Goal: Information Seeking & Learning: Learn about a topic

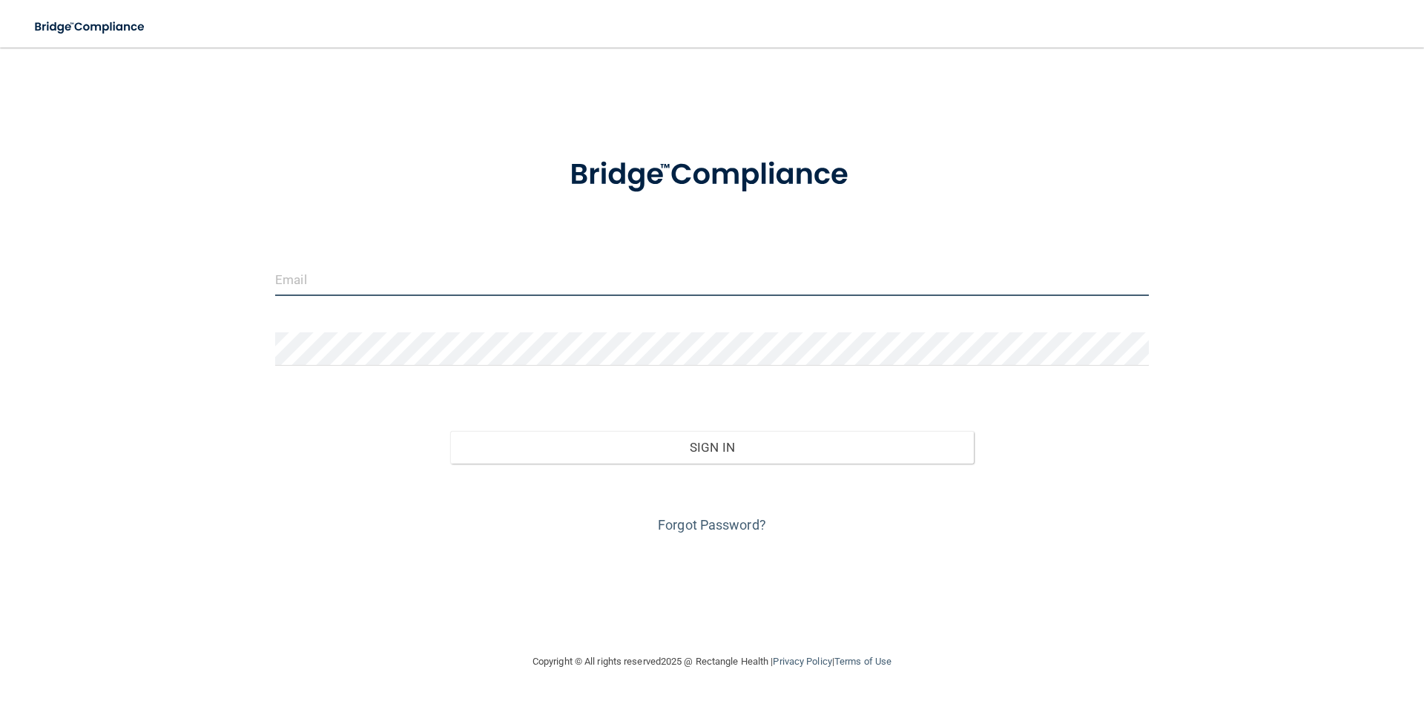
click at [287, 278] on input "email" at bounding box center [712, 279] width 874 height 33
click at [421, 231] on form "Invalid email/password. You don't have permission to access that page. Sign In …" at bounding box center [712, 336] width 874 height 401
click at [296, 277] on input "email" at bounding box center [712, 279] width 874 height 33
type input "courtney.golliday@rallisbonilla.com"
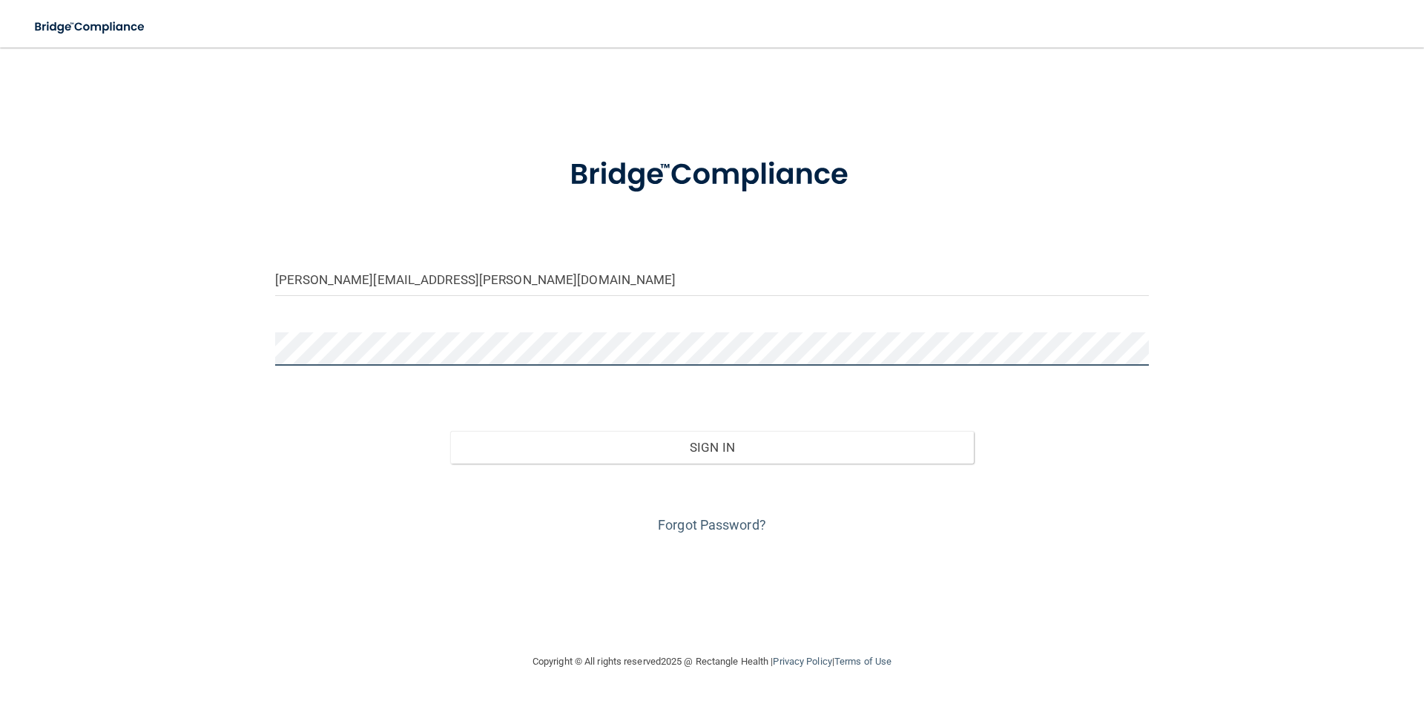
click at [450, 431] on button "Sign In" at bounding box center [712, 447] width 524 height 33
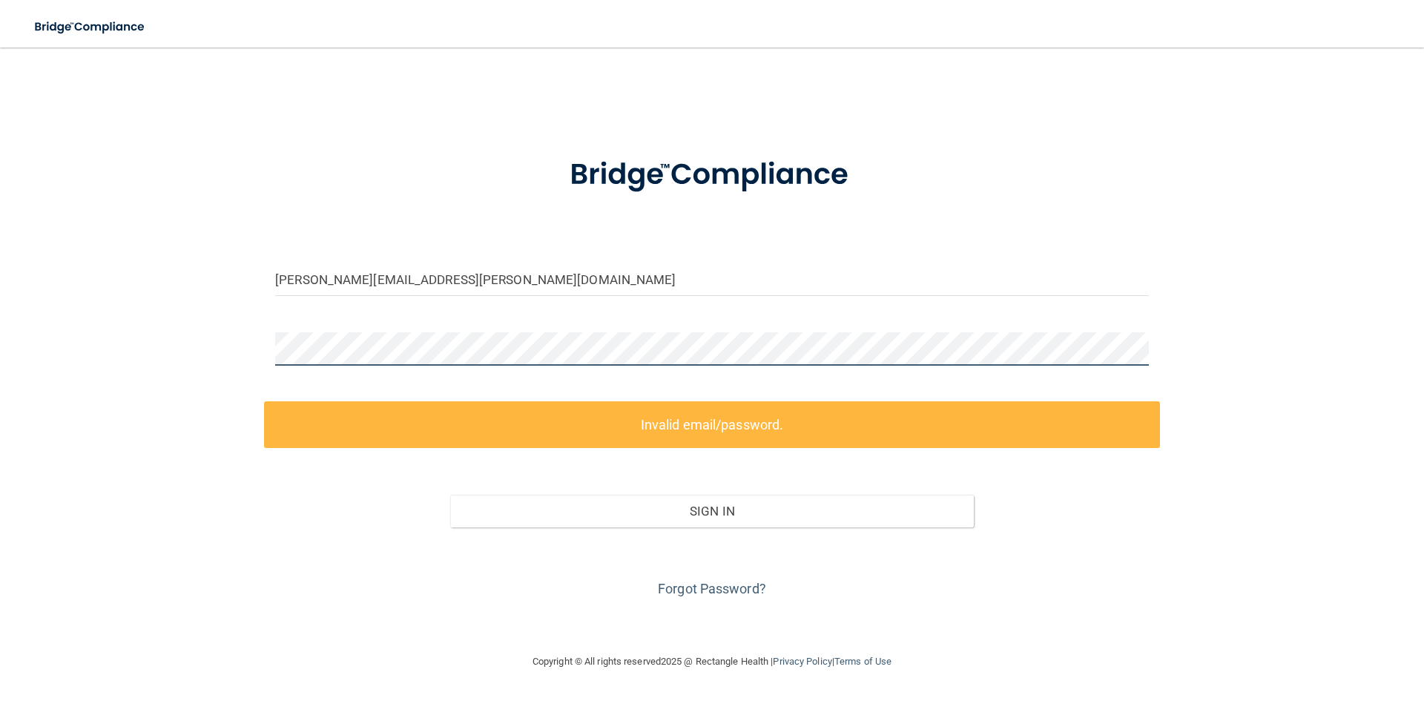
click at [218, 353] on div "courtney.golliday@rallisbonilla.com Invalid email/password. You don't have perm…" at bounding box center [712, 350] width 1365 height 576
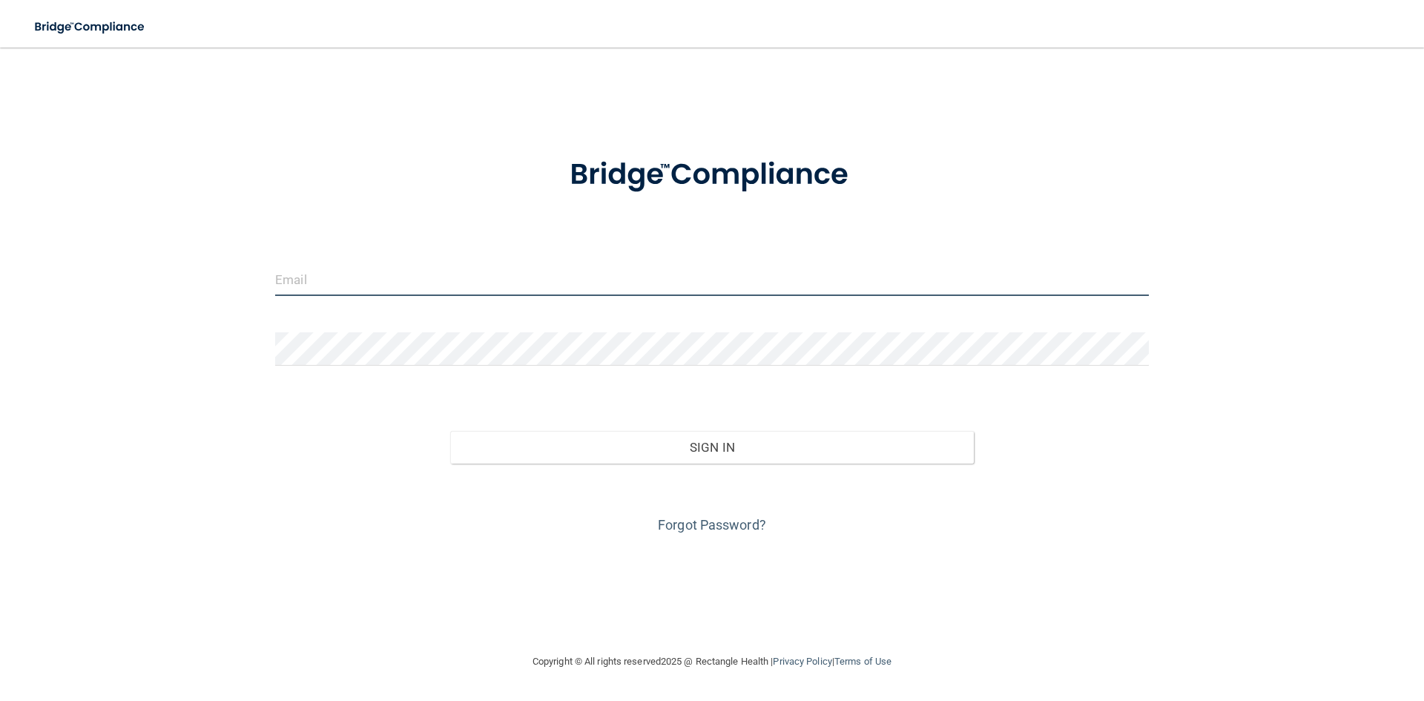
click at [329, 274] on input "email" at bounding box center [712, 279] width 874 height 33
type input "[EMAIL_ADDRESS][DOMAIN_NAME]"
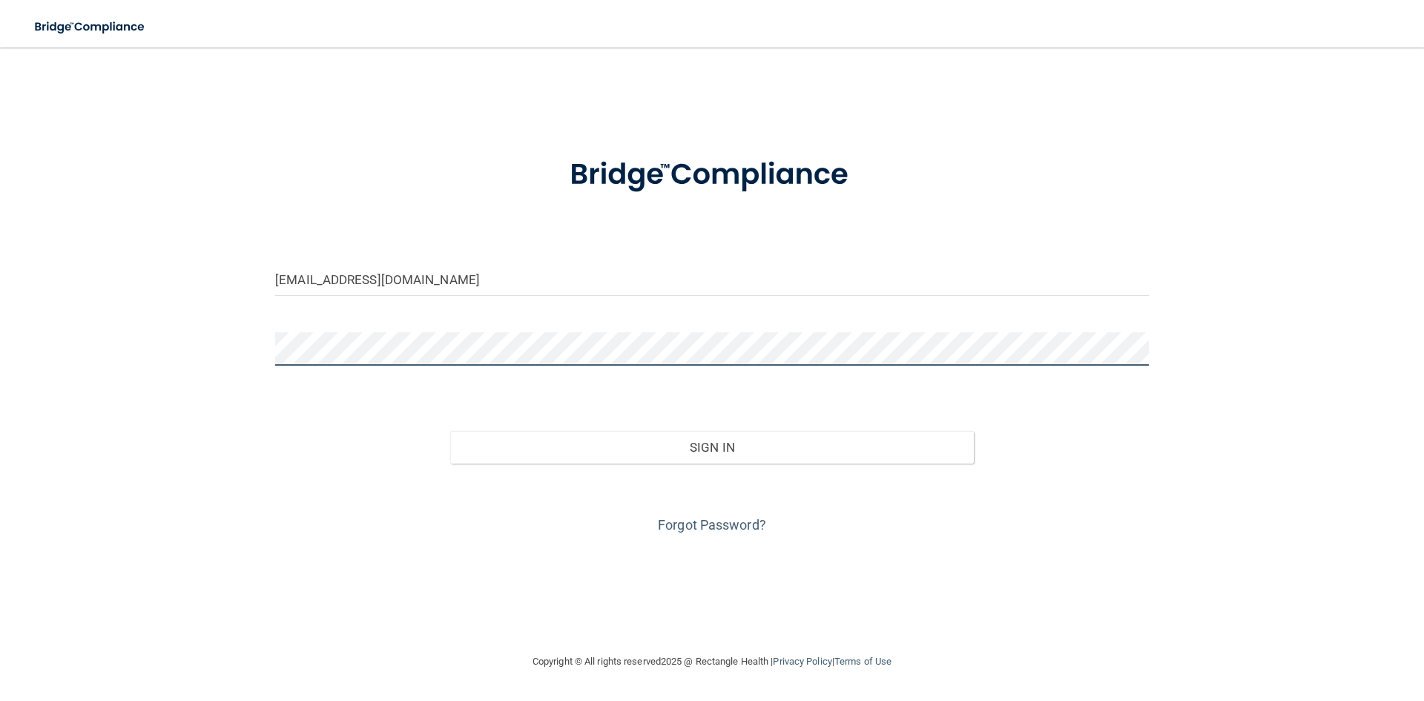
click at [450, 431] on button "Sign In" at bounding box center [712, 447] width 524 height 33
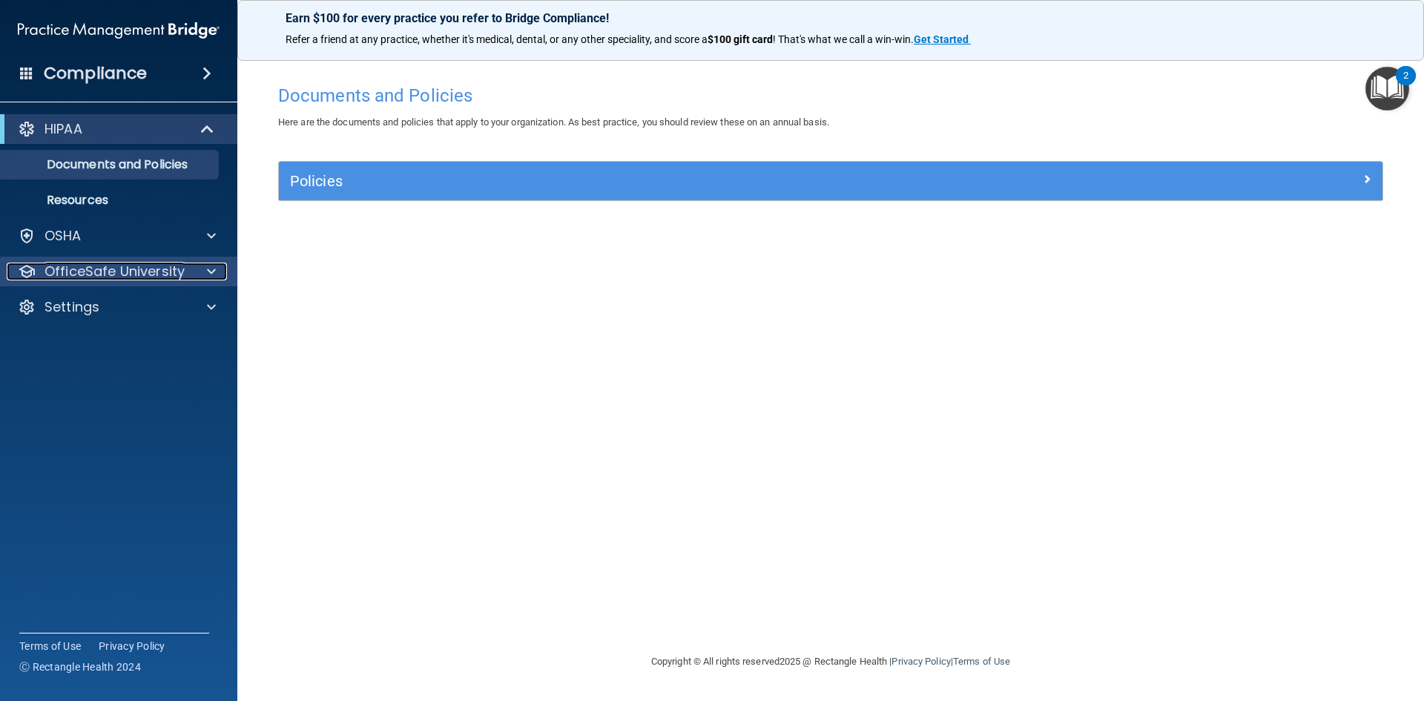
click at [159, 271] on p "OfficeSafe University" at bounding box center [115, 272] width 140 height 18
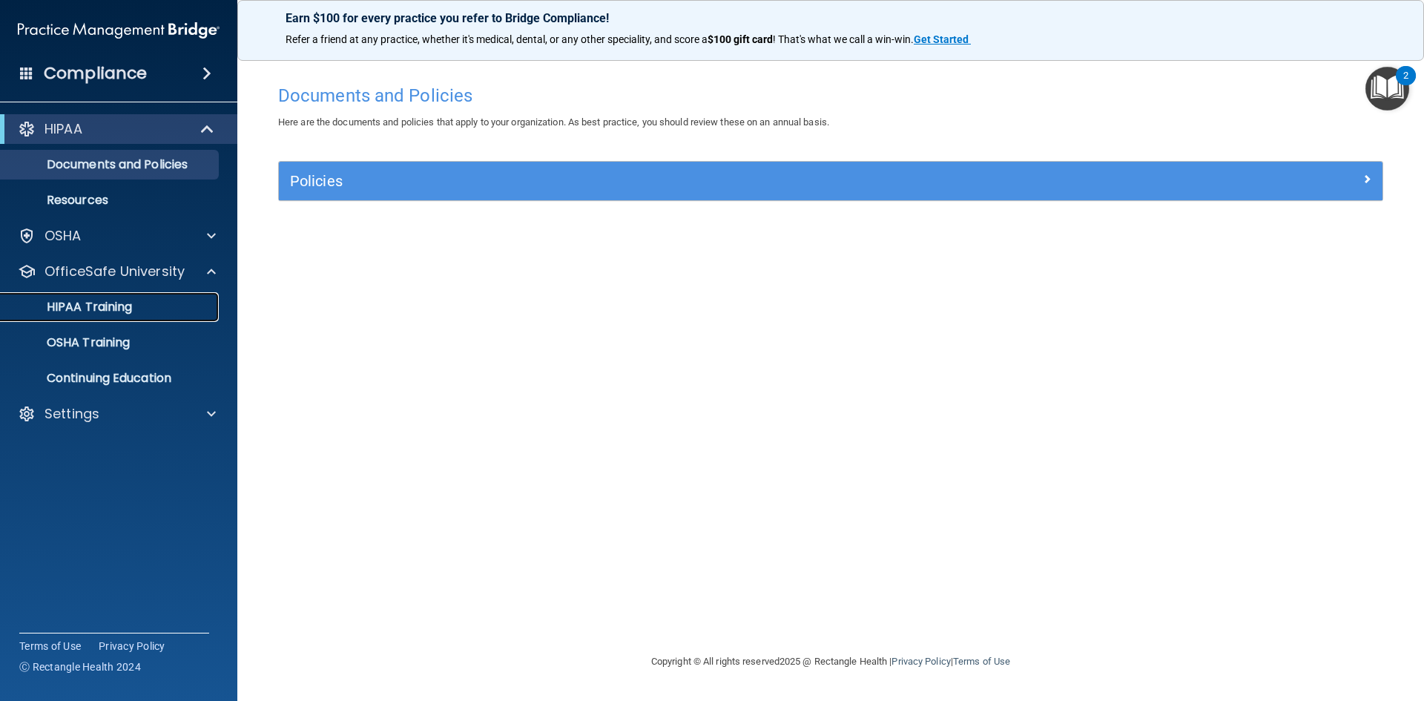
click at [113, 315] on p "HIPAA Training" at bounding box center [71, 307] width 122 height 15
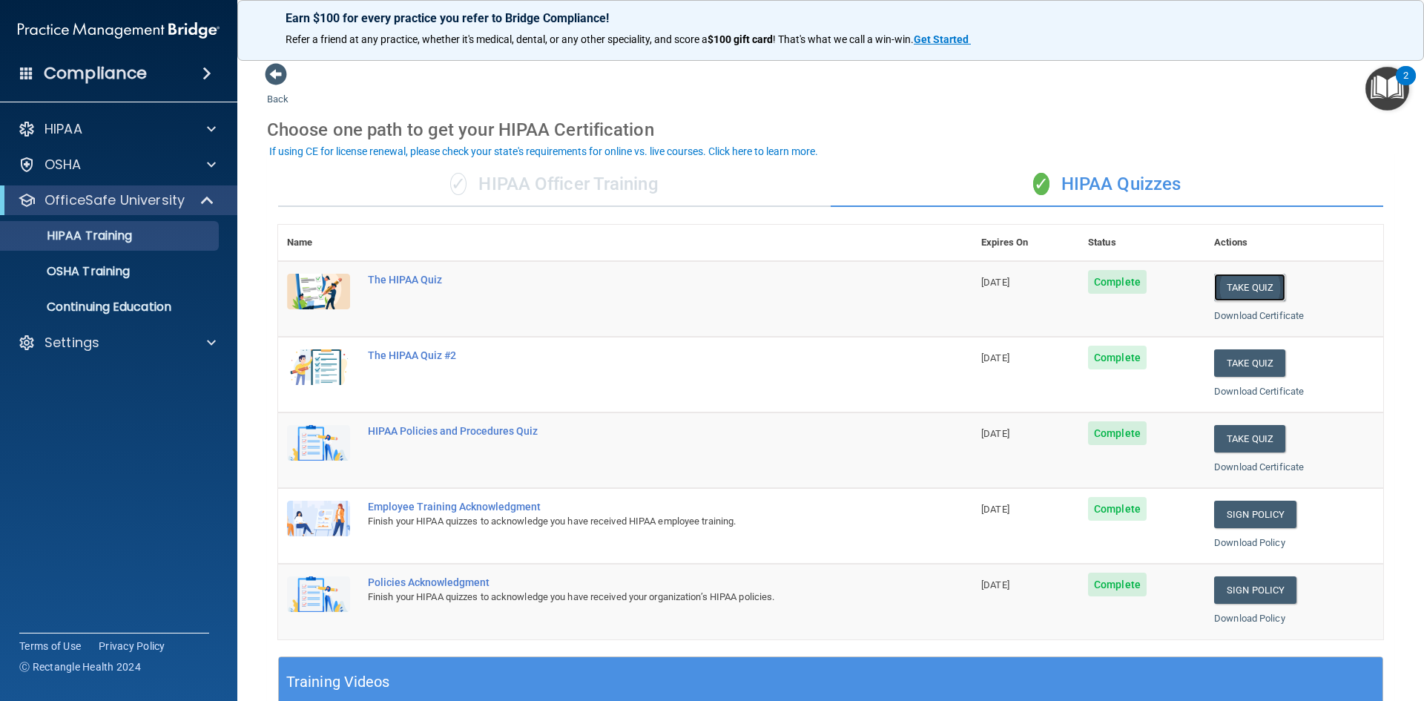
click at [1234, 290] on button "Take Quiz" at bounding box center [1249, 287] width 71 height 27
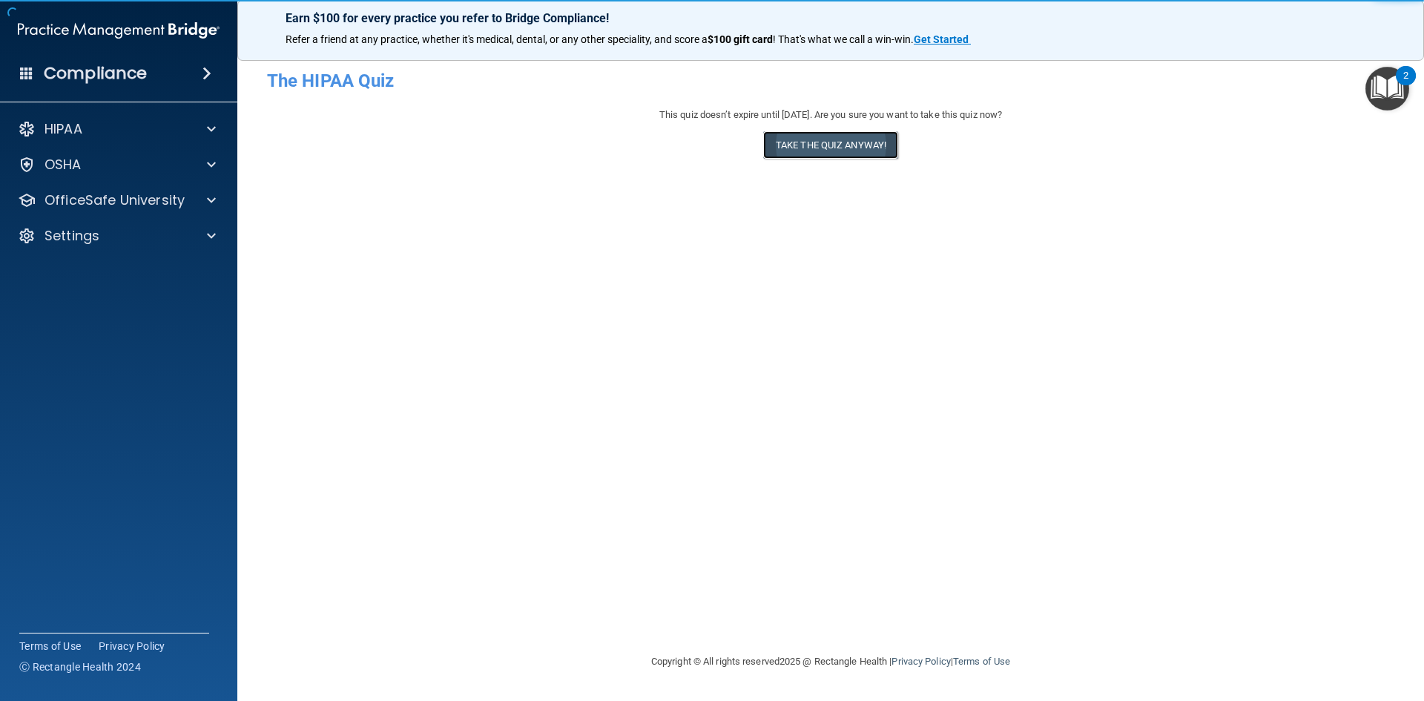
click at [820, 139] on button "Take the quiz anyway!" at bounding box center [830, 144] width 135 height 27
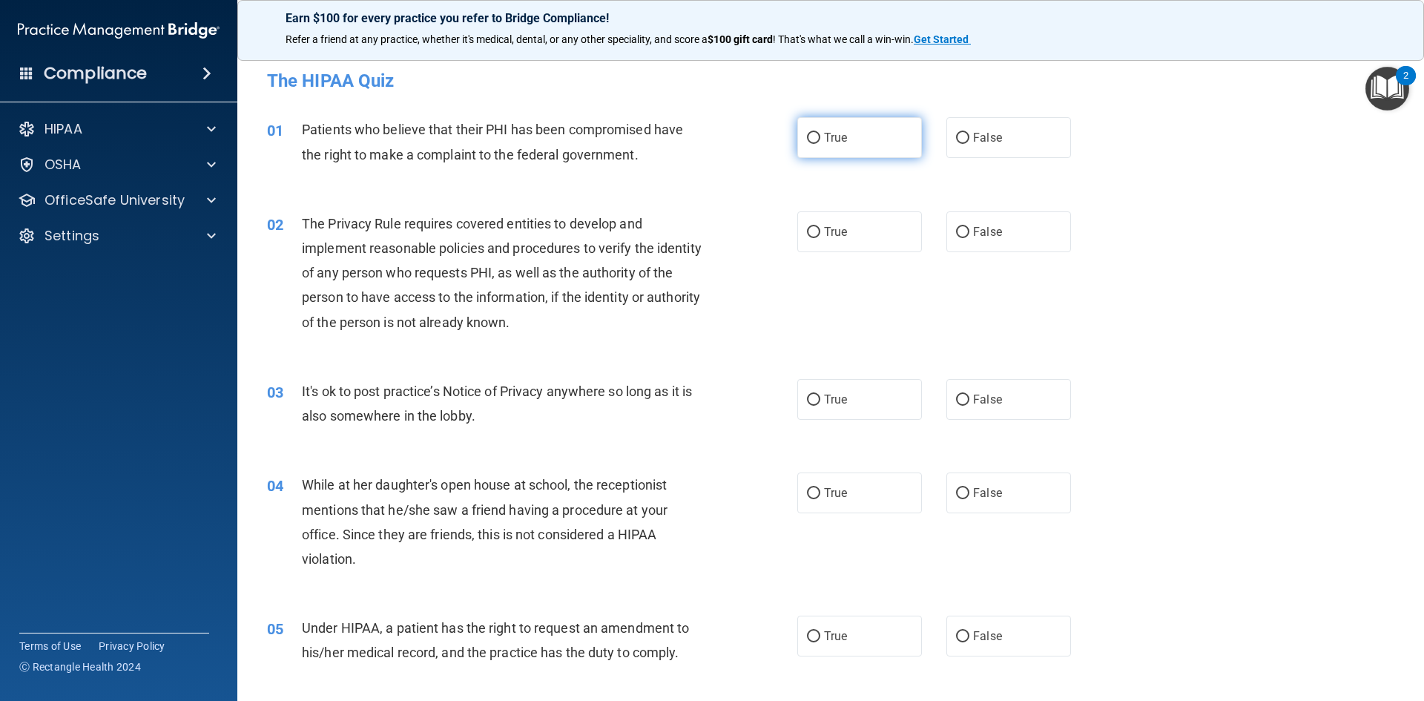
click at [807, 136] on input "True" at bounding box center [813, 138] width 13 height 11
radio input "true"
drag, startPoint x: 809, startPoint y: 232, endPoint x: 809, endPoint y: 242, distance: 9.7
click at [809, 233] on input "True" at bounding box center [813, 232] width 13 height 11
radio input "true"
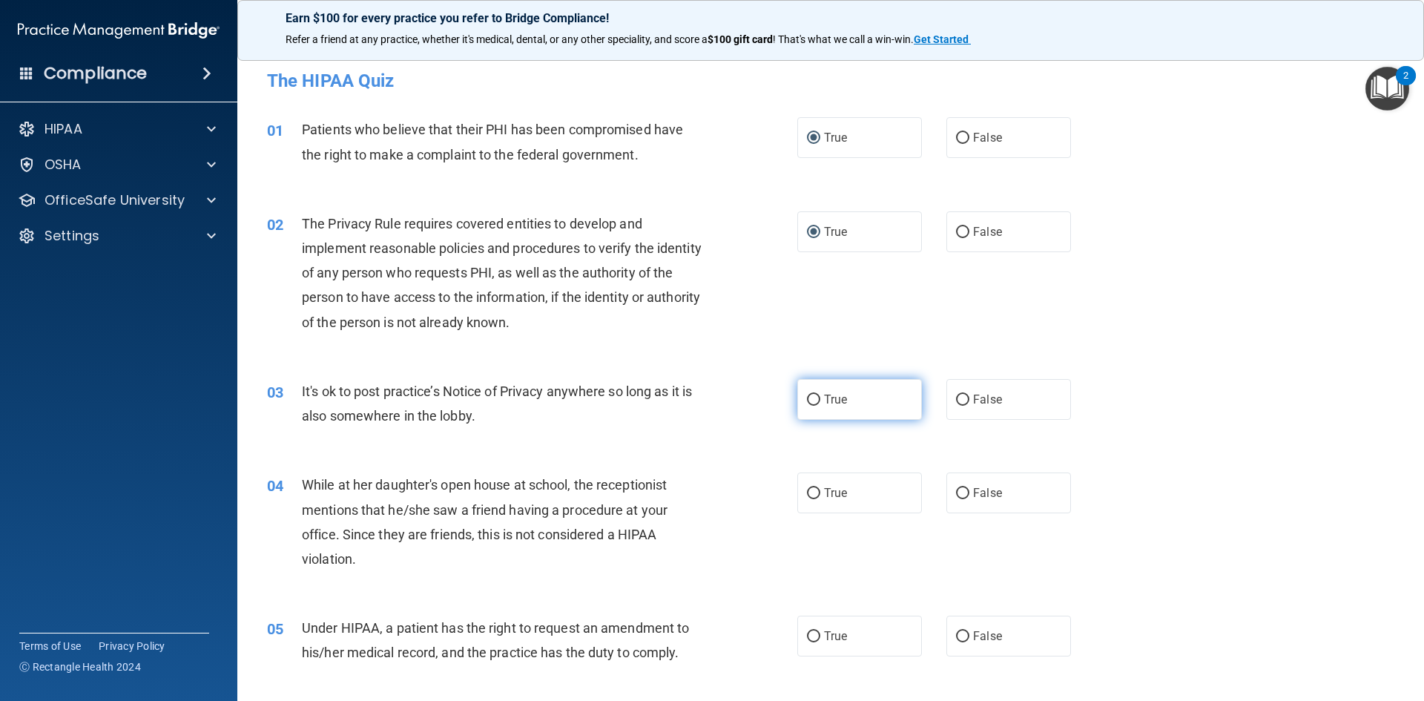
click at [813, 405] on input "True" at bounding box center [813, 400] width 13 height 11
radio input "true"
drag, startPoint x: 811, startPoint y: 493, endPoint x: 806, endPoint y: 550, distance: 56.6
click at [811, 494] on input "True" at bounding box center [813, 493] width 13 height 11
radio input "true"
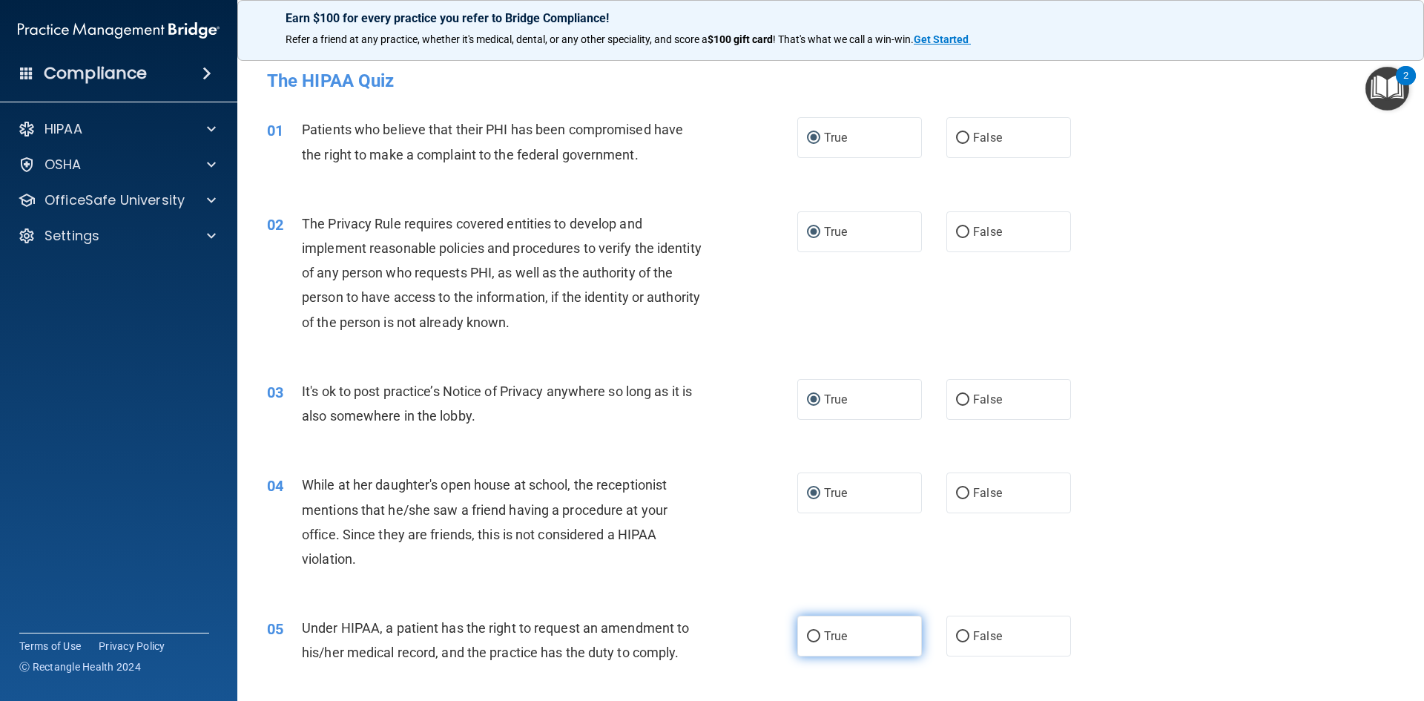
click at [806, 643] on label "True" at bounding box center [859, 636] width 125 height 41
click at [807, 642] on input "True" at bounding box center [813, 636] width 13 height 11
radio input "true"
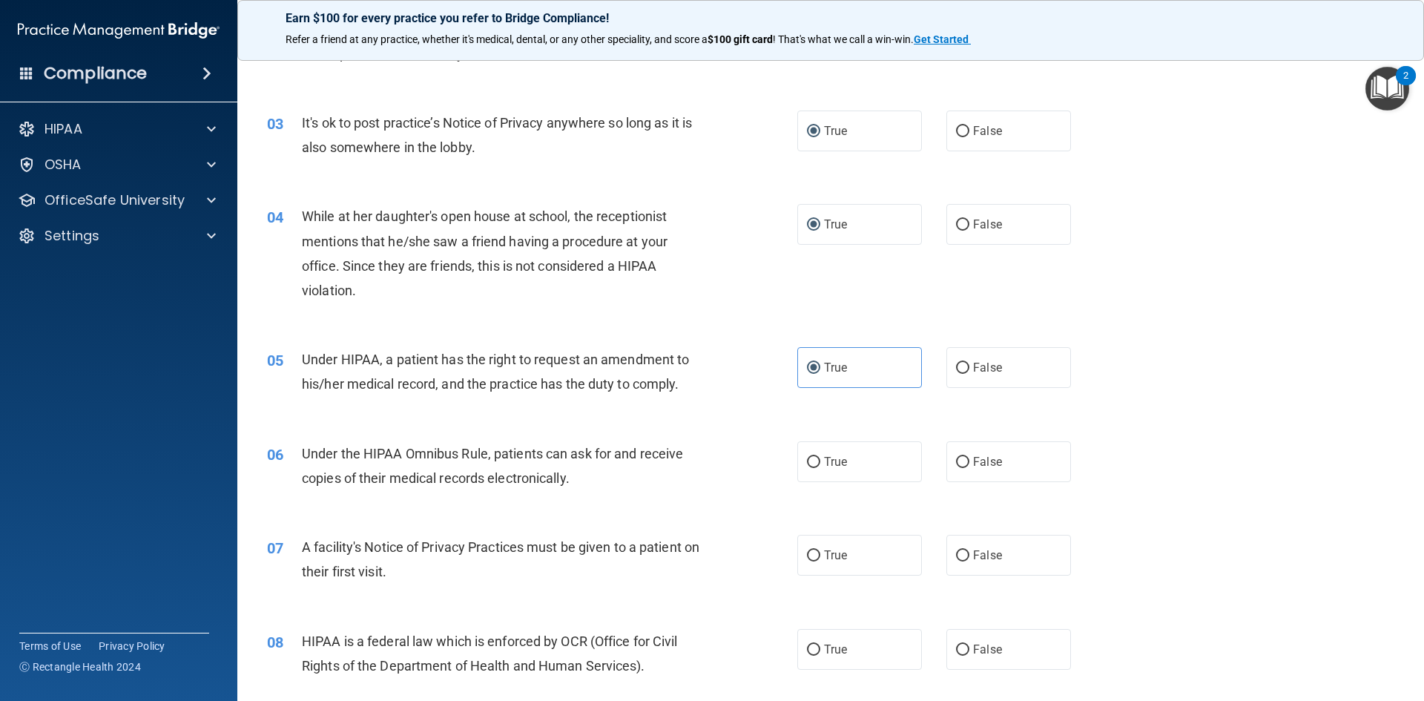
scroll to position [297, 0]
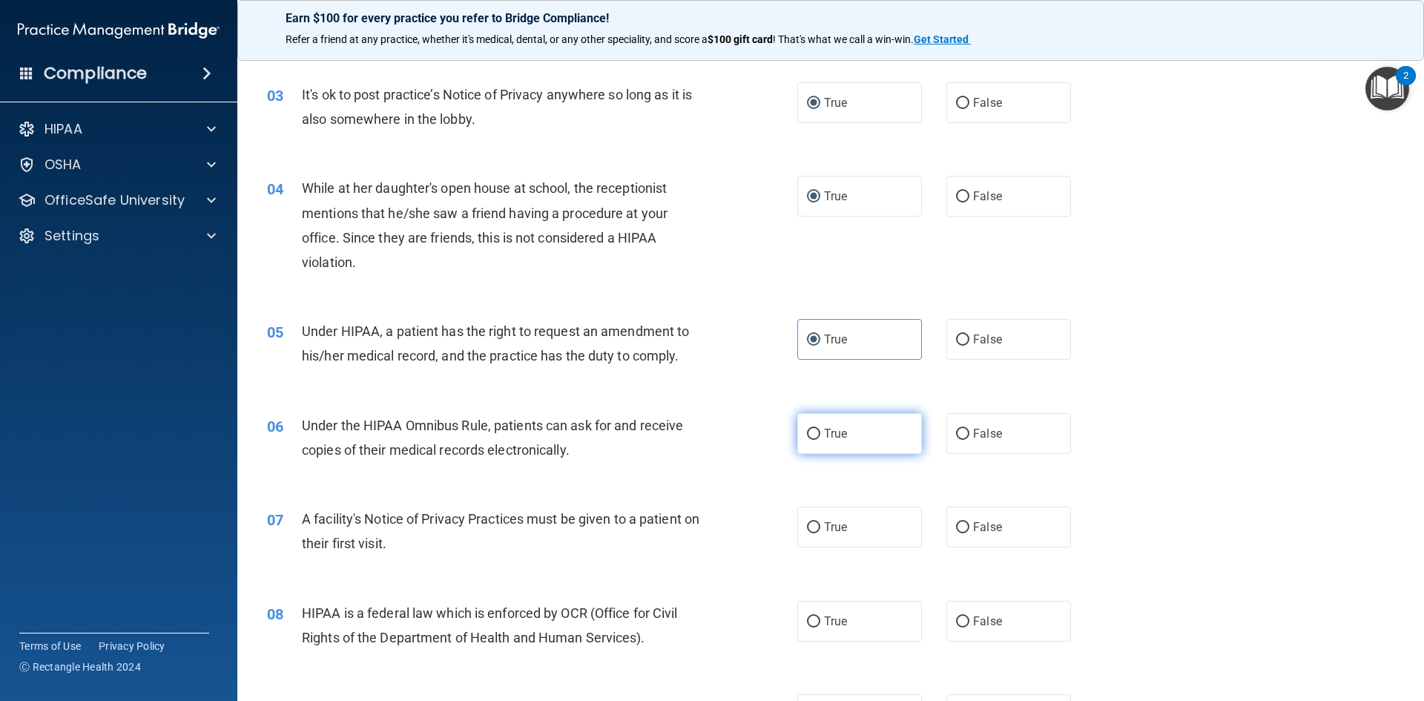
click at [812, 429] on input "True" at bounding box center [813, 434] width 13 height 11
radio input "true"
click at [810, 524] on input "True" at bounding box center [813, 527] width 13 height 11
radio input "true"
click at [807, 622] on input "True" at bounding box center [813, 621] width 13 height 11
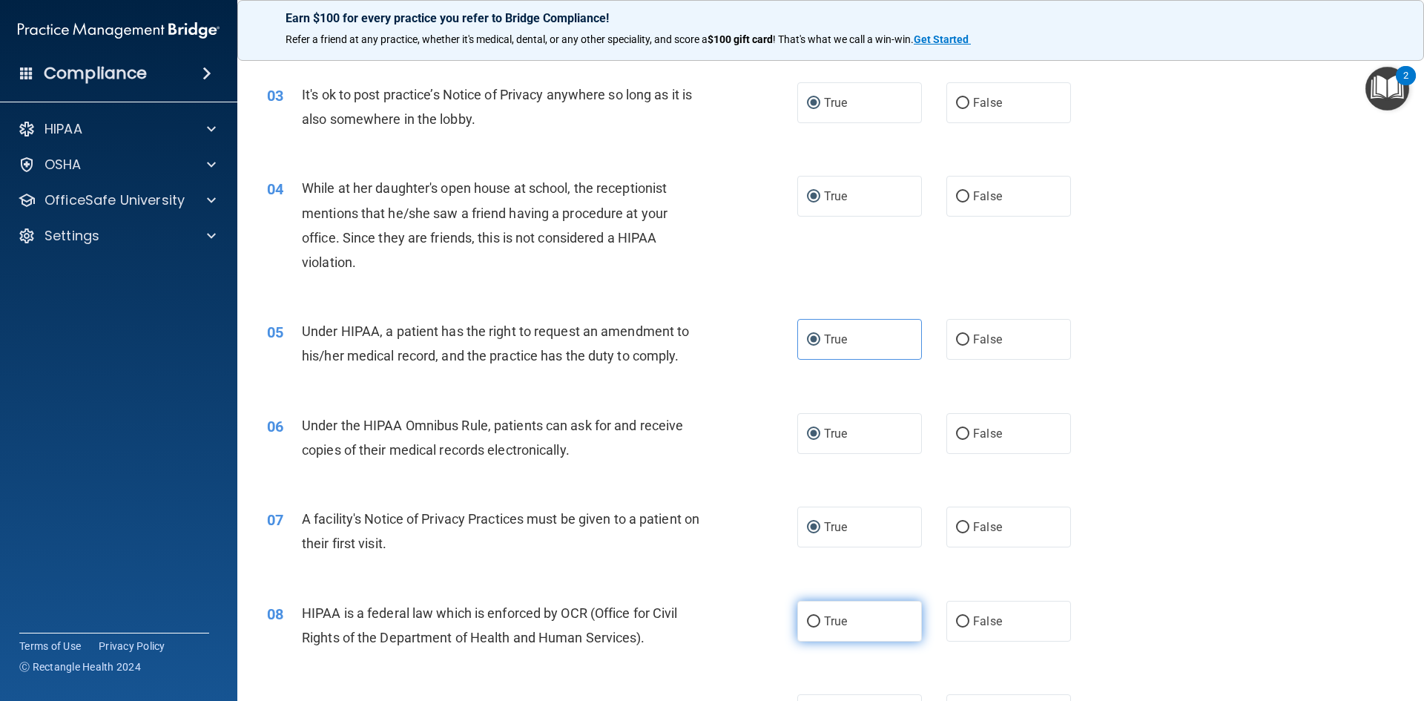
radio input "true"
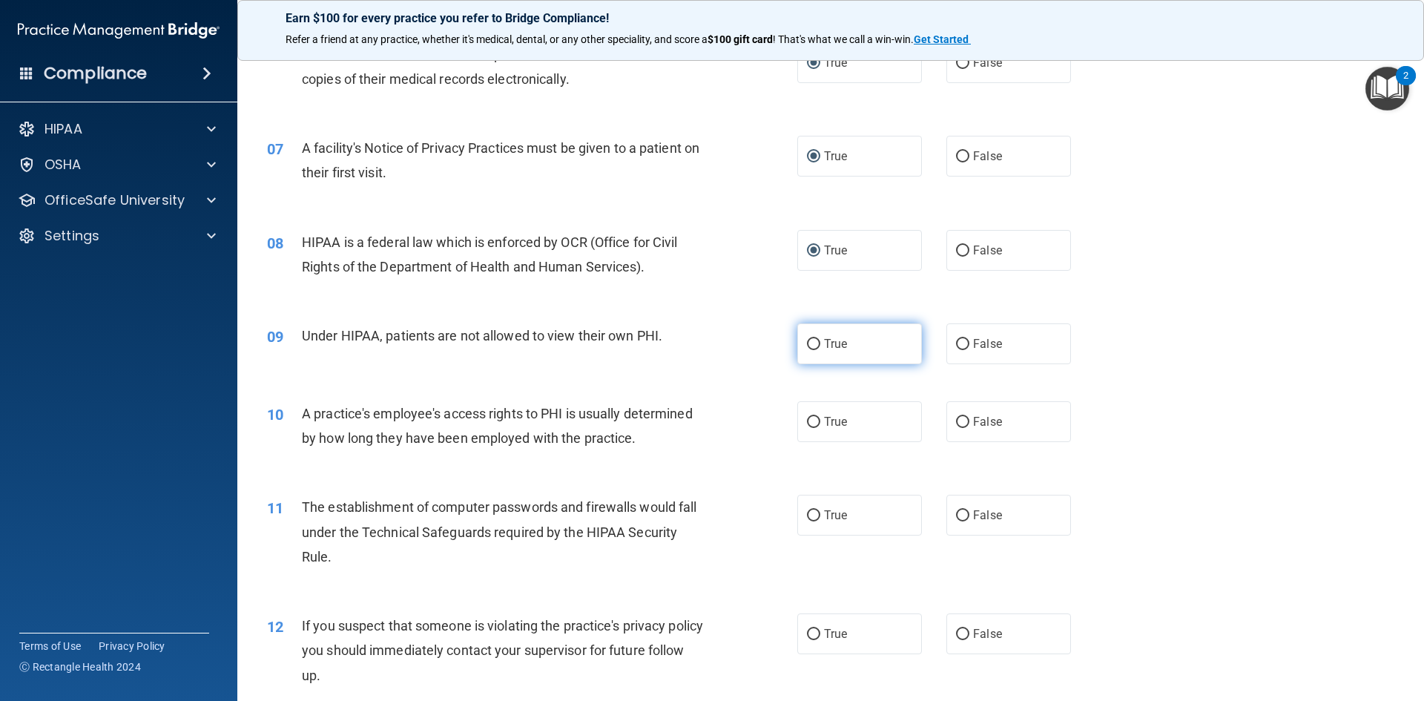
click at [807, 345] on input "True" at bounding box center [813, 344] width 13 height 11
radio input "true"
click at [813, 417] on input "True" at bounding box center [813, 422] width 13 height 11
radio input "true"
click at [812, 512] on input "True" at bounding box center [813, 515] width 13 height 11
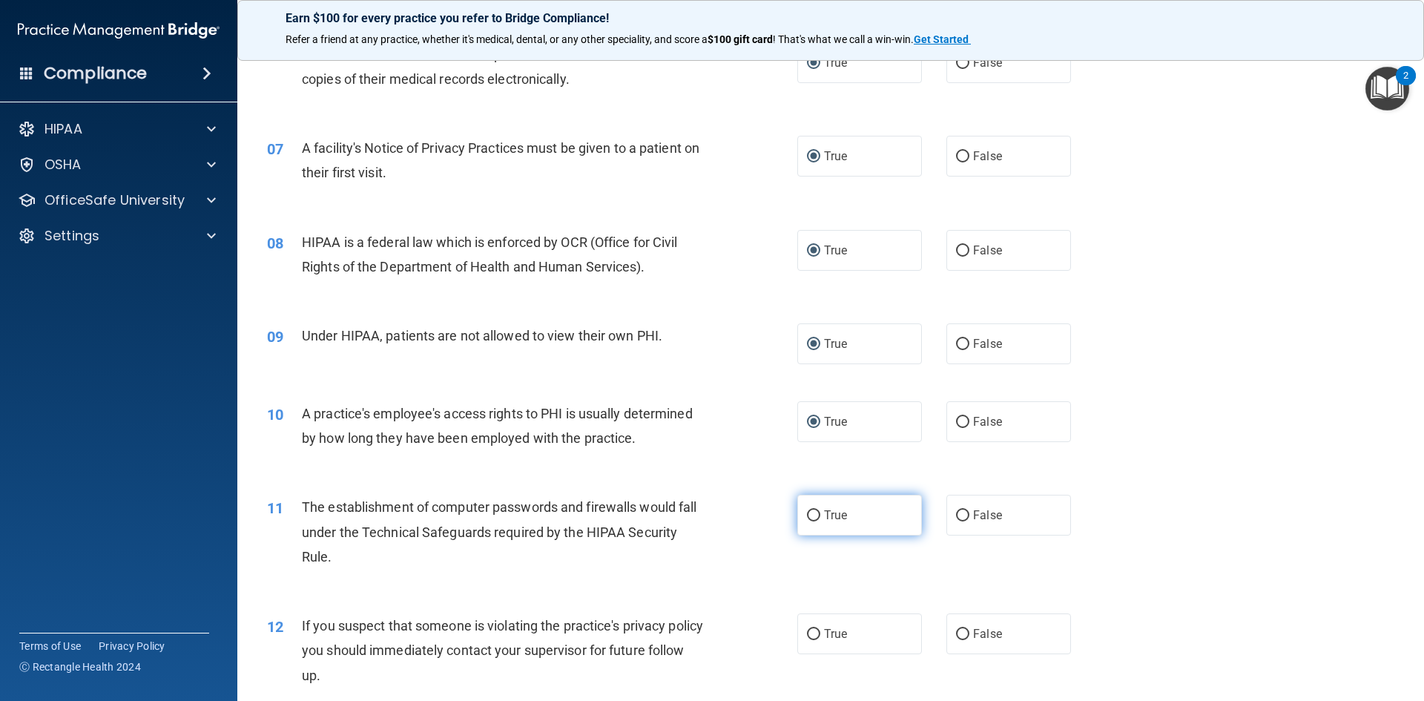
radio input "true"
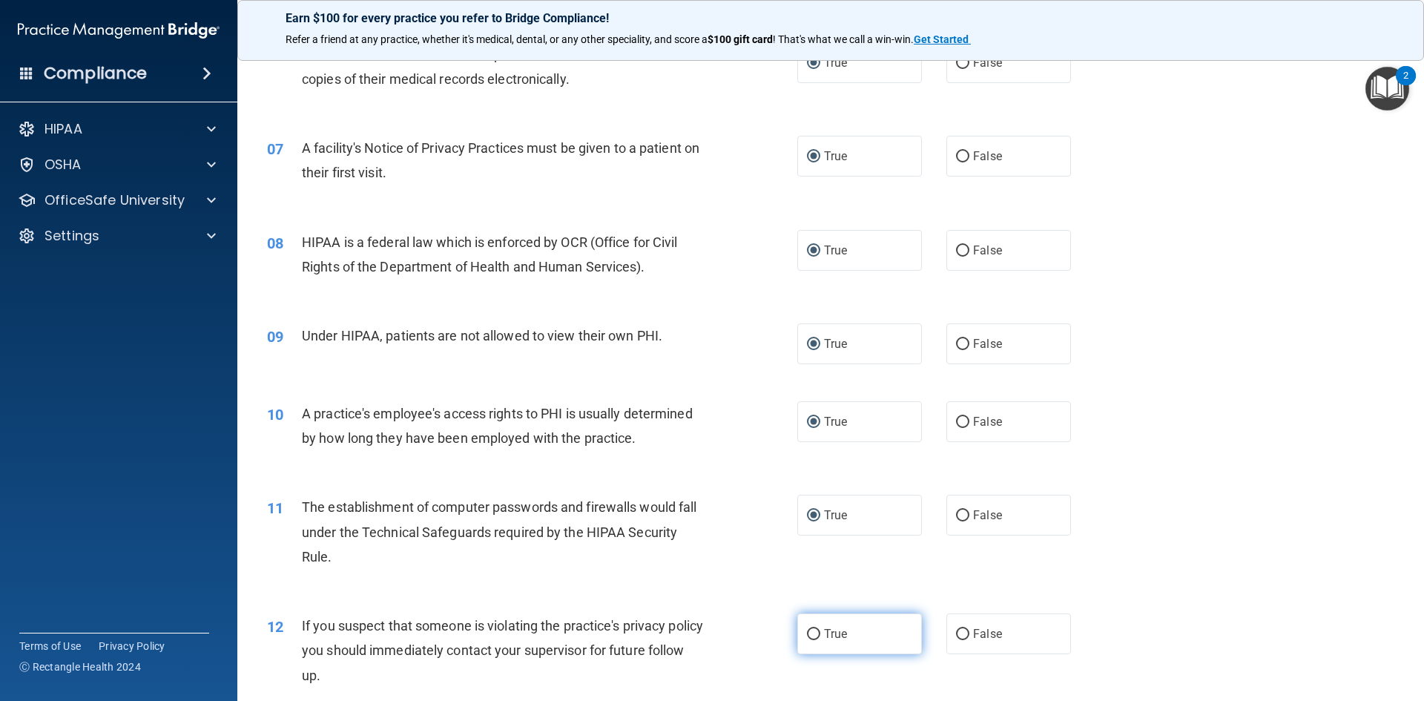
click at [800, 640] on label "True" at bounding box center [859, 633] width 125 height 41
click at [807, 640] on input "True" at bounding box center [813, 634] width 13 height 11
radio input "true"
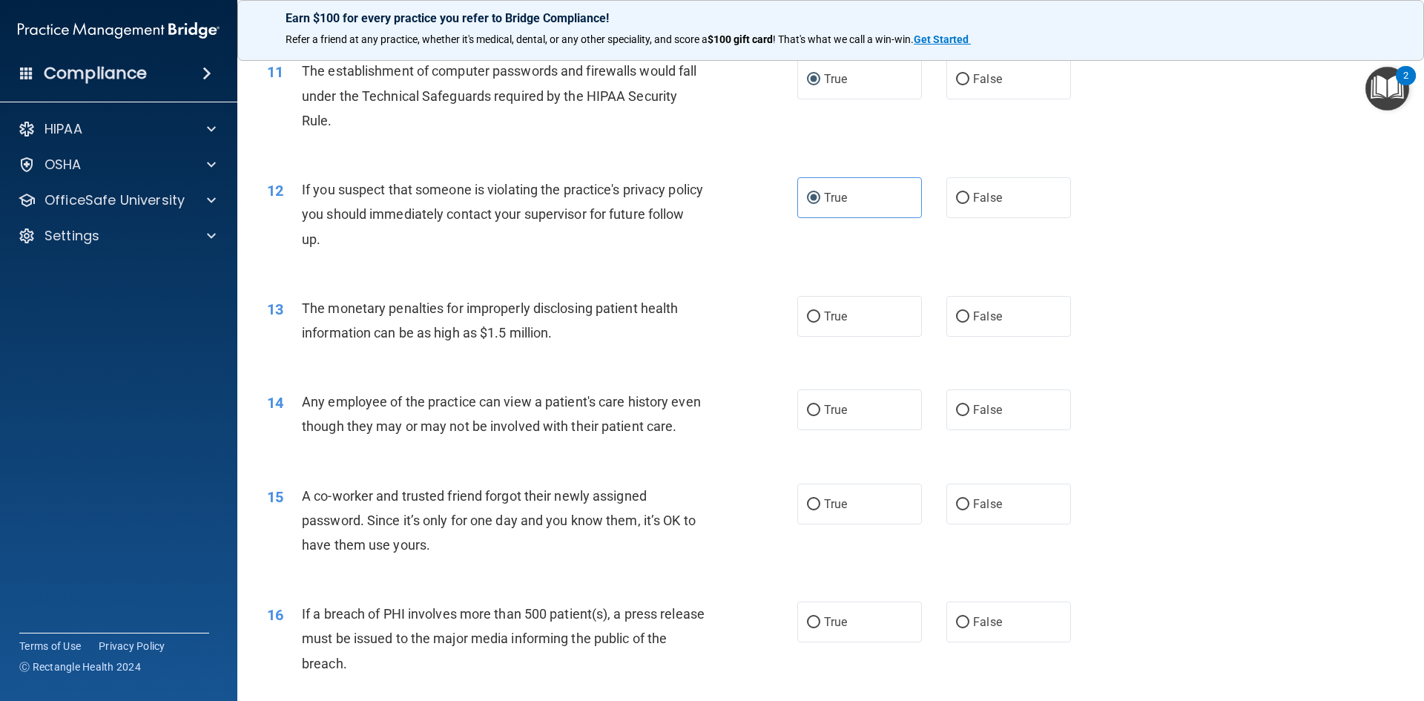
scroll to position [1113, 0]
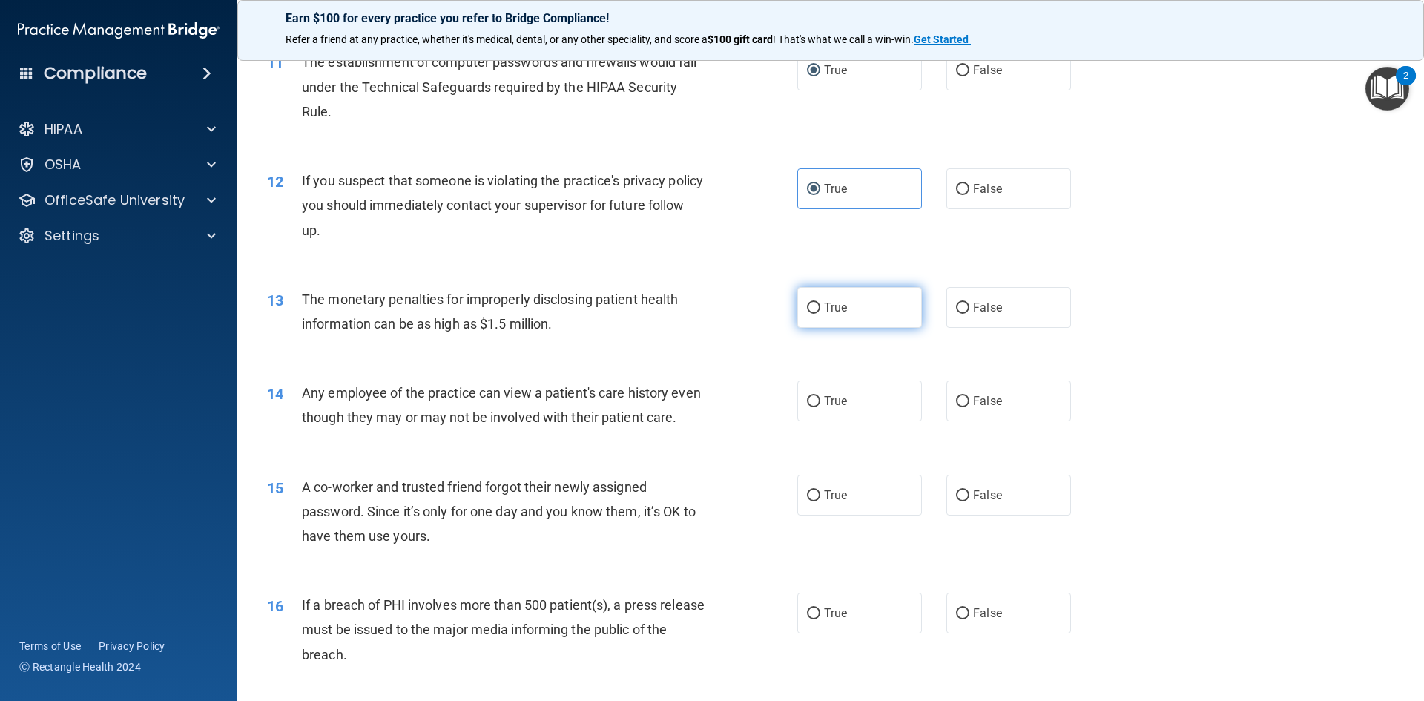
click at [810, 309] on input "True" at bounding box center [813, 308] width 13 height 11
radio input "true"
click at [812, 386] on label "True" at bounding box center [859, 401] width 125 height 41
click at [812, 396] on input "True" at bounding box center [813, 401] width 13 height 11
radio input "true"
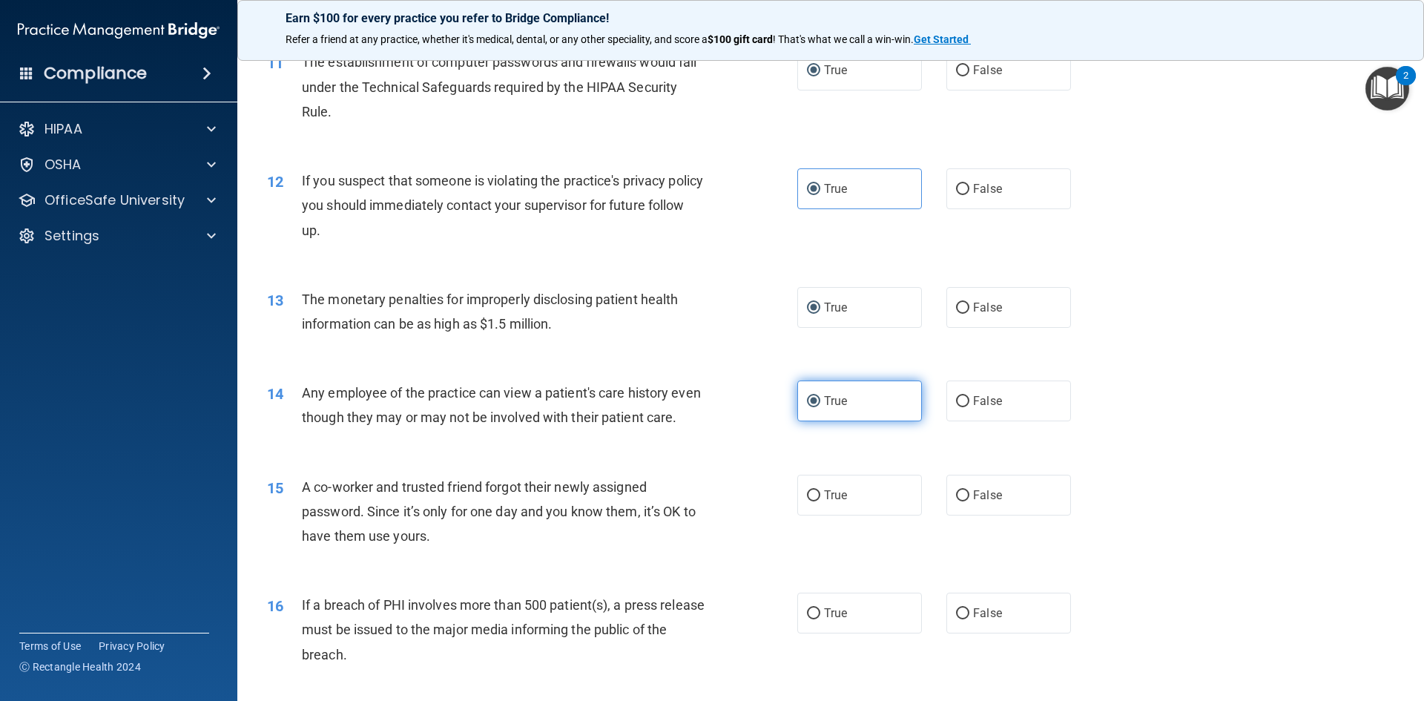
click at [812, 402] on input "True" at bounding box center [813, 401] width 13 height 11
click at [809, 501] on input "True" at bounding box center [813, 495] width 13 height 11
radio input "true"
drag, startPoint x: 812, startPoint y: 640, endPoint x: 787, endPoint y: 550, distance: 93.9
click at [813, 619] on input "True" at bounding box center [813, 613] width 13 height 11
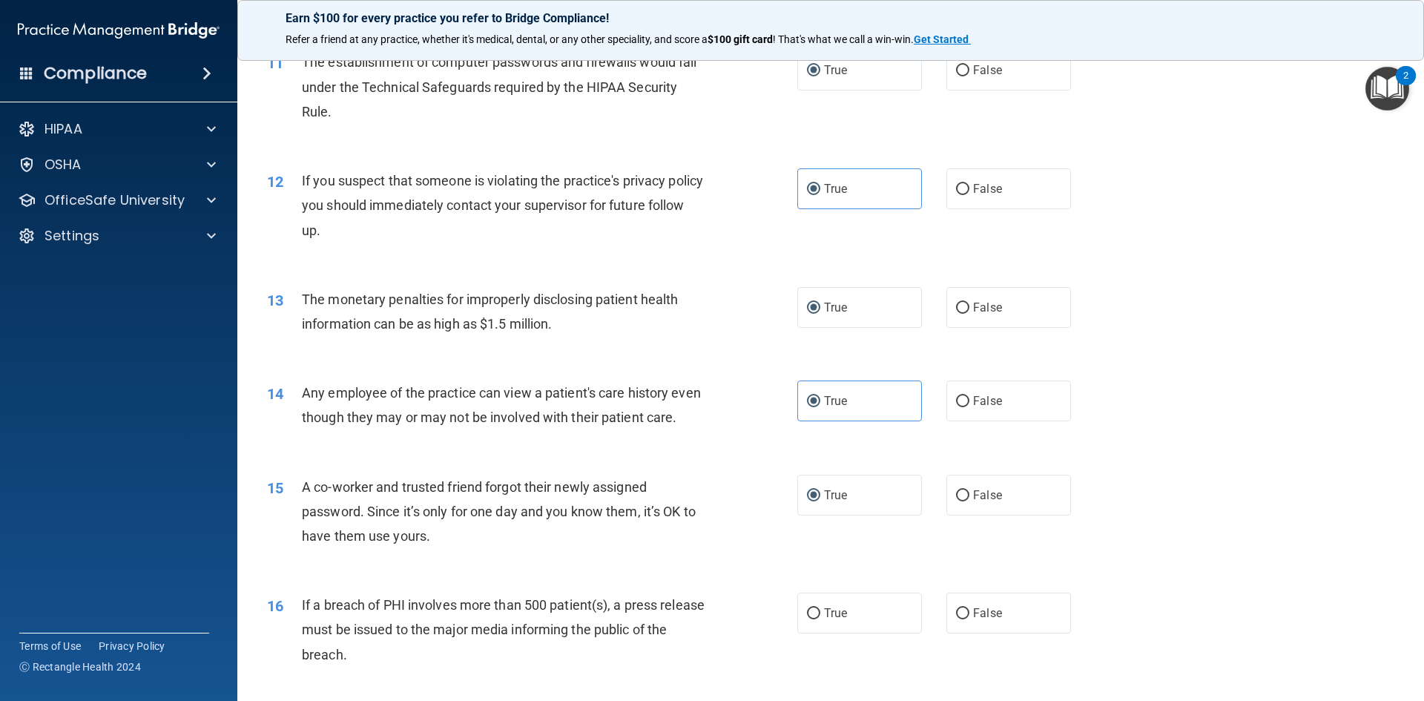
radio input "true"
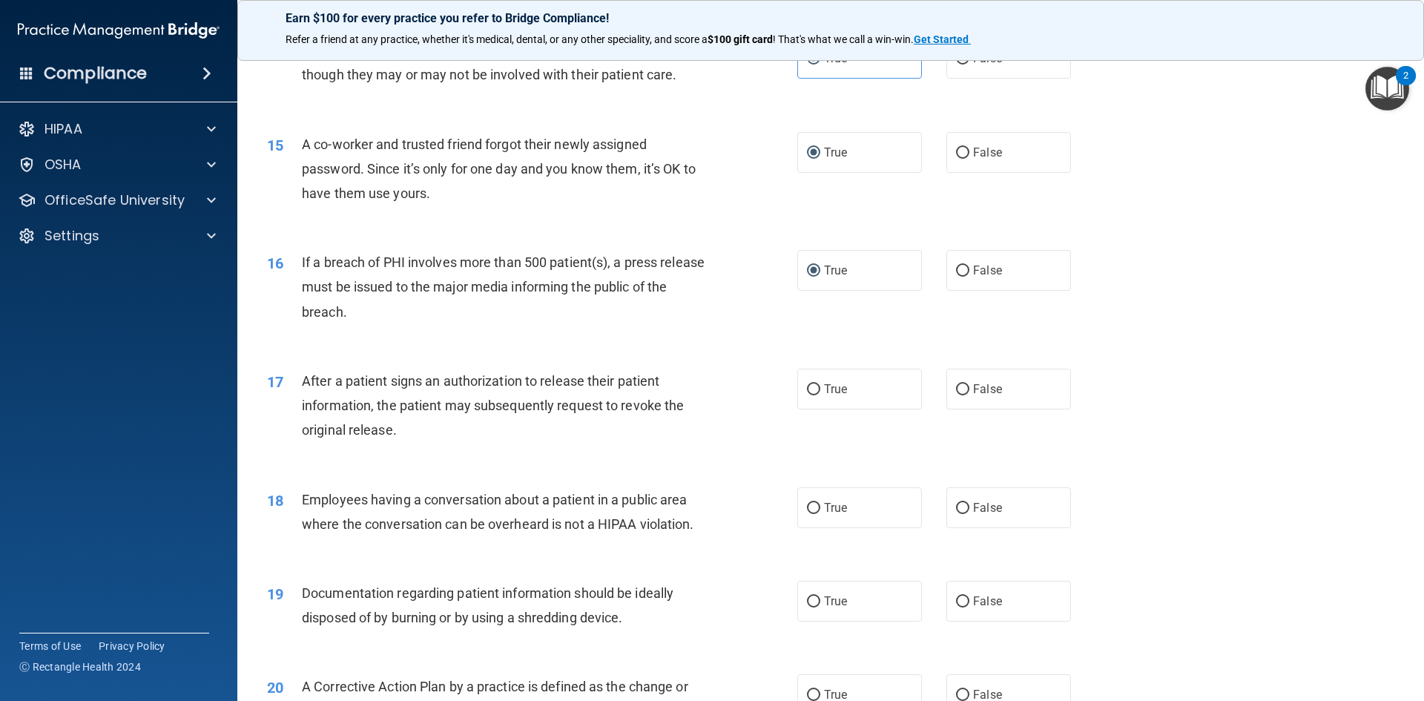
scroll to position [1484, 0]
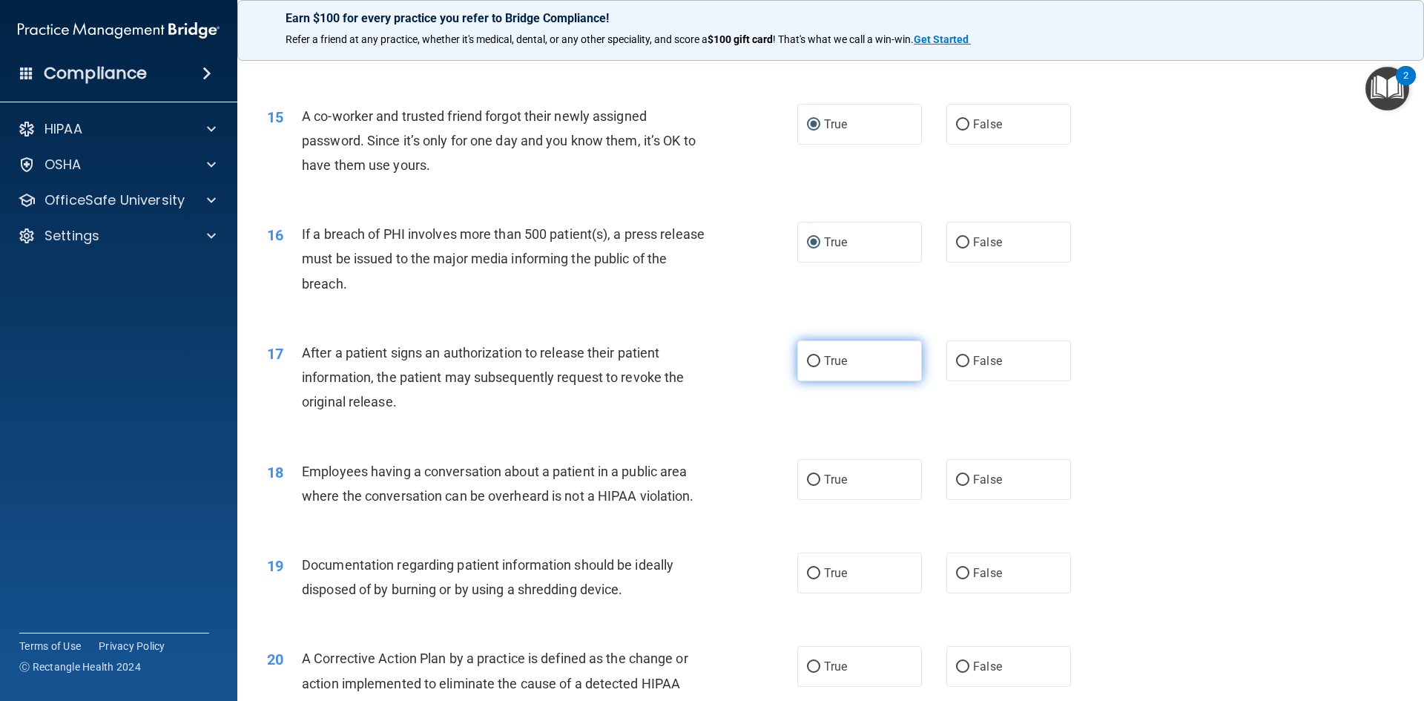
click at [811, 367] on input "True" at bounding box center [813, 361] width 13 height 11
radio input "true"
drag, startPoint x: 809, startPoint y: 501, endPoint x: 813, endPoint y: 512, distance: 11.3
click at [809, 486] on input "True" at bounding box center [813, 480] width 13 height 11
radio input "true"
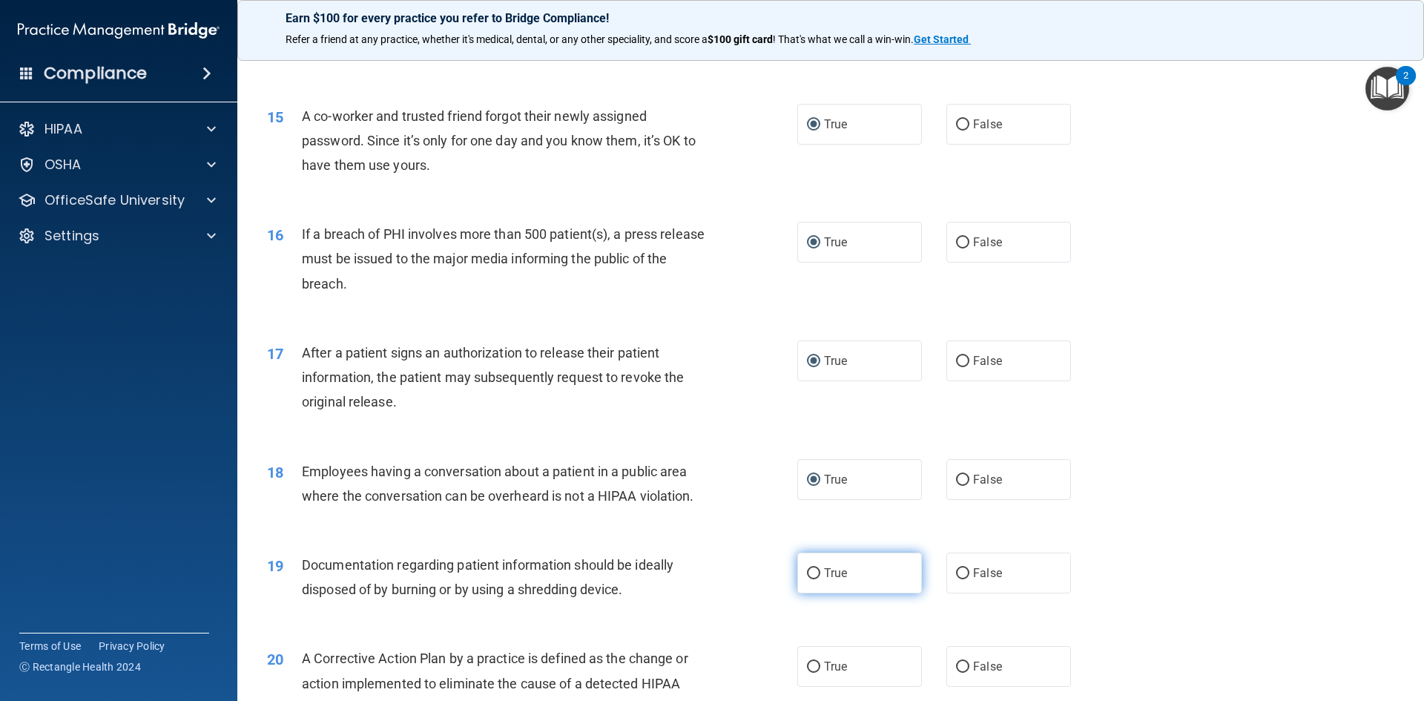
click at [812, 579] on input "True" at bounding box center [813, 573] width 13 height 11
radio input "true"
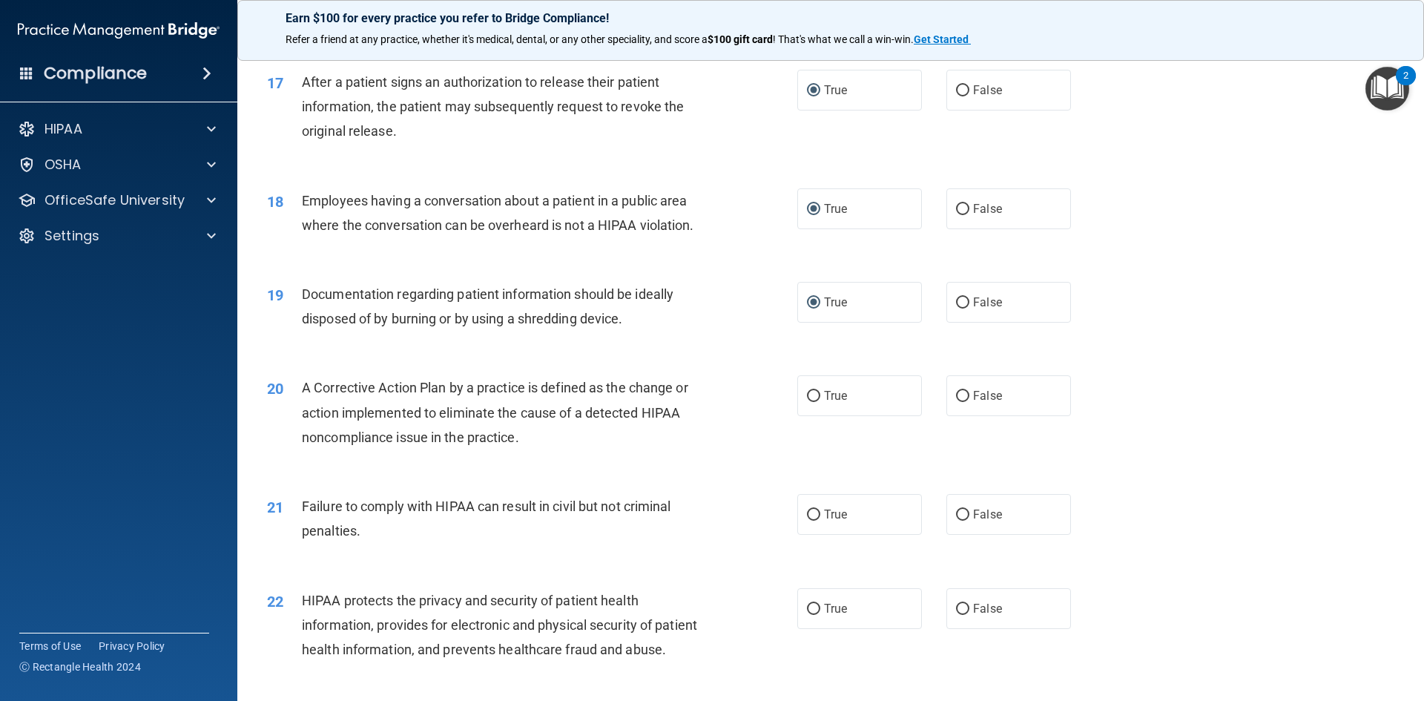
scroll to position [1780, 0]
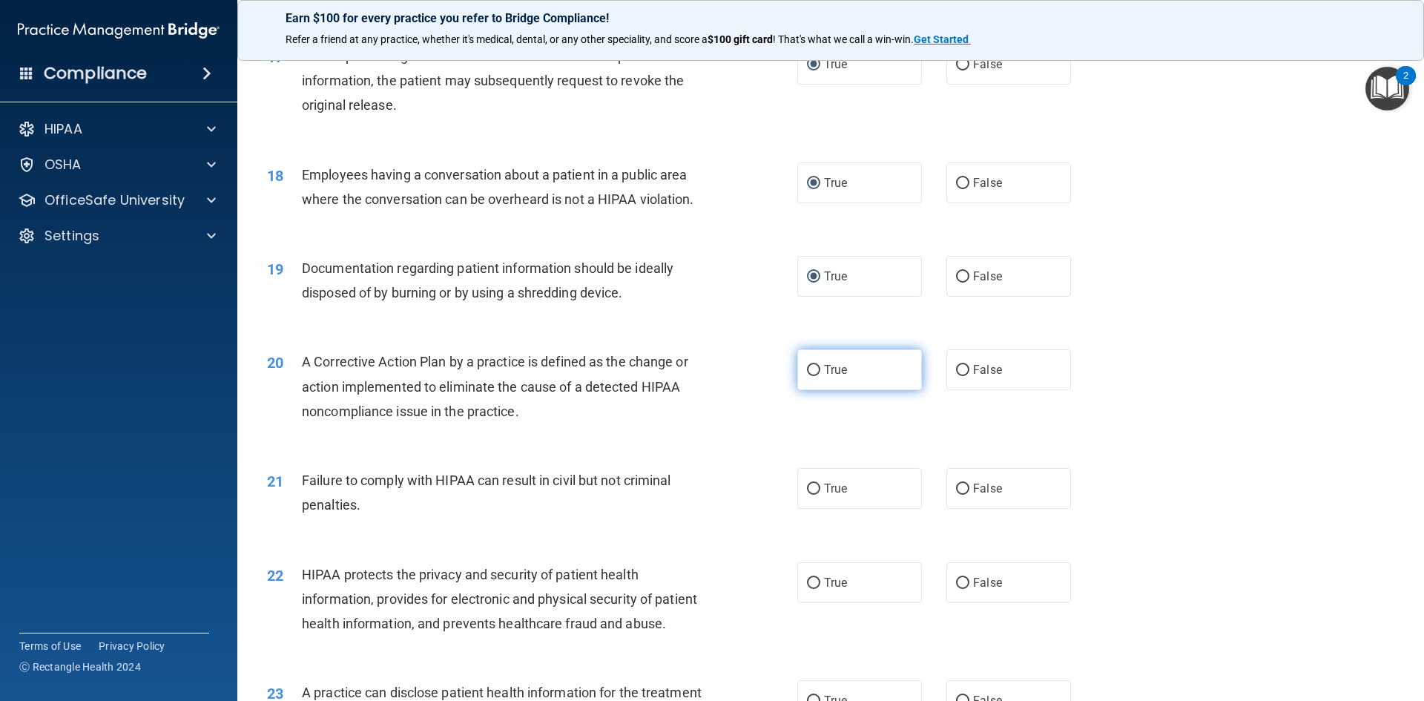
click at [808, 376] on input "True" at bounding box center [813, 370] width 13 height 11
radio input "true"
click at [807, 495] on input "True" at bounding box center [813, 489] width 13 height 11
radio input "true"
click at [807, 589] on input "True" at bounding box center [813, 583] width 13 height 11
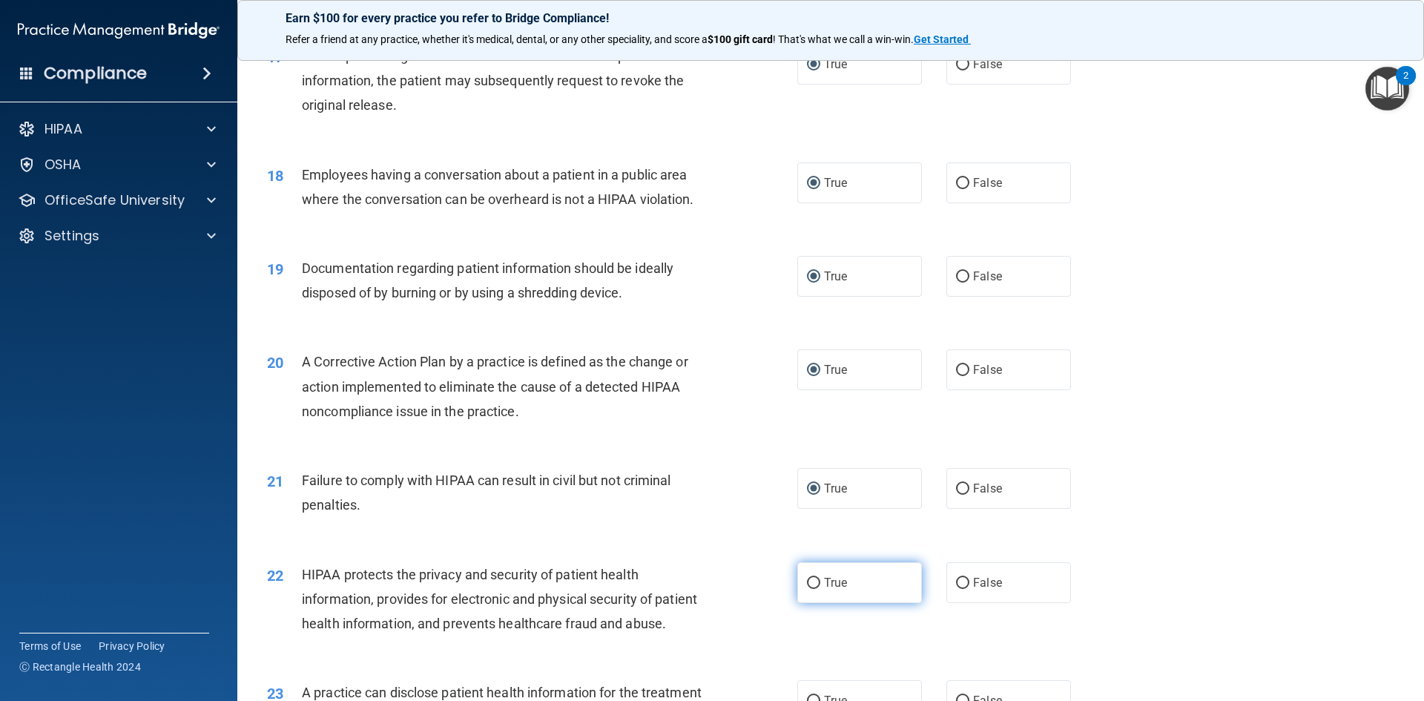
radio input "true"
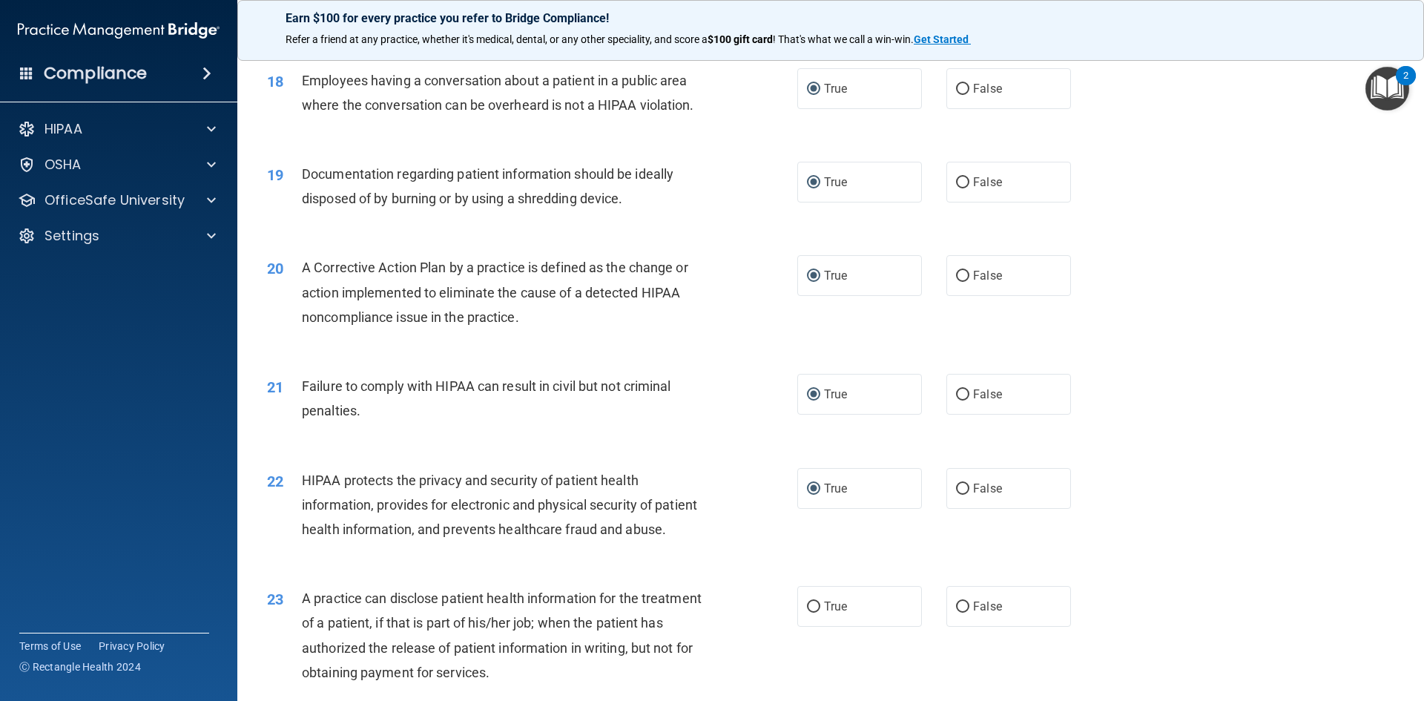
scroll to position [2077, 0]
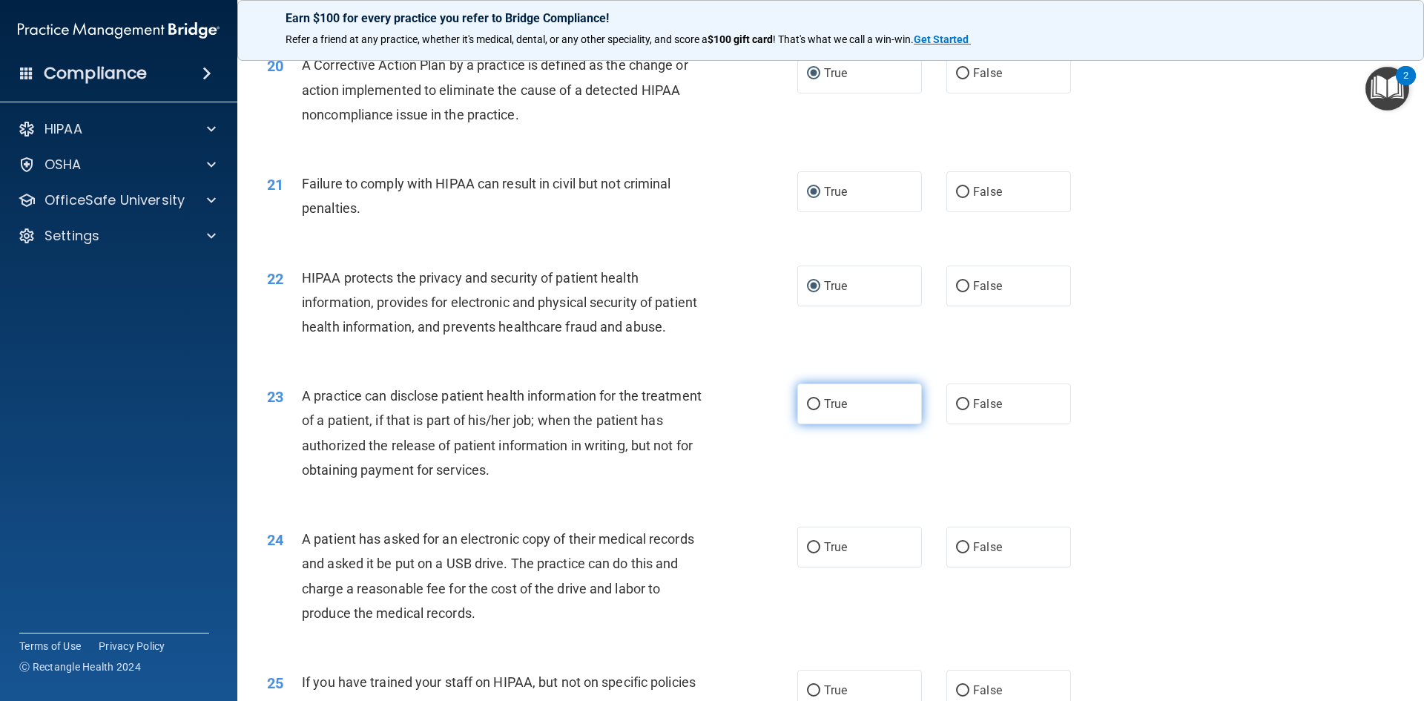
click at [811, 410] on input "True" at bounding box center [813, 404] width 13 height 11
radio input "true"
click at [809, 553] on input "True" at bounding box center [813, 547] width 13 height 11
radio input "true"
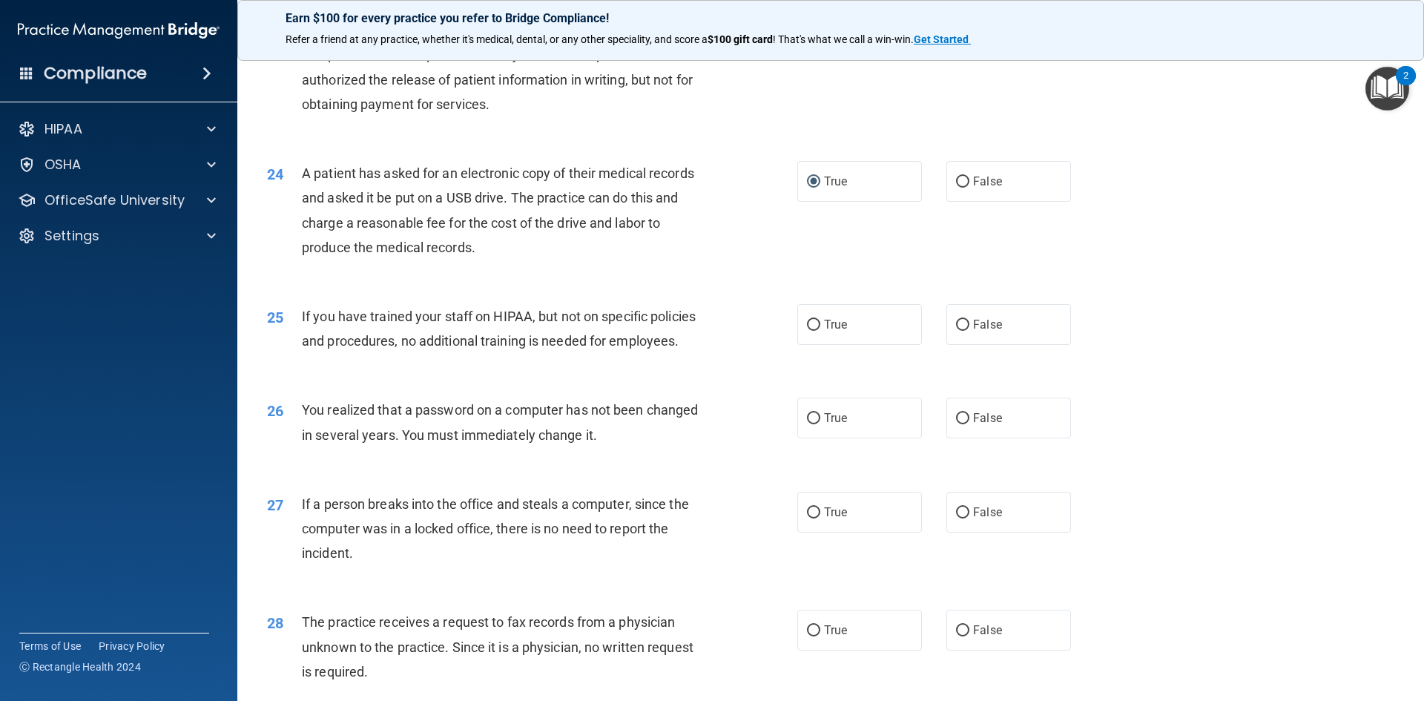
scroll to position [2448, 0]
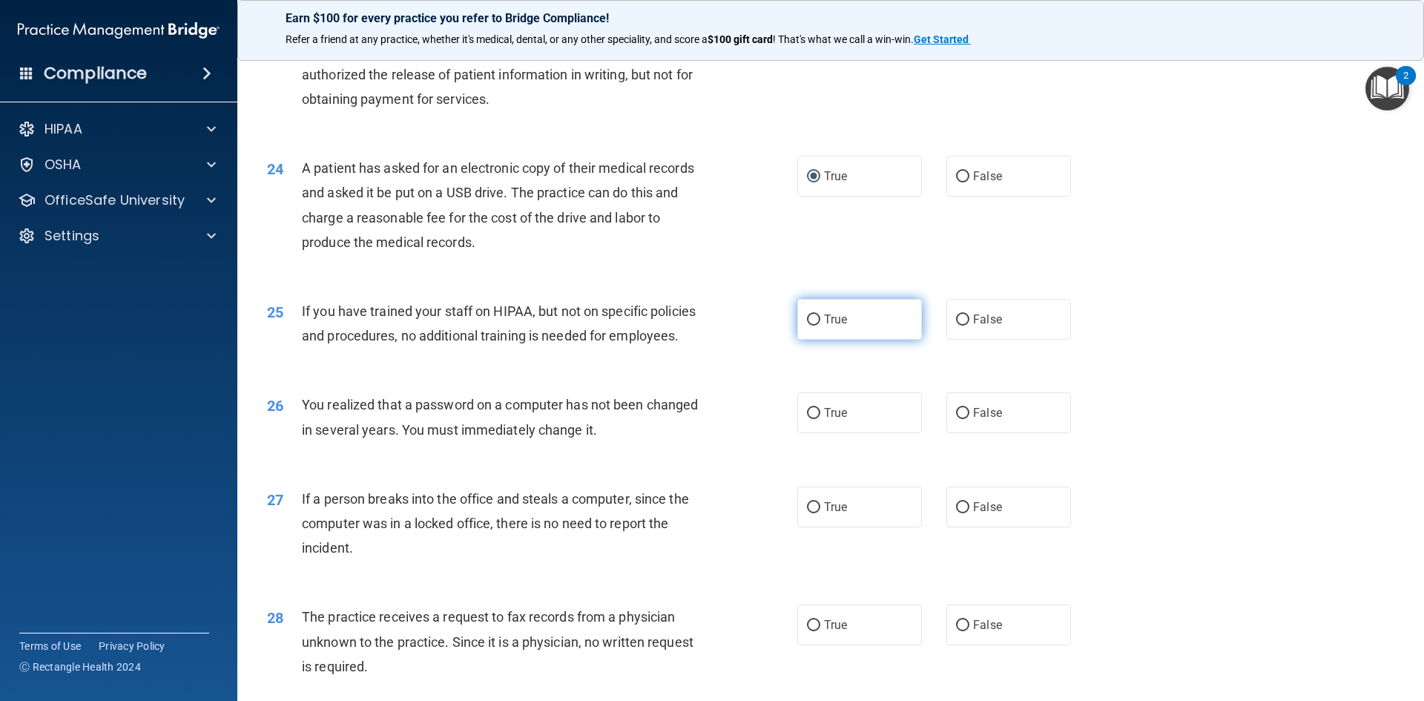
drag, startPoint x: 801, startPoint y: 369, endPoint x: 801, endPoint y: 380, distance: 10.4
click at [807, 326] on input "True" at bounding box center [813, 320] width 13 height 11
radio input "true"
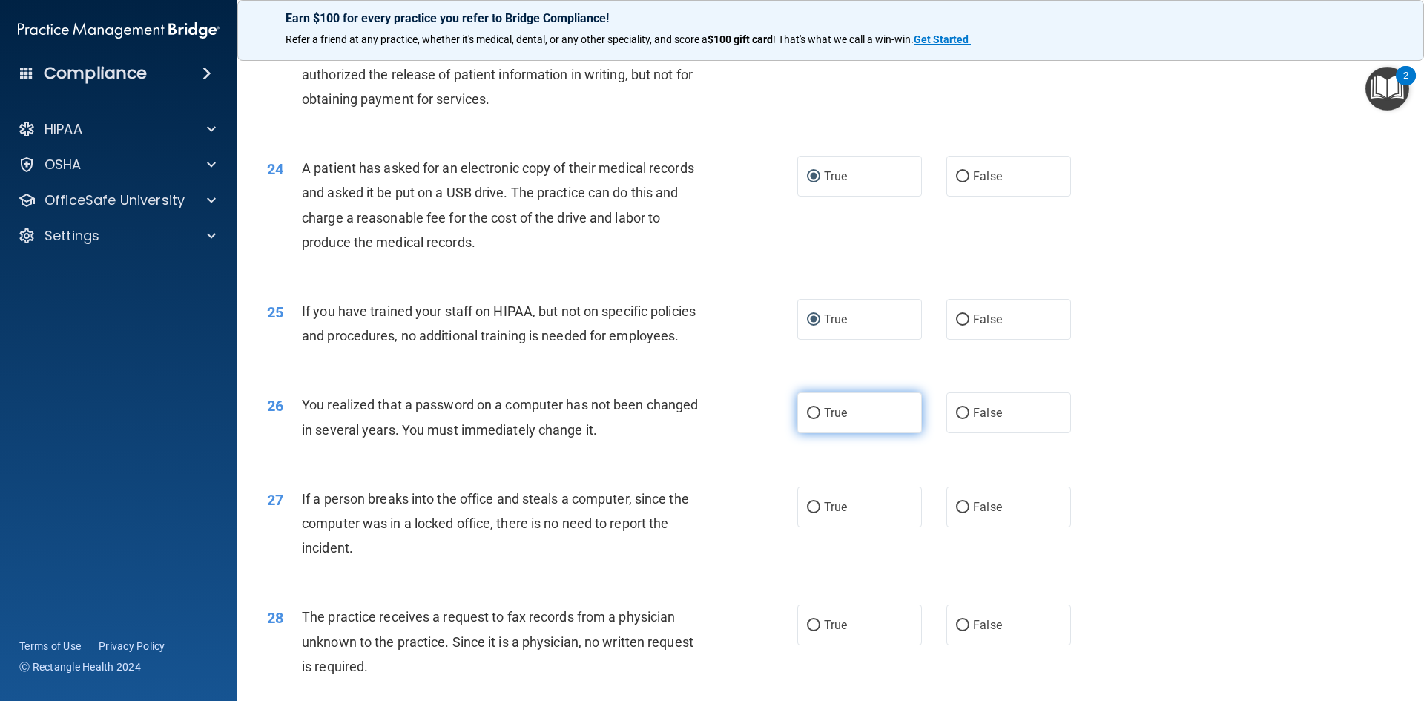
click at [809, 419] on input "True" at bounding box center [813, 413] width 13 height 11
radio input "true"
click at [809, 513] on input "True" at bounding box center [813, 507] width 13 height 11
radio input "true"
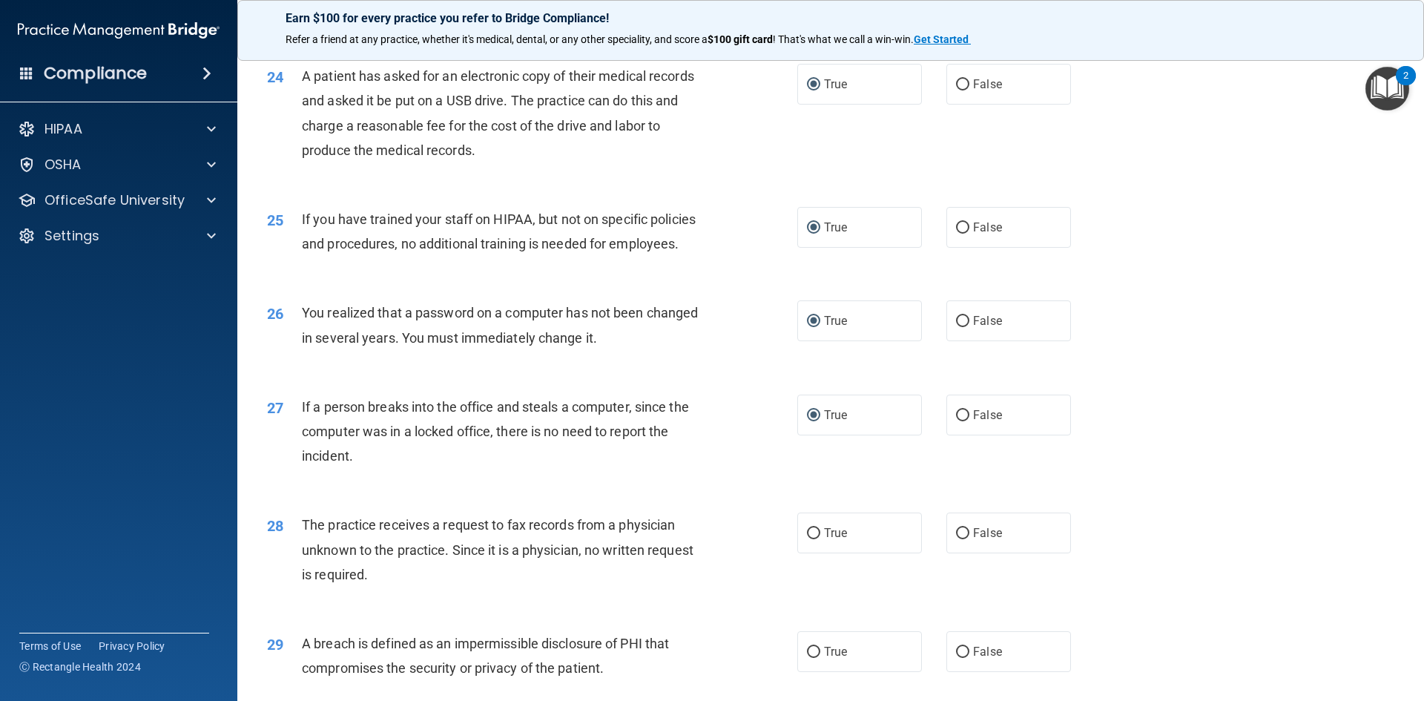
scroll to position [2670, 0]
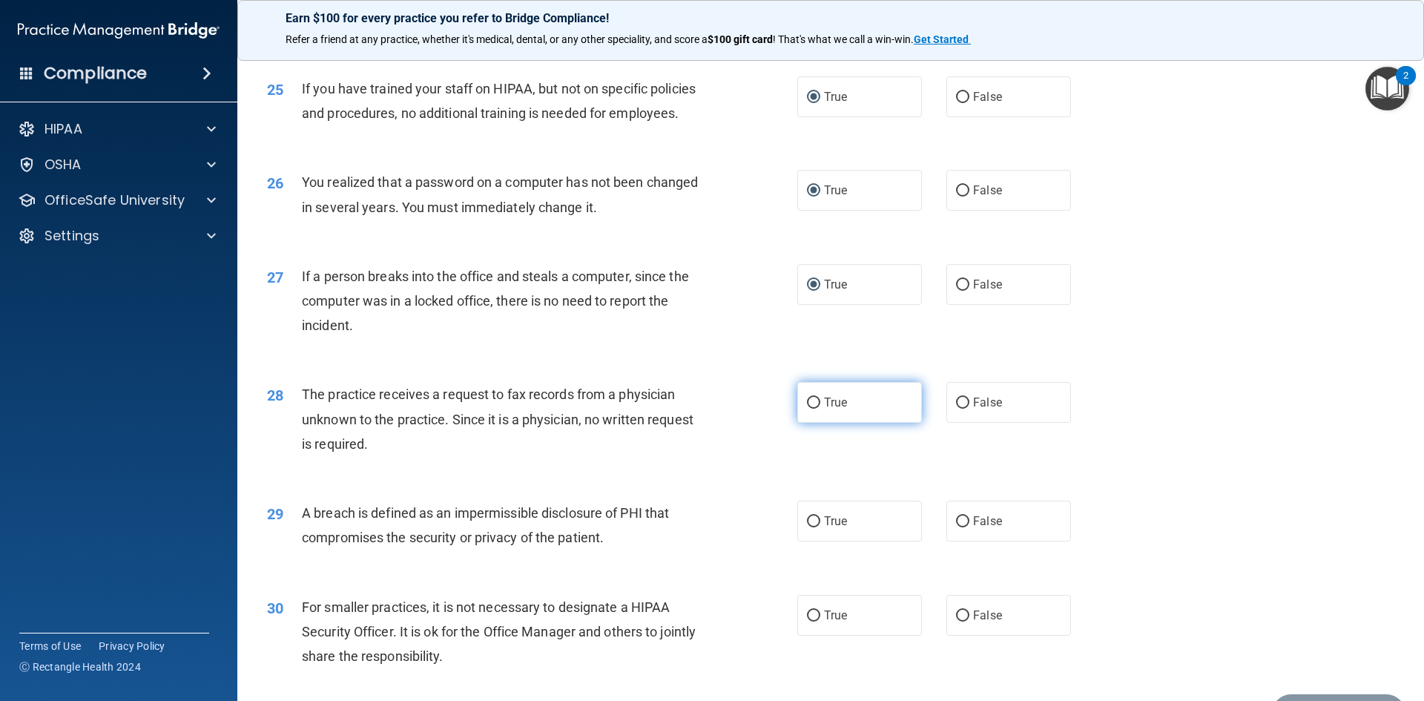
click at [809, 409] on input "True" at bounding box center [813, 403] width 13 height 11
radio input "true"
click at [809, 527] on input "True" at bounding box center [813, 521] width 13 height 11
radio input "true"
drag, startPoint x: 810, startPoint y: 667, endPoint x: 810, endPoint y: 599, distance: 67.5
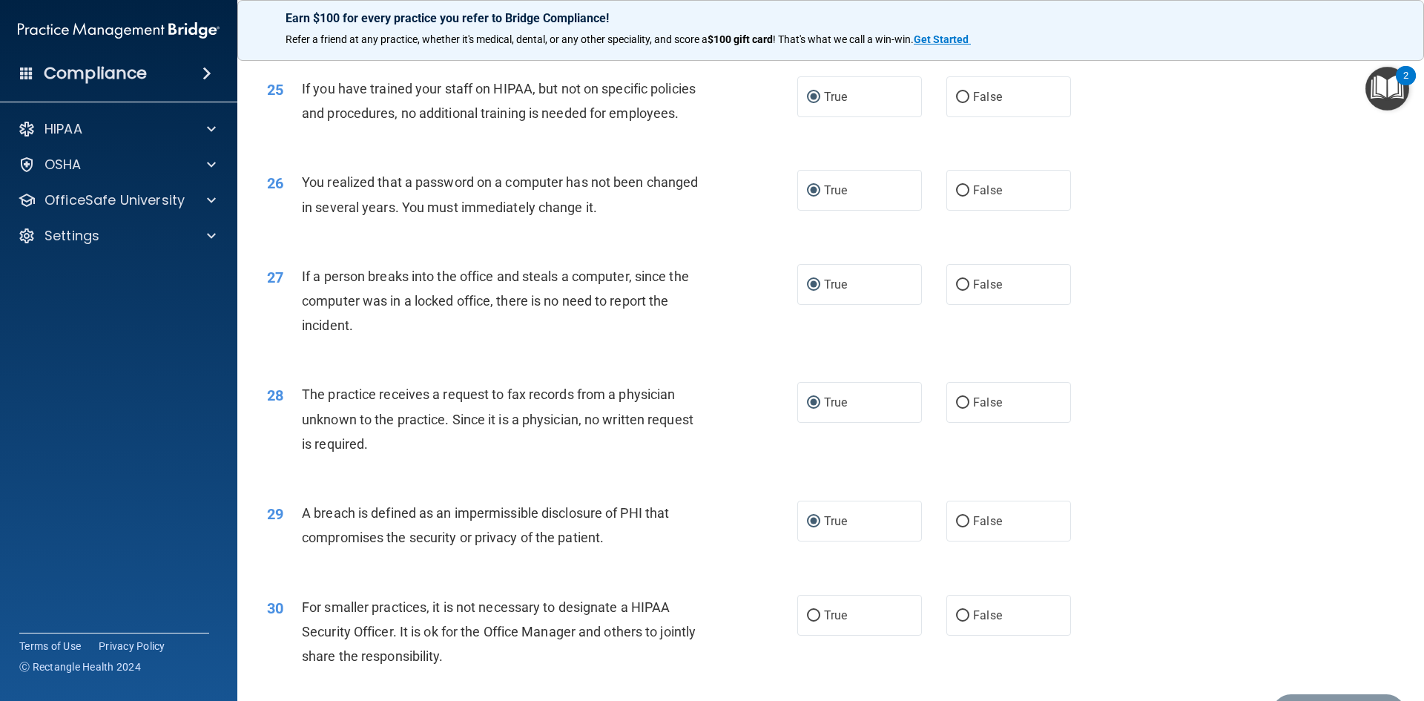
click at [810, 622] on input "True" at bounding box center [813, 615] width 13 height 11
radio input "true"
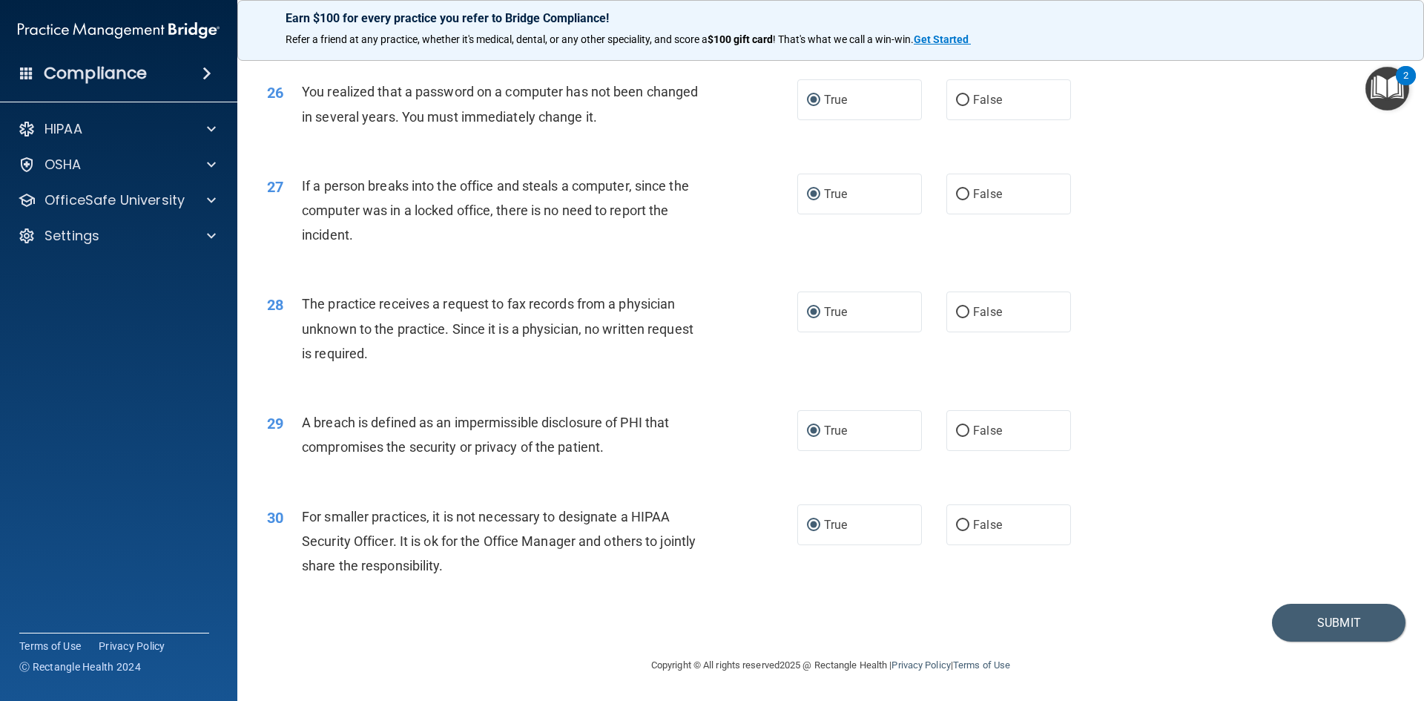
scroll to position [2810, 0]
click at [1275, 631] on button "Submit" at bounding box center [1339, 623] width 134 height 38
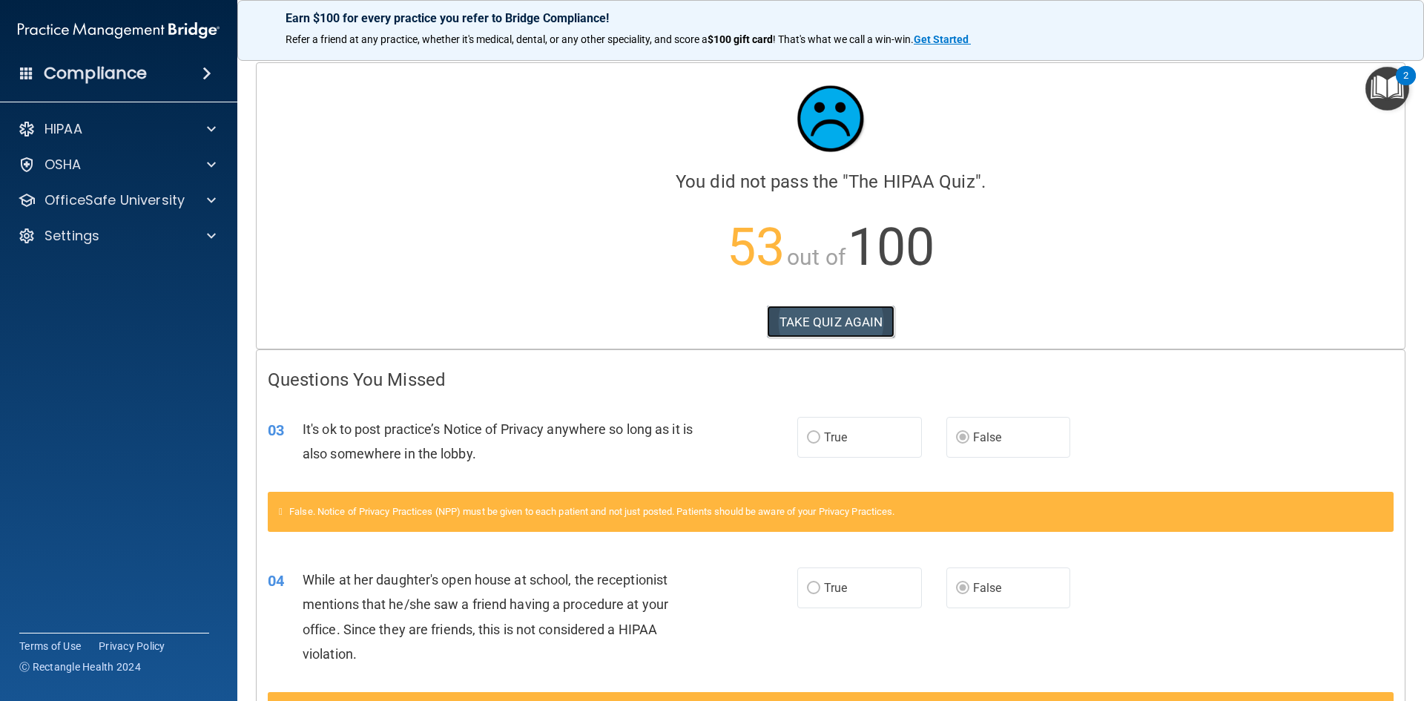
drag, startPoint x: 857, startPoint y: 323, endPoint x: 857, endPoint y: 331, distance: 8.2
click at [857, 331] on button "TAKE QUIZ AGAIN" at bounding box center [831, 322] width 128 height 33
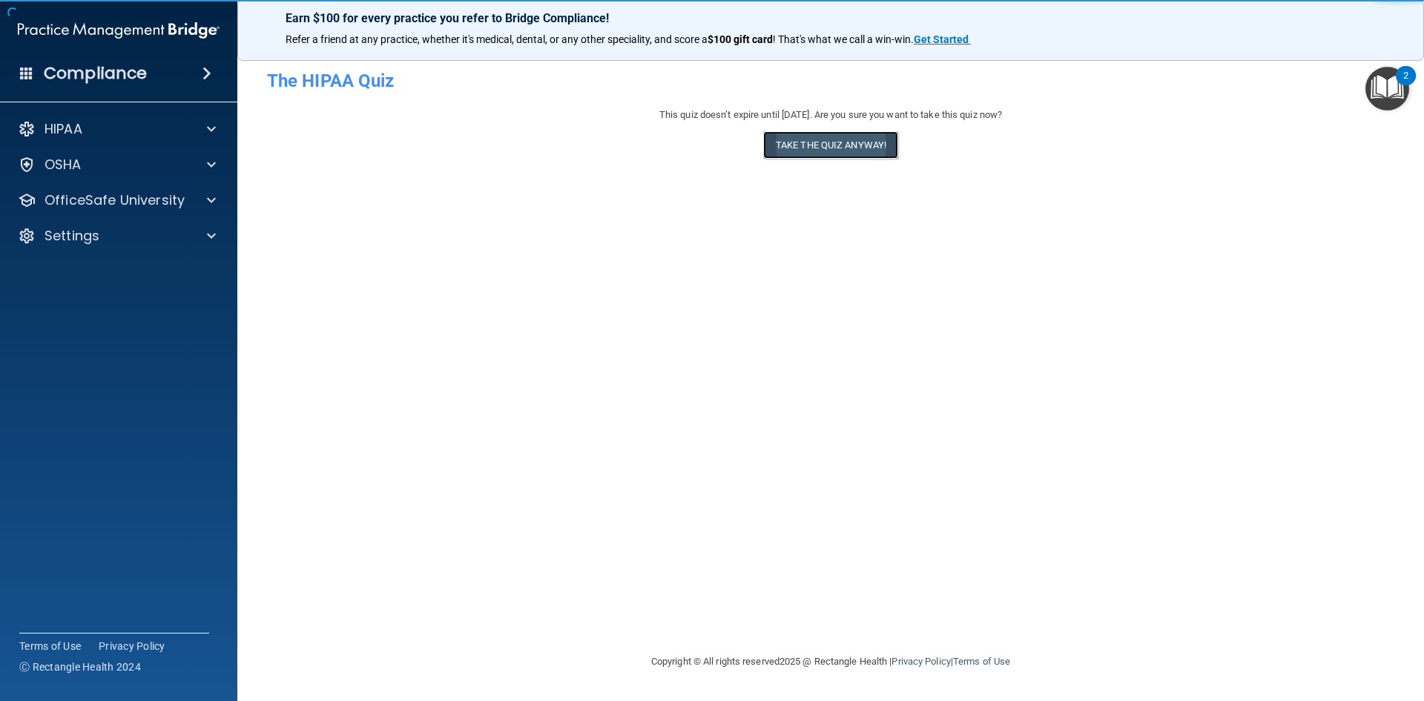
click at [845, 132] on button "Take the quiz anyway!" at bounding box center [830, 144] width 135 height 27
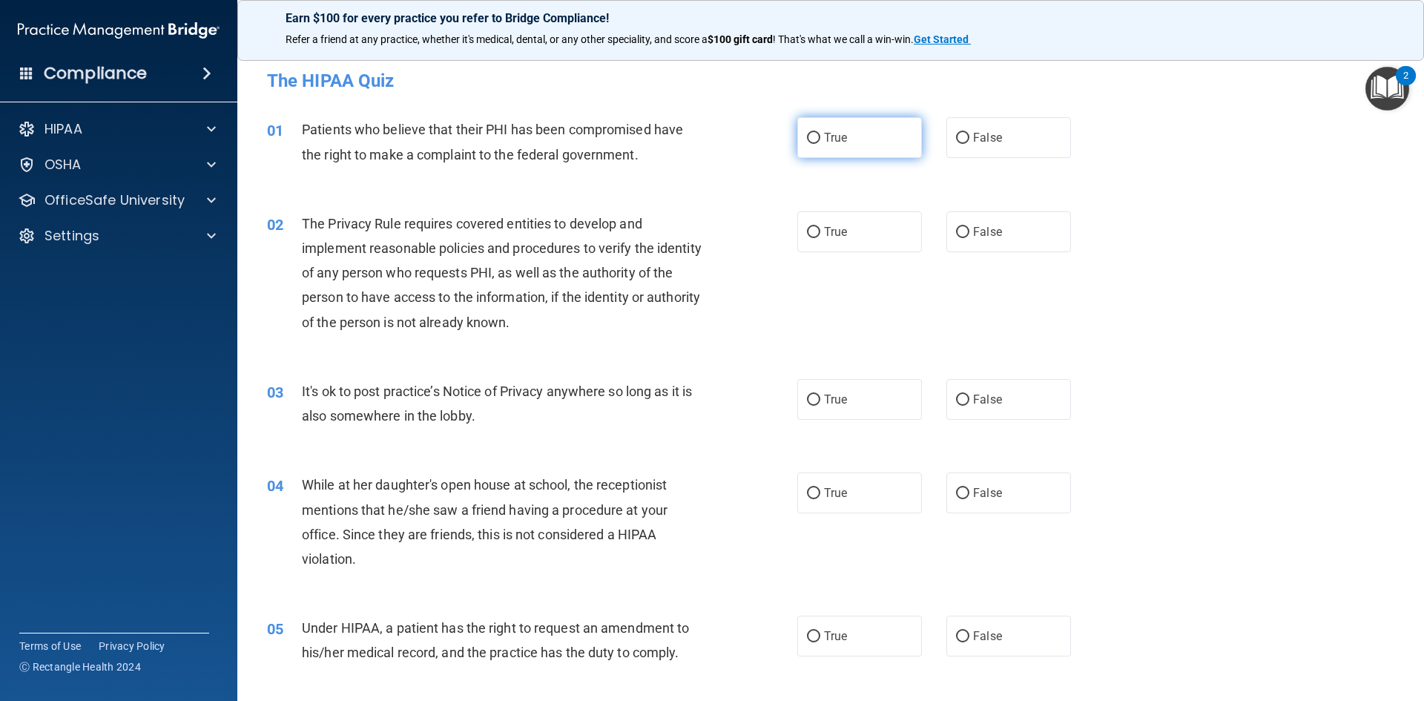
click at [808, 145] on label "True" at bounding box center [859, 137] width 125 height 41
click at [808, 144] on input "True" at bounding box center [813, 138] width 13 height 11
radio input "true"
click at [809, 231] on input "True" at bounding box center [813, 232] width 13 height 11
radio input "true"
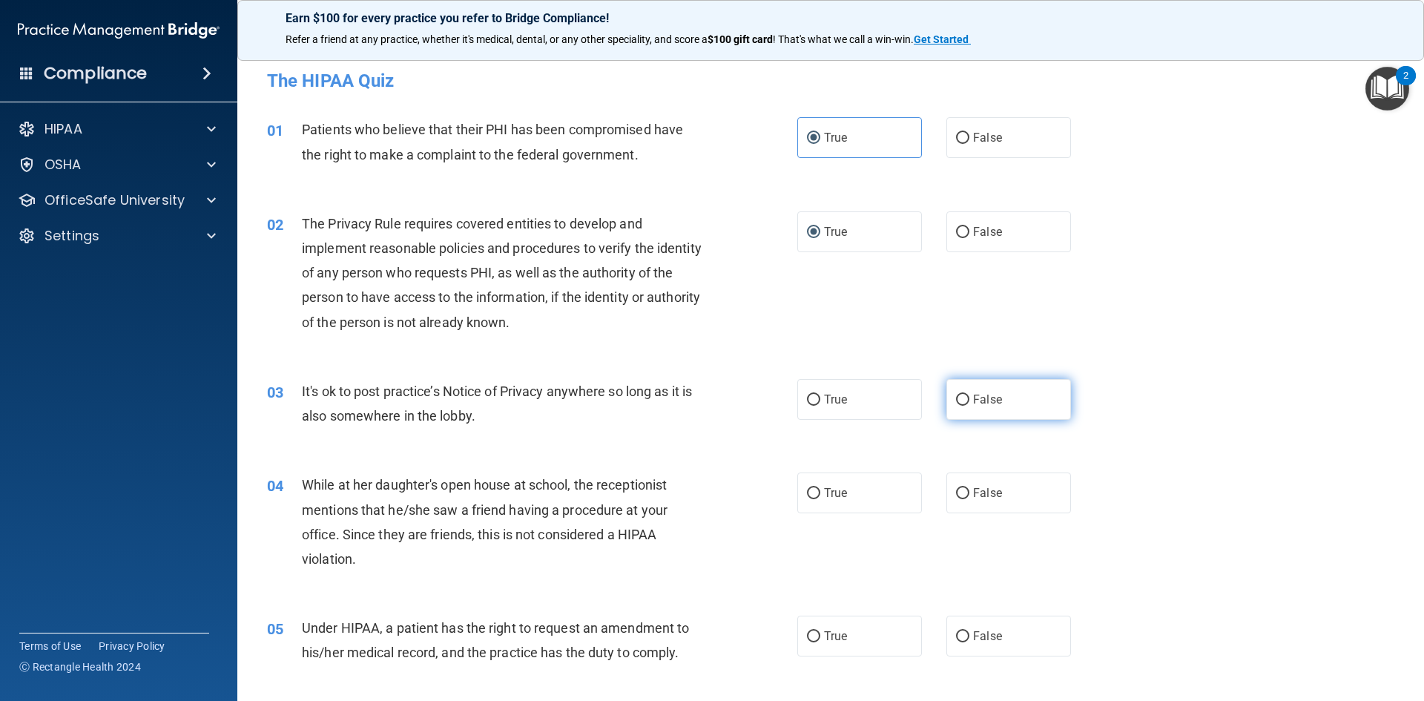
click at [963, 402] on label "False" at bounding box center [1009, 399] width 125 height 41
click at [963, 402] on input "False" at bounding box center [962, 400] width 13 height 11
radio input "true"
click at [956, 496] on input "False" at bounding box center [962, 493] width 13 height 11
radio input "true"
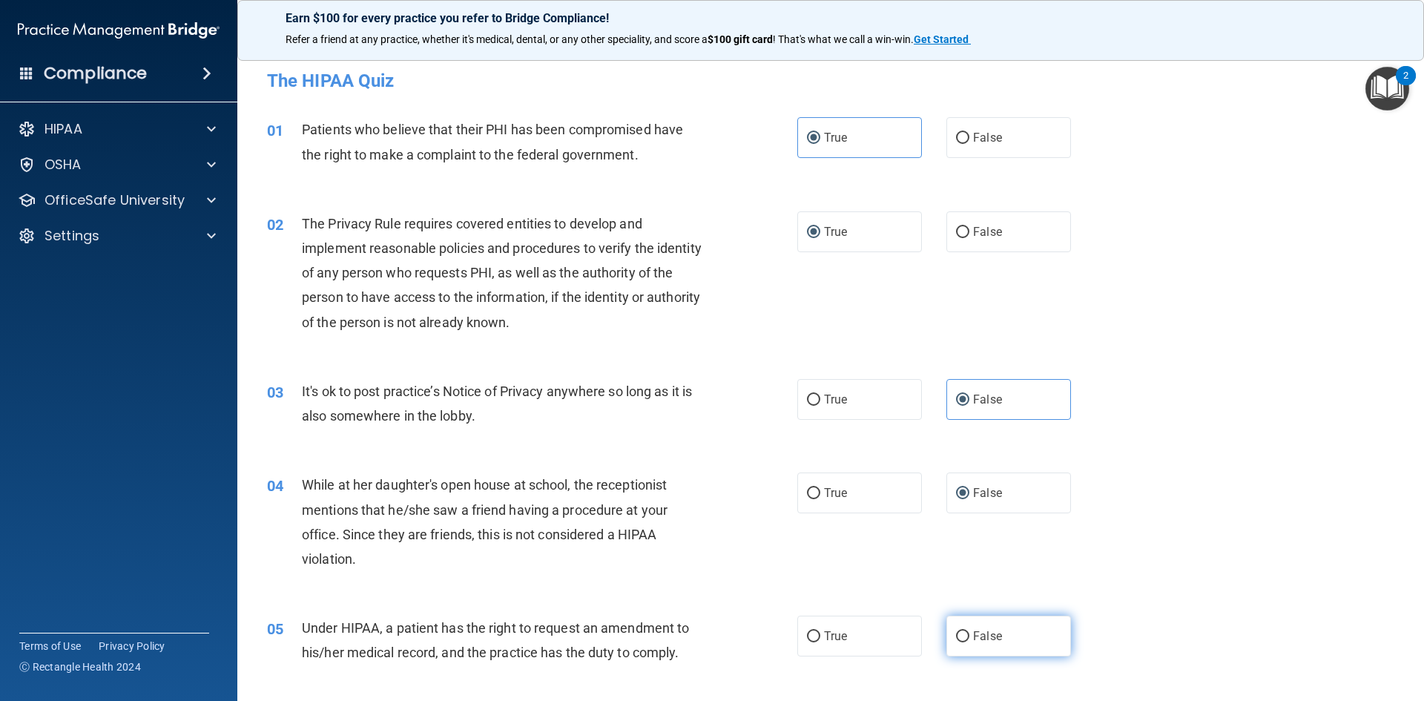
click at [957, 642] on input "False" at bounding box center [962, 636] width 13 height 11
radio input "true"
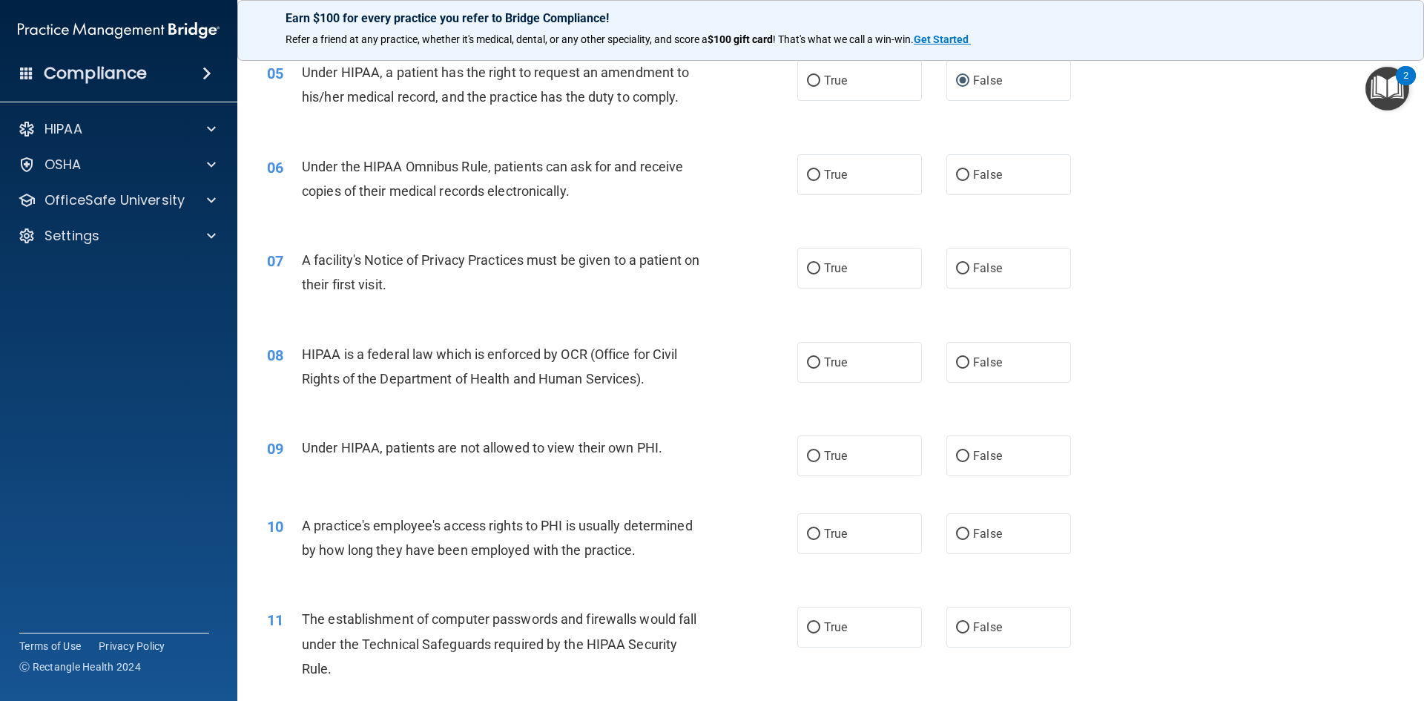
scroll to position [593, 0]
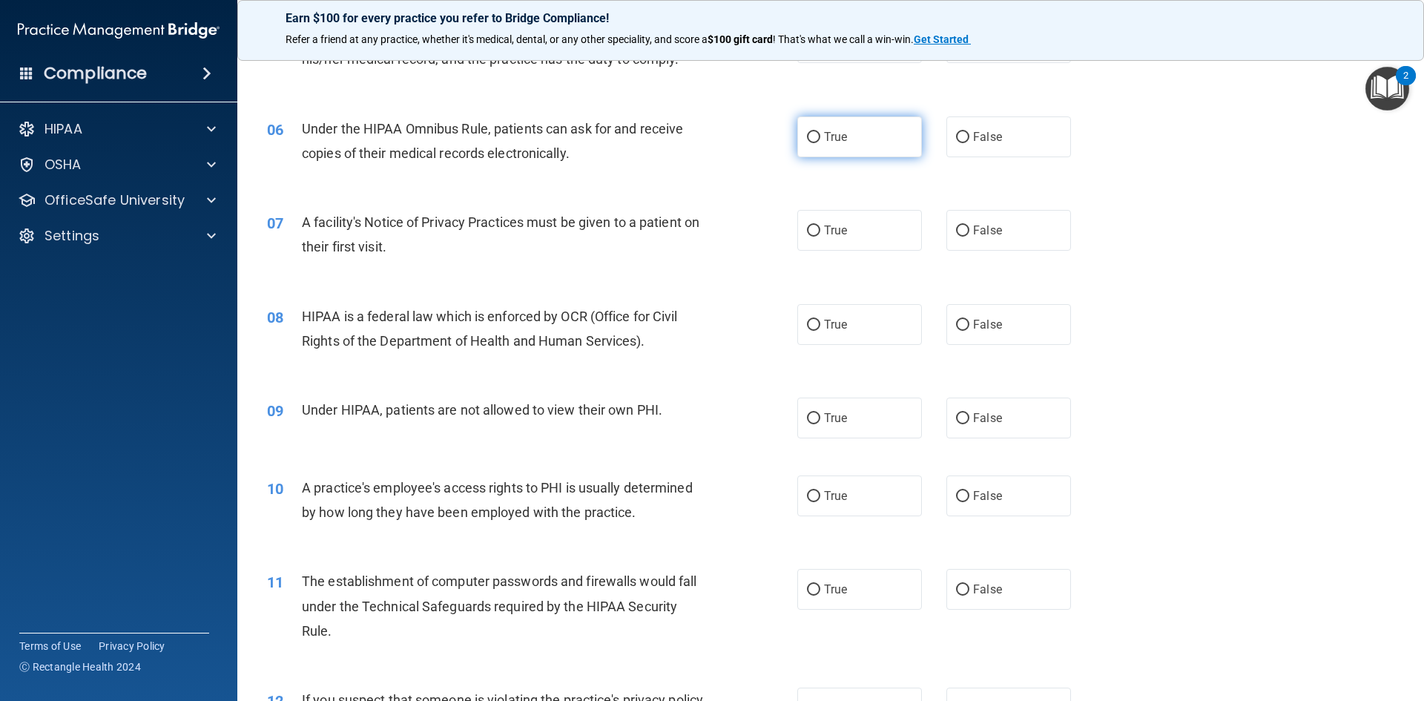
click at [807, 141] on input "True" at bounding box center [813, 137] width 13 height 11
radio input "true"
drag, startPoint x: 814, startPoint y: 229, endPoint x: 823, endPoint y: 306, distance: 77.0
click at [814, 230] on input "True" at bounding box center [813, 231] width 13 height 11
radio input "true"
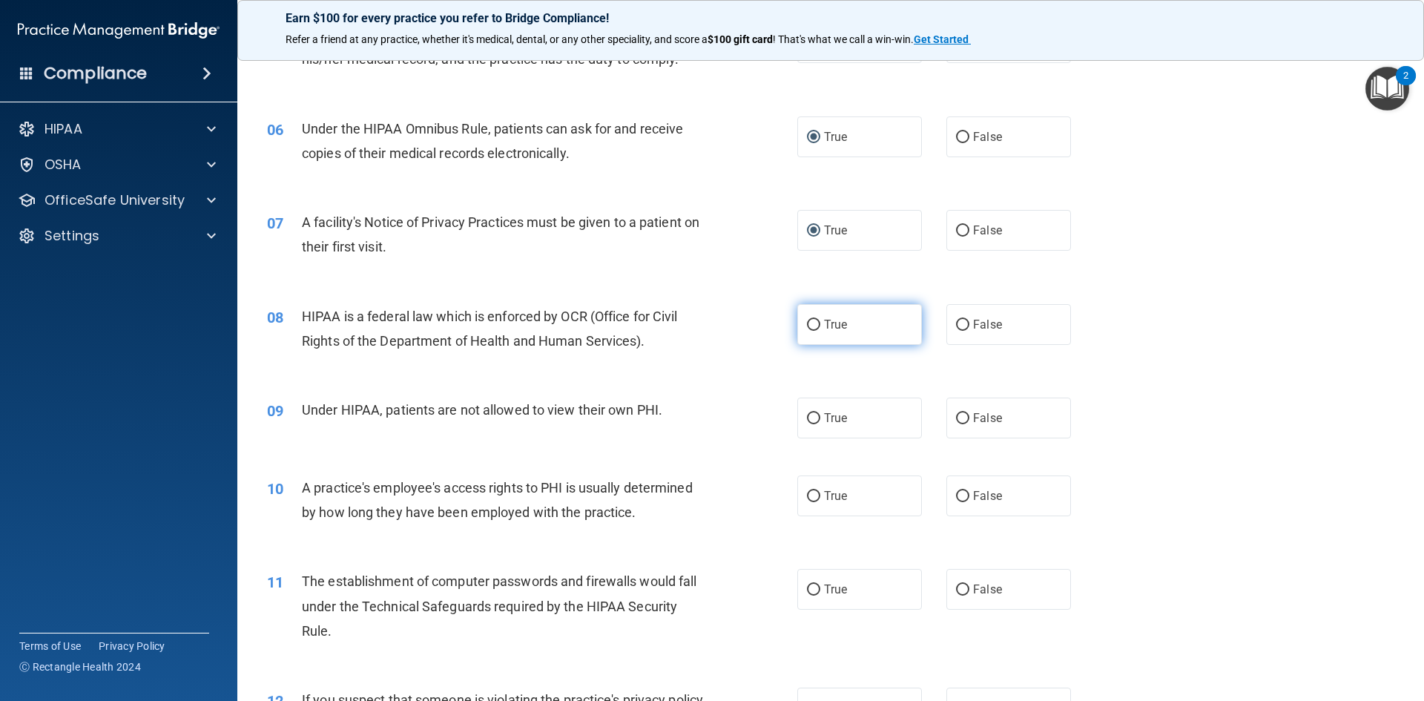
click at [808, 323] on input "True" at bounding box center [813, 325] width 13 height 11
radio input "true"
click at [956, 416] on input "False" at bounding box center [962, 418] width 13 height 11
radio input "true"
click at [963, 501] on label "False" at bounding box center [1009, 495] width 125 height 41
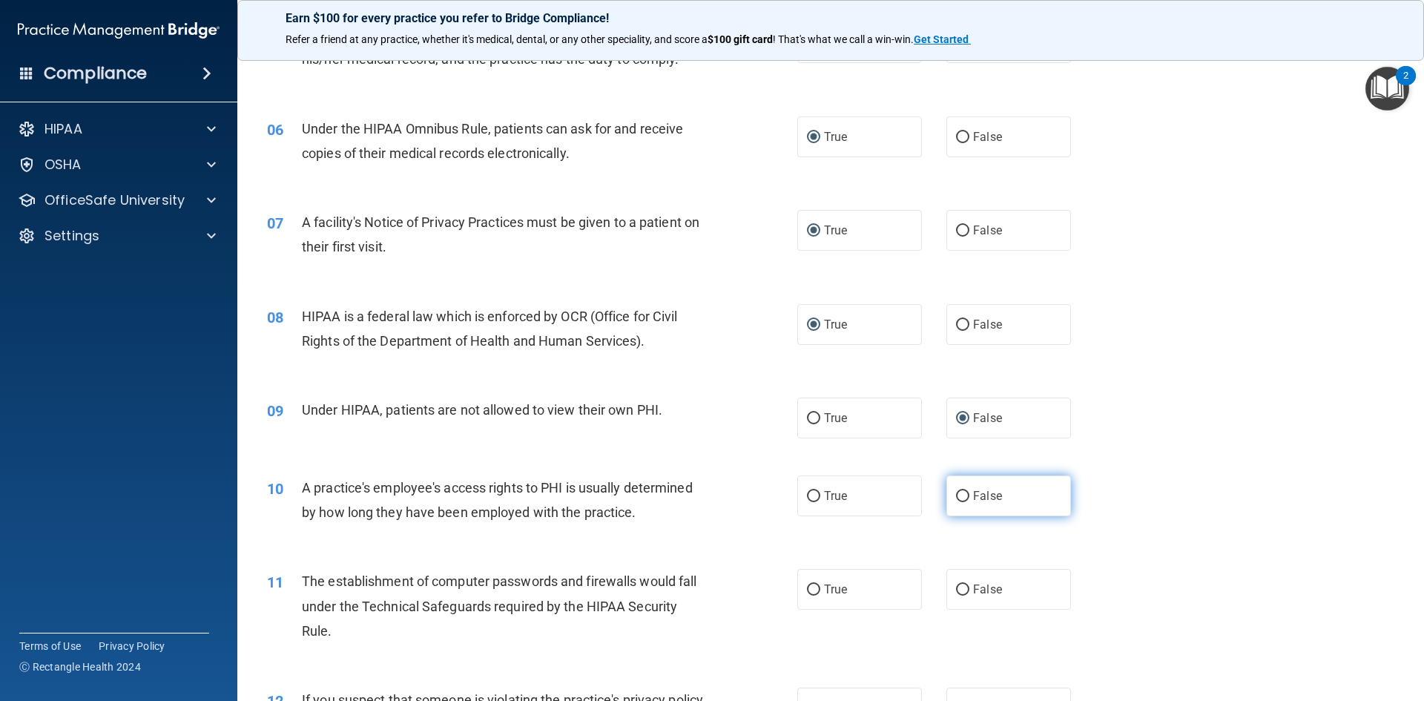
click at [963, 501] on input "False" at bounding box center [962, 496] width 13 height 11
radio input "true"
click at [807, 588] on input "True" at bounding box center [813, 590] width 13 height 11
radio input "true"
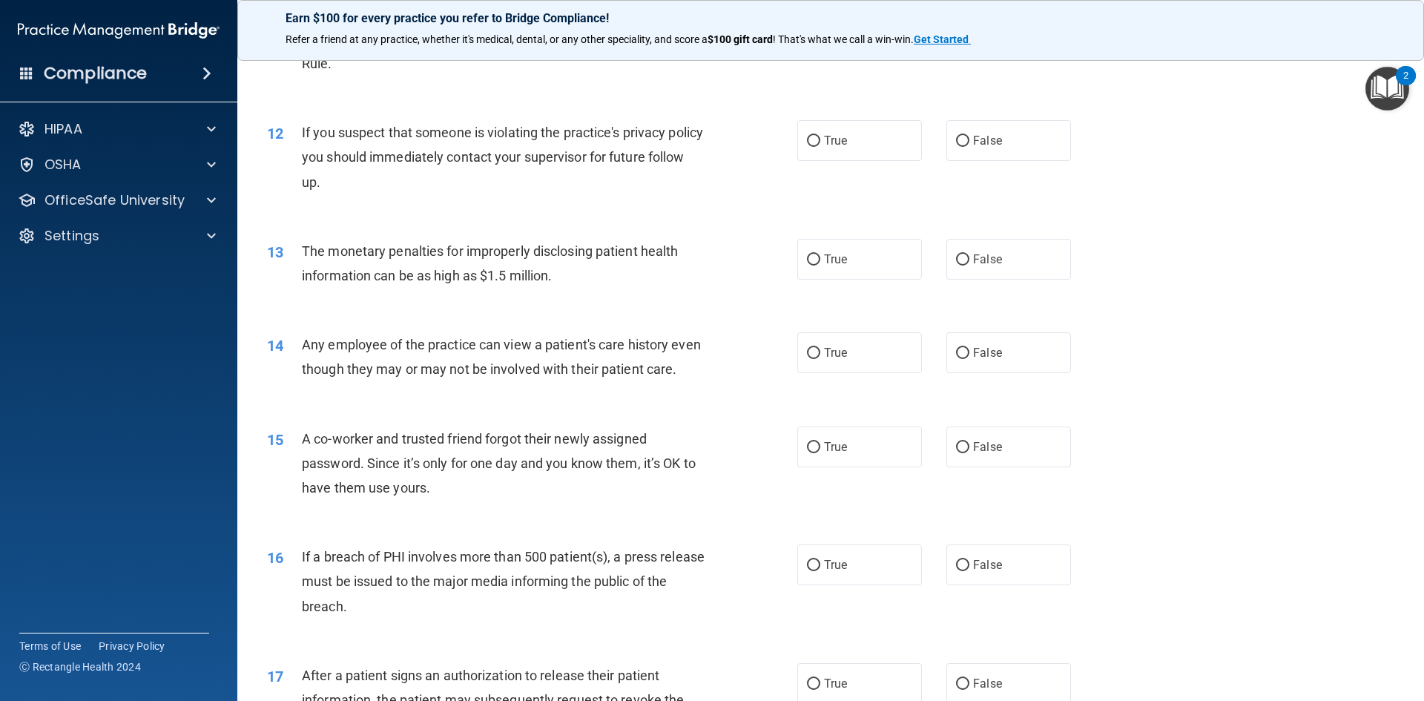
scroll to position [1187, 0]
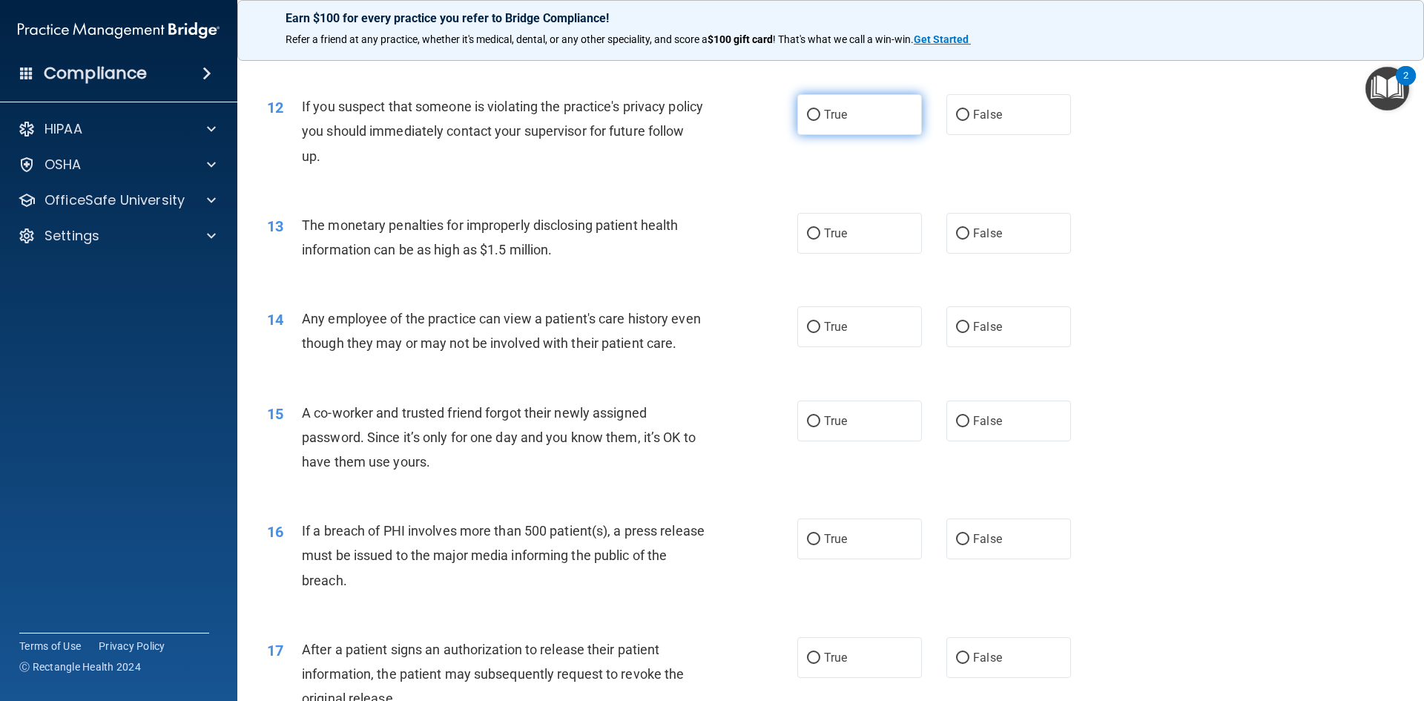
click at [808, 116] on input "True" at bounding box center [813, 115] width 13 height 11
radio input "true"
click at [807, 234] on input "True" at bounding box center [813, 233] width 13 height 11
radio input "true"
click at [958, 323] on input "False" at bounding box center [962, 327] width 13 height 11
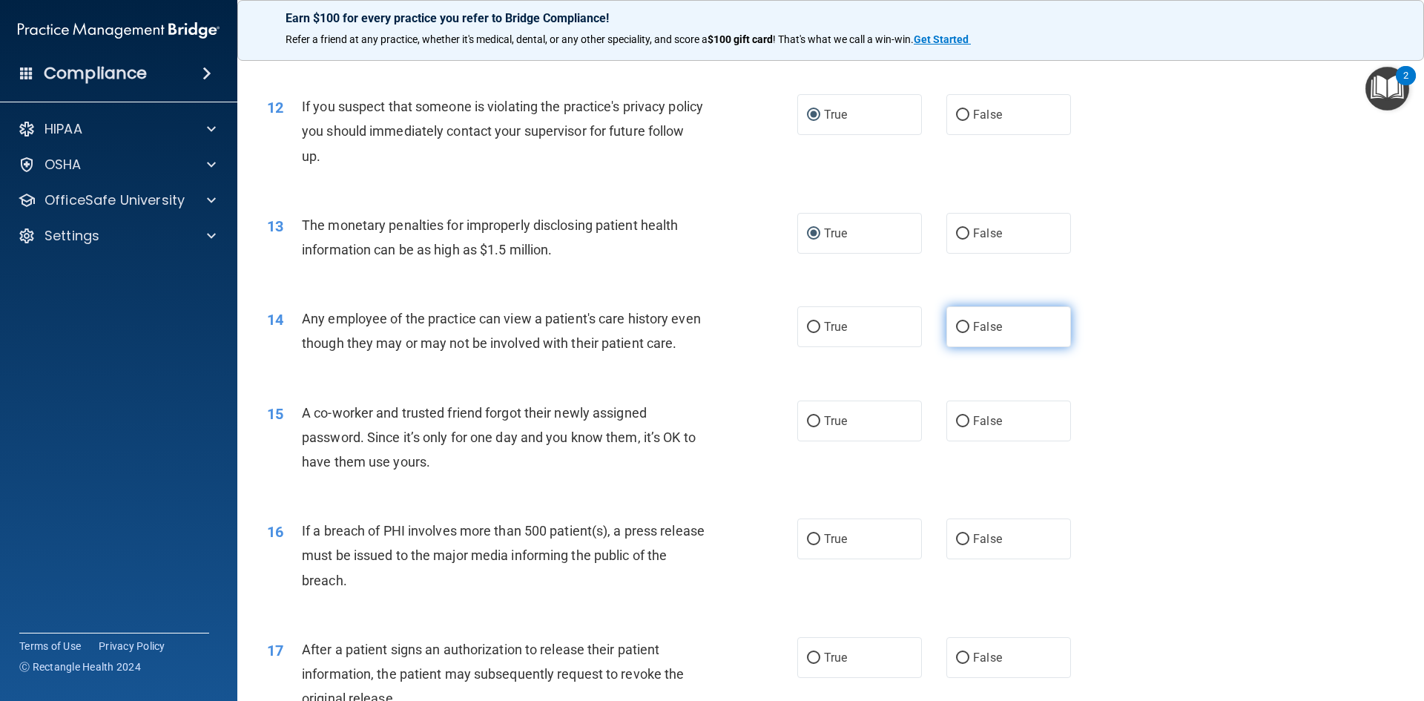
radio input "true"
click at [956, 427] on input "False" at bounding box center [962, 421] width 13 height 11
radio input "true"
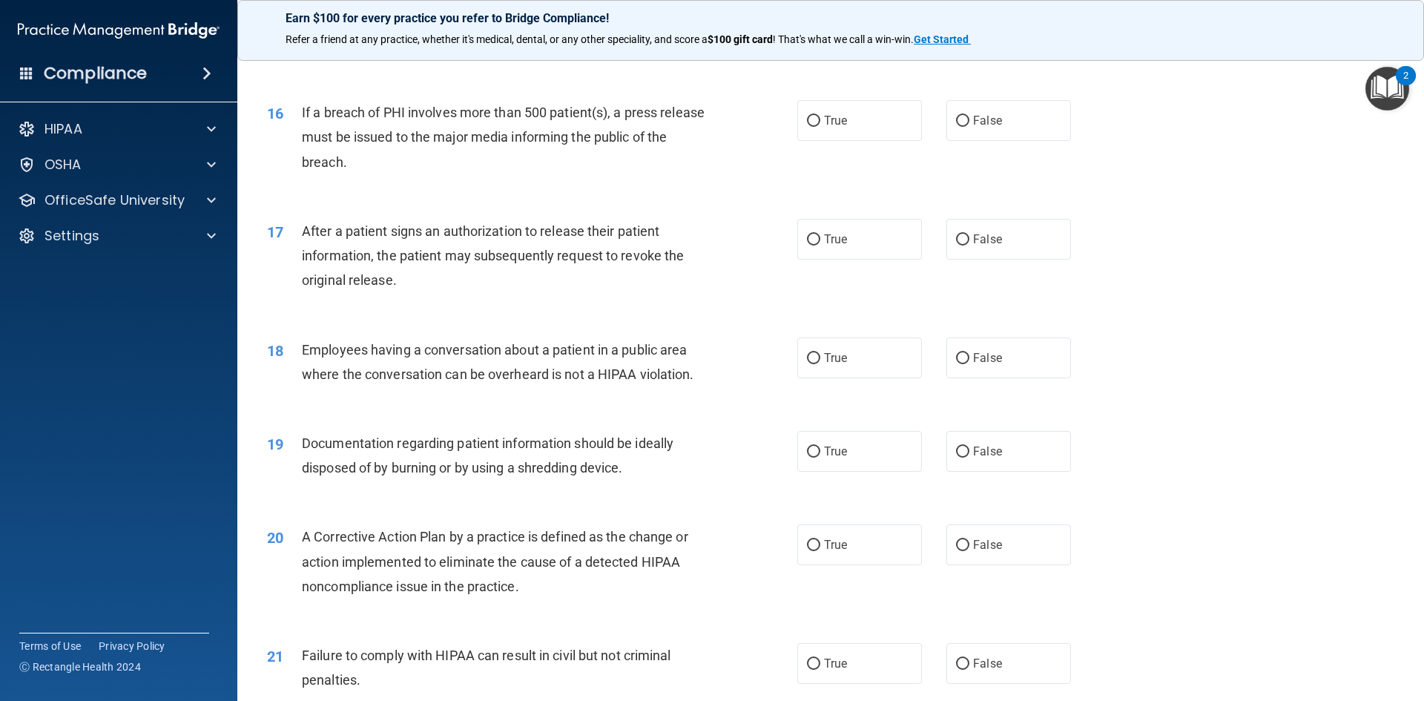
scroll to position [1632, 0]
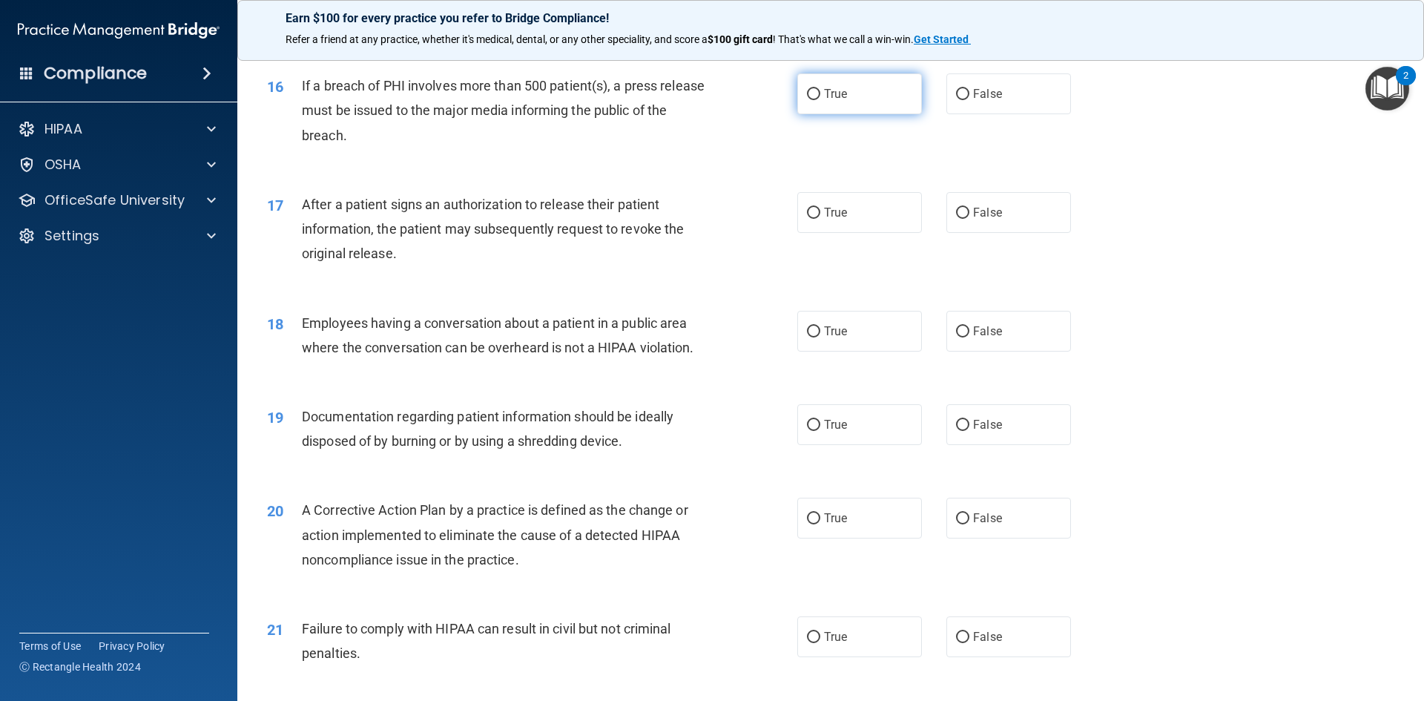
click at [812, 100] on input "True" at bounding box center [813, 94] width 13 height 11
radio input "true"
click at [812, 219] on input "True" at bounding box center [813, 213] width 13 height 11
radio input "true"
click at [956, 338] on input "False" at bounding box center [962, 331] width 13 height 11
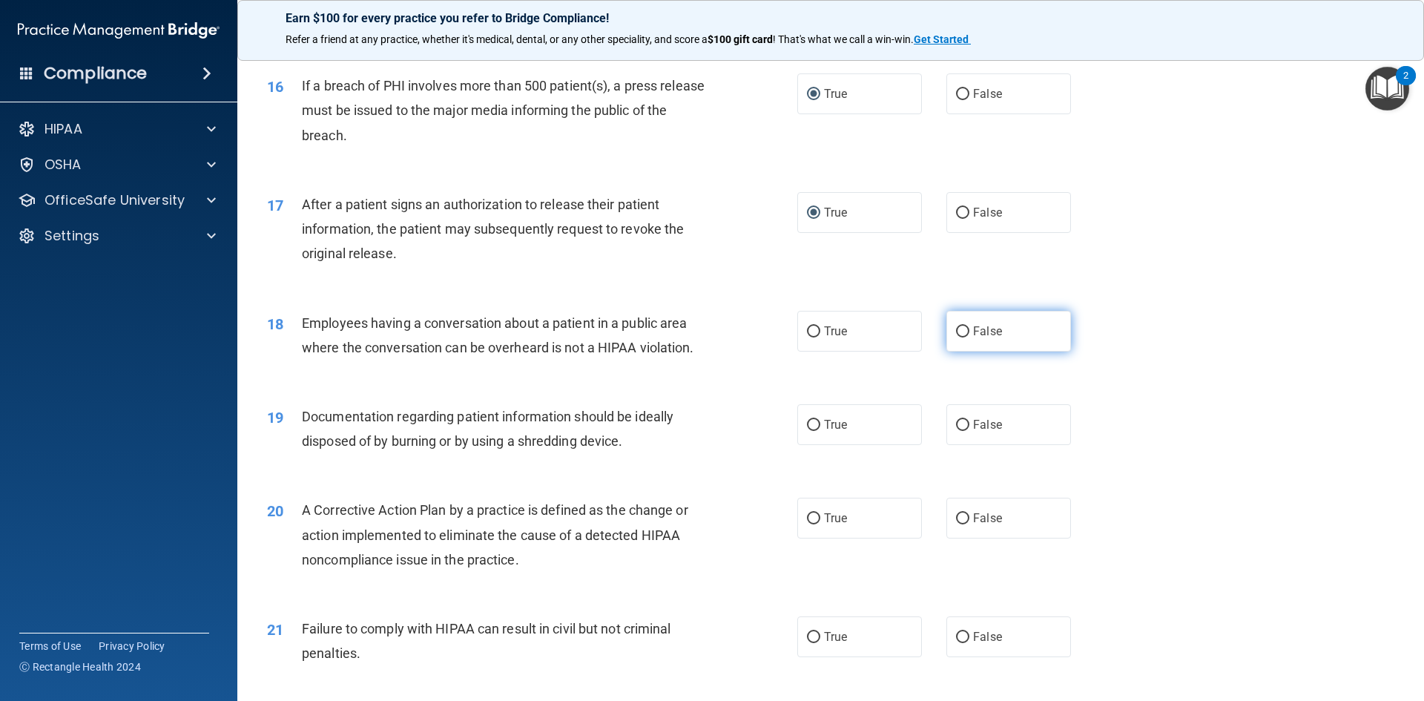
radio input "true"
click at [809, 431] on input "True" at bounding box center [813, 425] width 13 height 11
radio input "true"
click at [812, 524] on input "True" at bounding box center [813, 518] width 13 height 11
radio input "true"
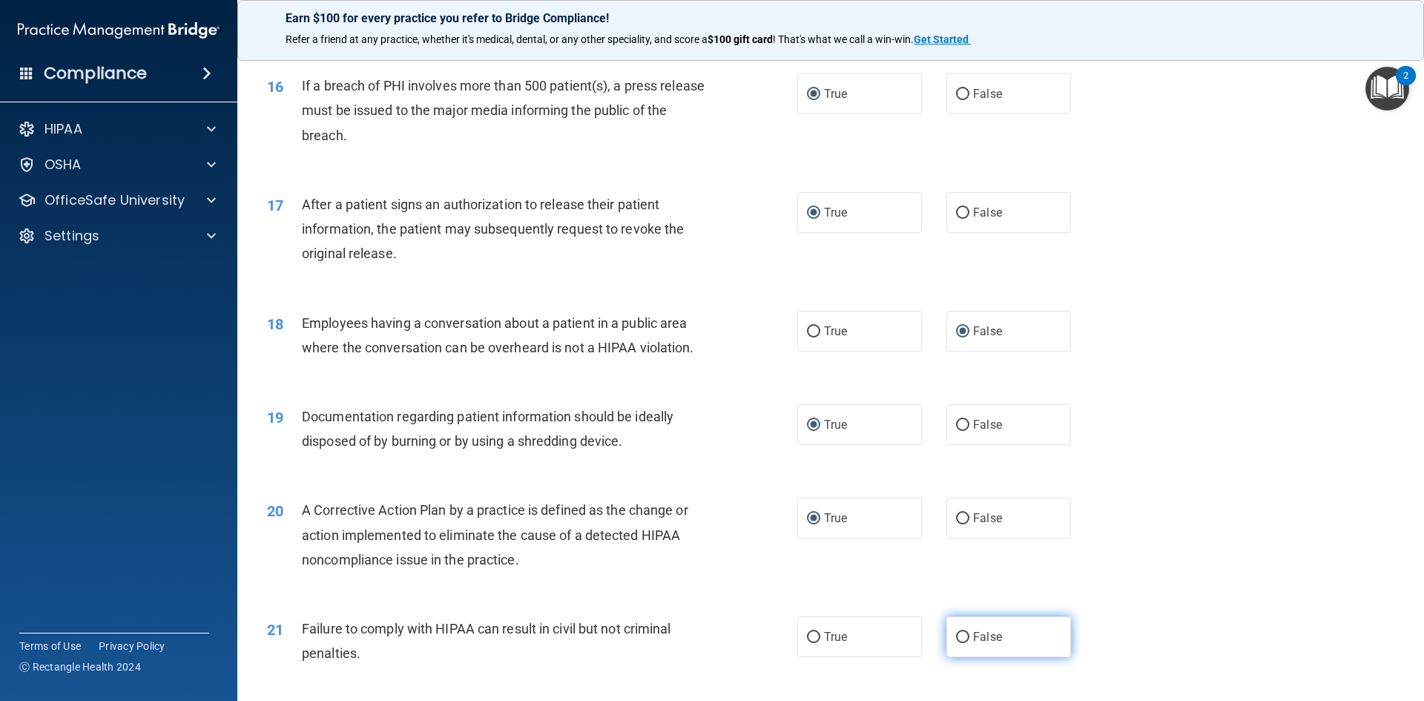
click at [956, 643] on input "False" at bounding box center [962, 637] width 13 height 11
radio input "true"
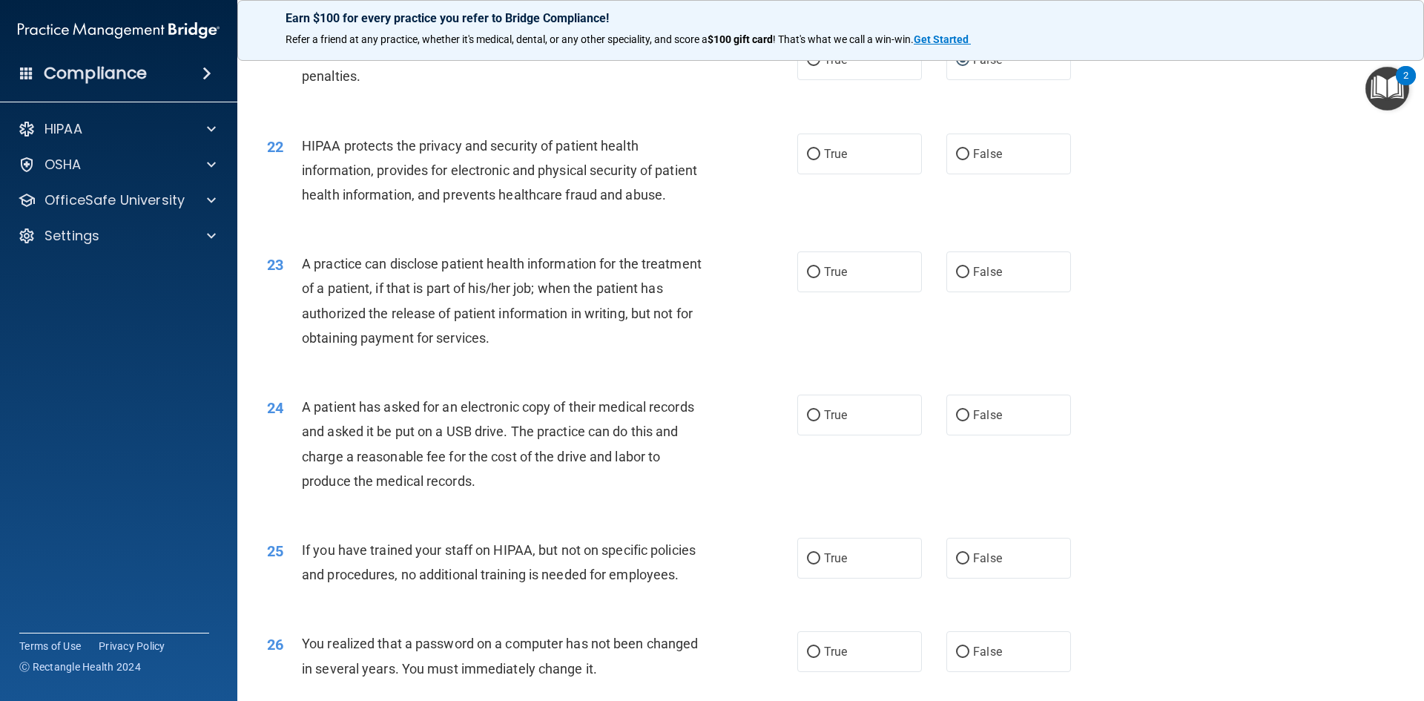
scroll to position [2225, 0]
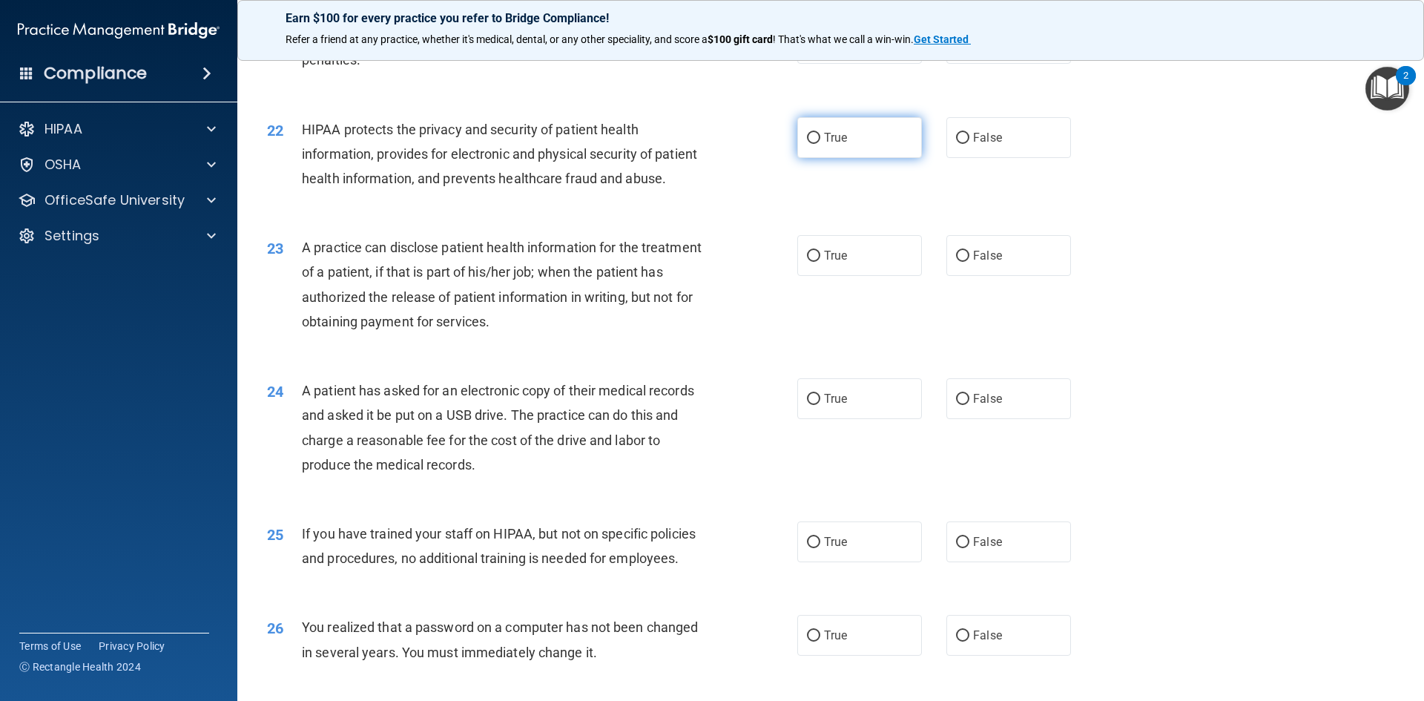
click at [809, 144] on input "True" at bounding box center [813, 138] width 13 height 11
radio input "true"
click at [948, 276] on label "False" at bounding box center [1009, 255] width 125 height 41
click at [956, 262] on input "False" at bounding box center [962, 256] width 13 height 11
radio input "true"
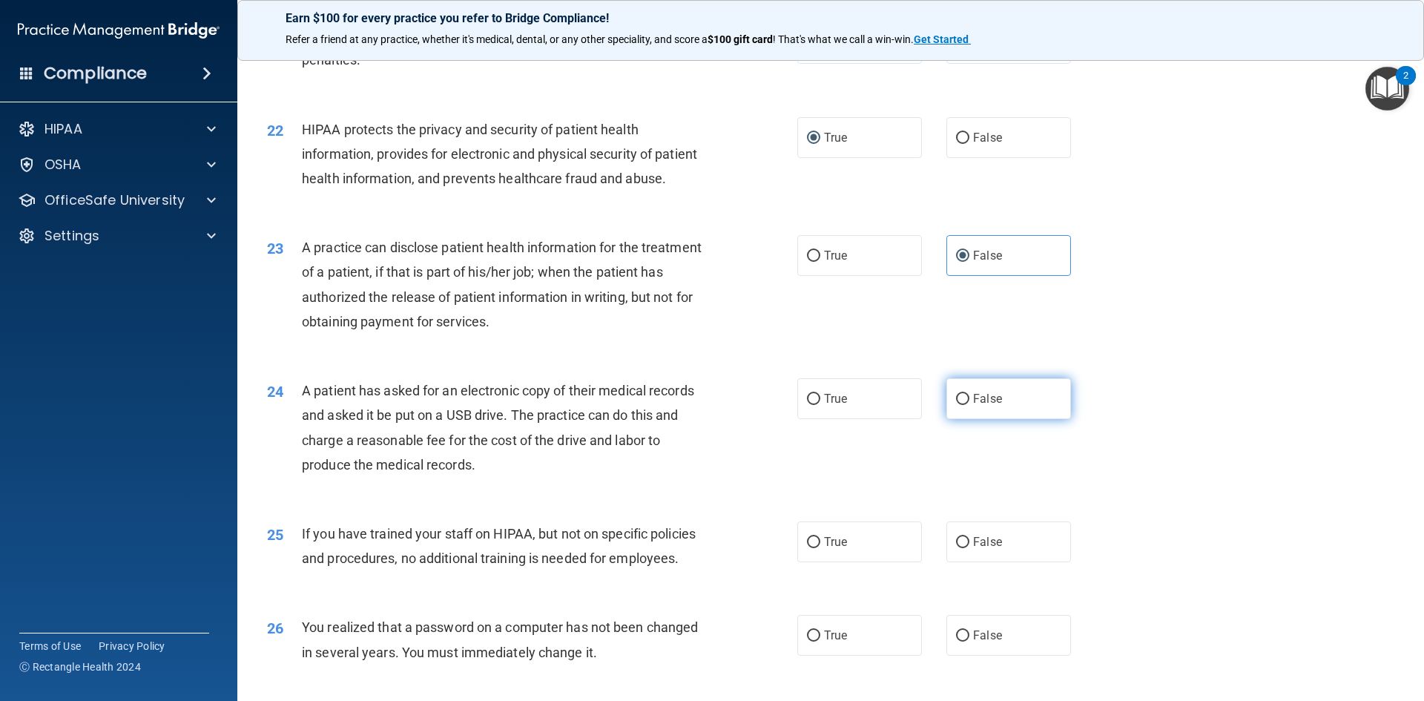
click at [956, 405] on input "False" at bounding box center [962, 399] width 13 height 11
radio input "true"
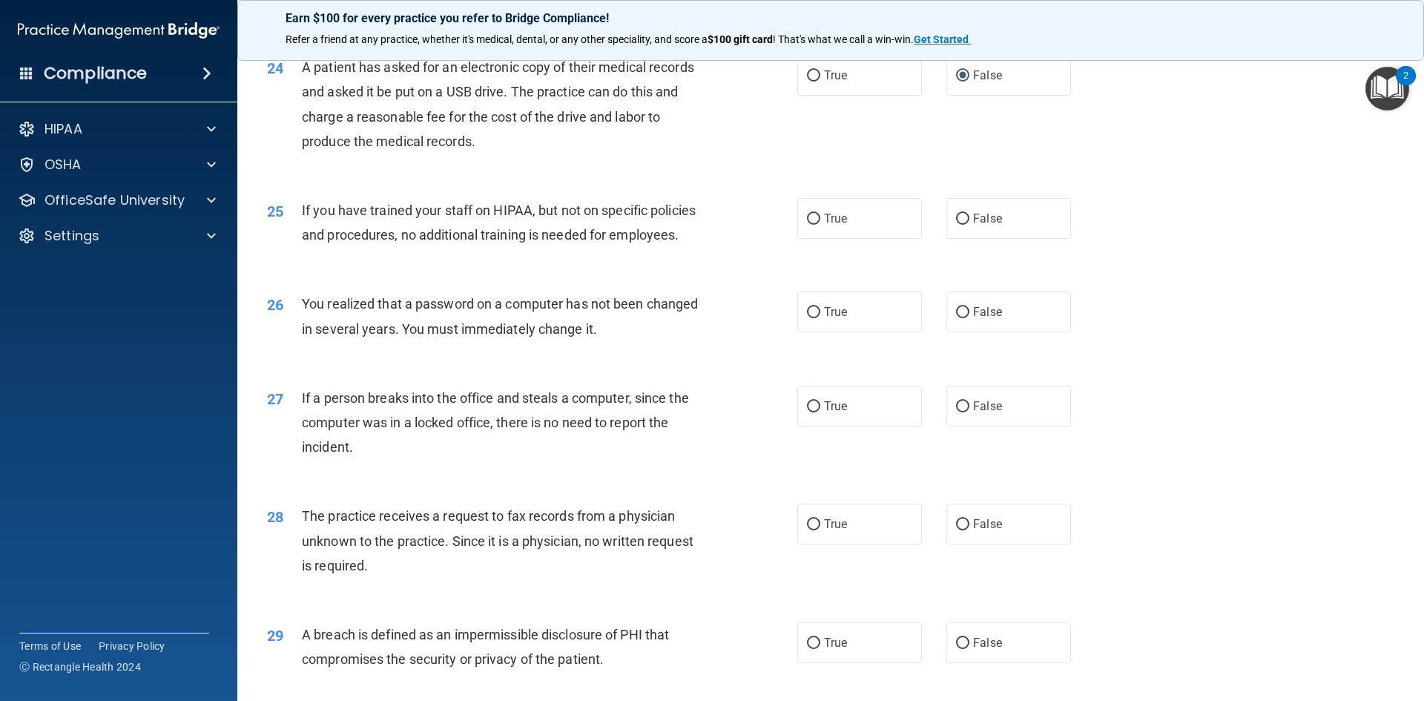
scroll to position [2596, 0]
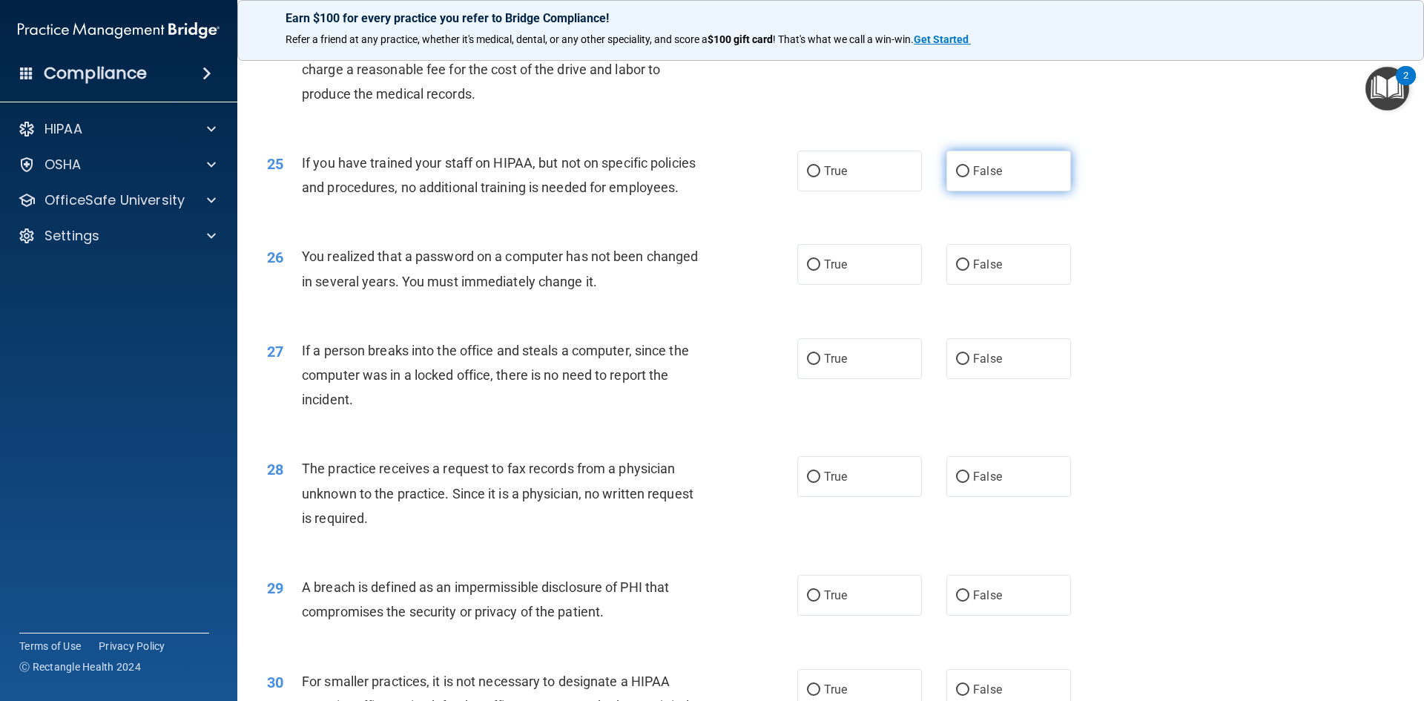
click at [956, 177] on input "False" at bounding box center [962, 171] width 13 height 11
radio input "true"
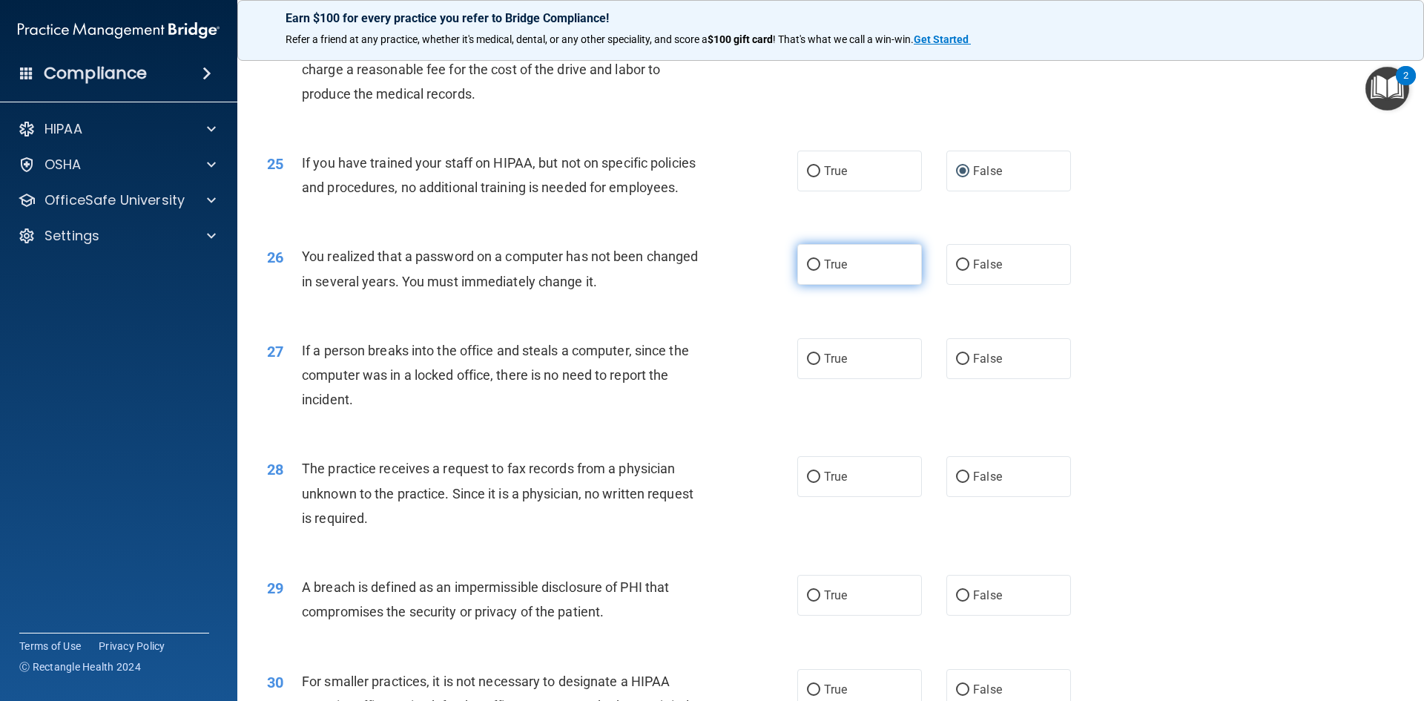
click at [818, 285] on label "True" at bounding box center [859, 264] width 125 height 41
click at [818, 271] on input "True" at bounding box center [813, 265] width 13 height 11
radio input "true"
click at [956, 365] on input "False" at bounding box center [962, 359] width 13 height 11
radio input "true"
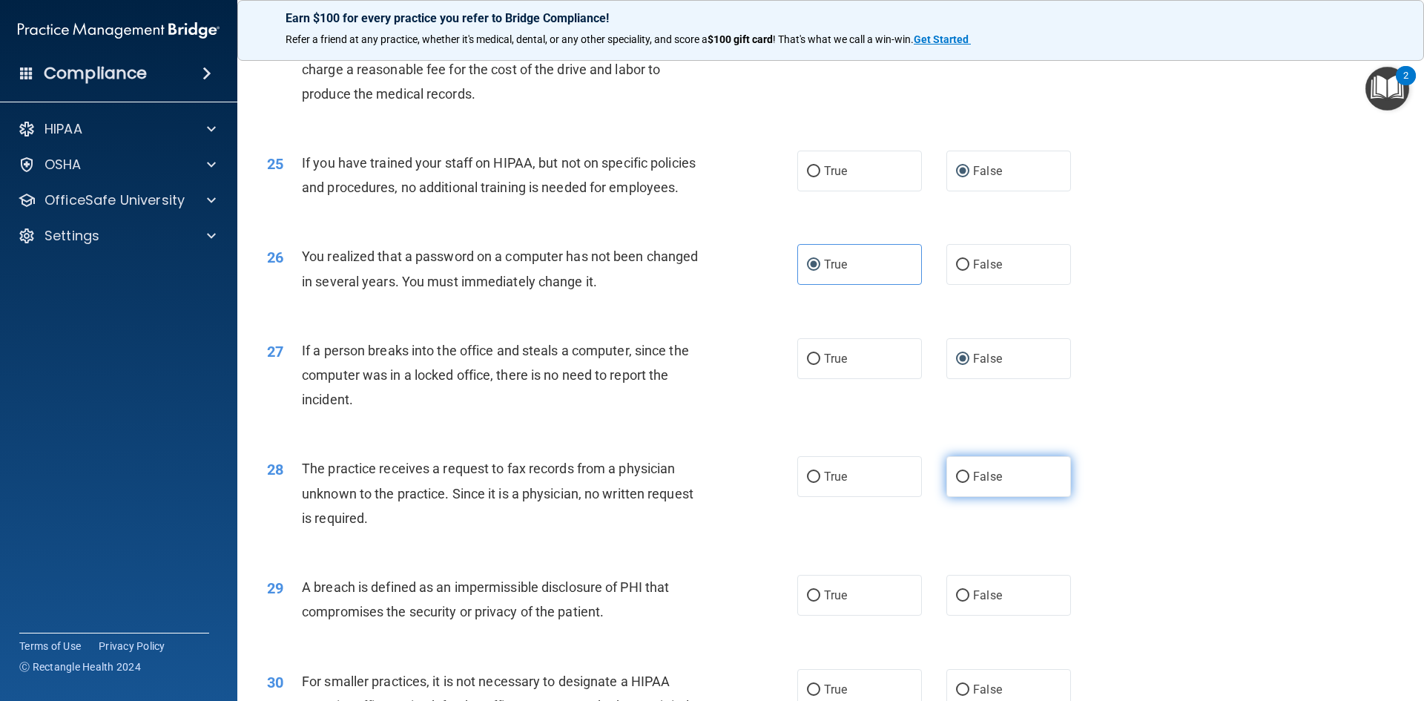
click at [959, 483] on input "False" at bounding box center [962, 477] width 13 height 11
radio input "true"
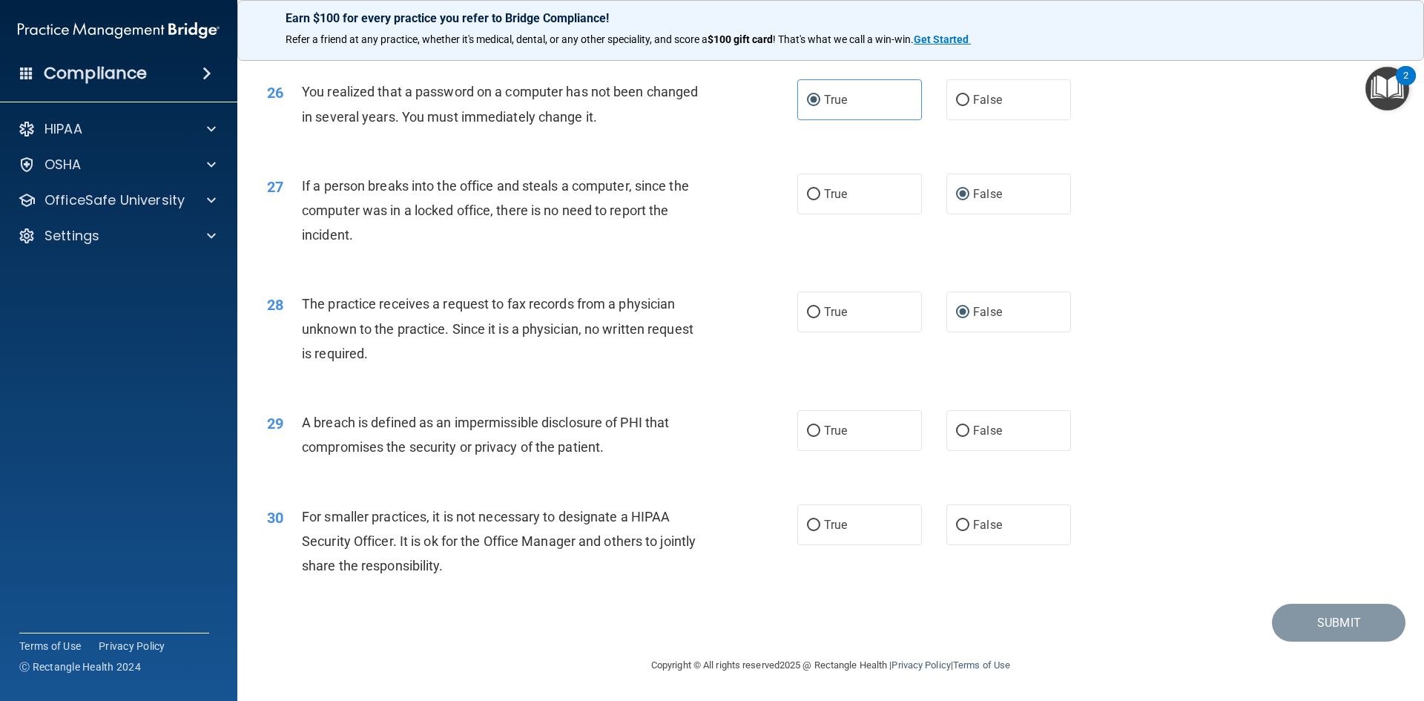
scroll to position [2810, 0]
click at [807, 434] on input "True" at bounding box center [813, 431] width 13 height 11
radio input "true"
click at [956, 524] on input "False" at bounding box center [962, 525] width 13 height 11
radio input "true"
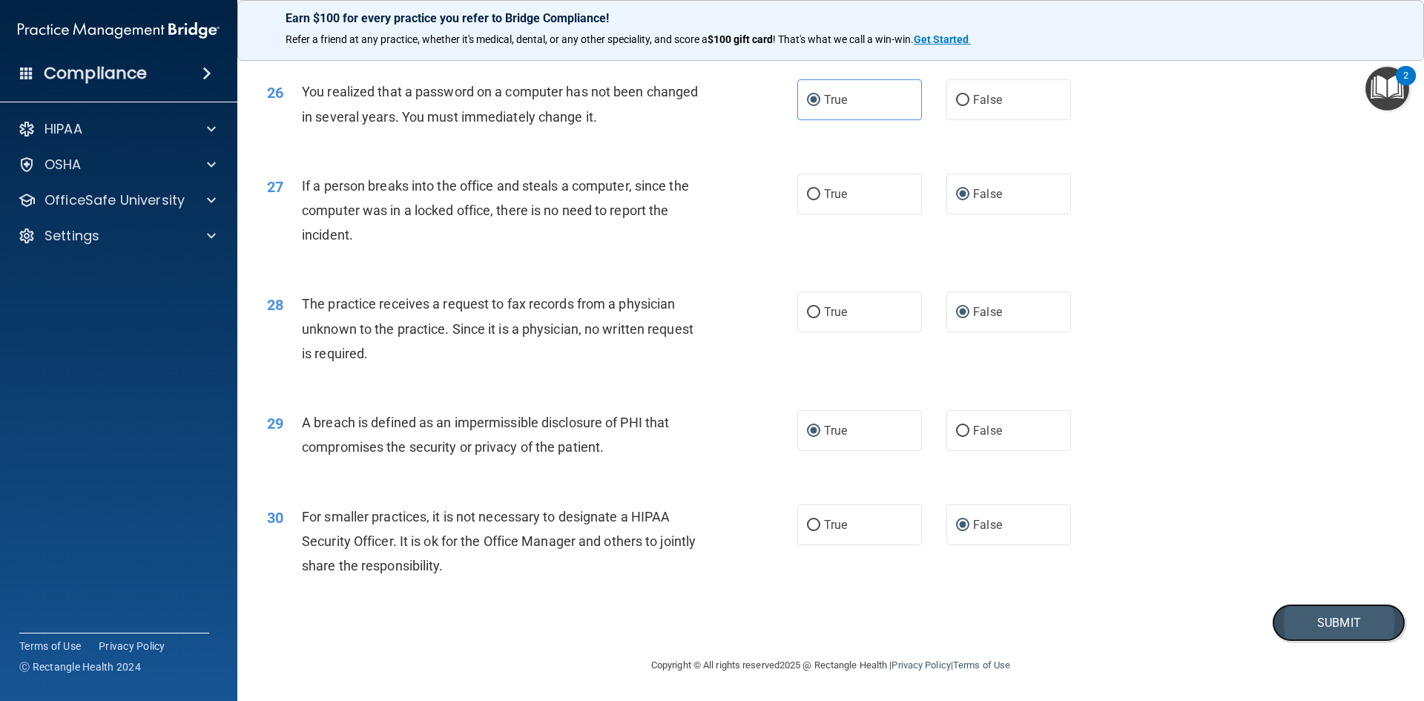
click at [1274, 626] on button "Submit" at bounding box center [1339, 623] width 134 height 38
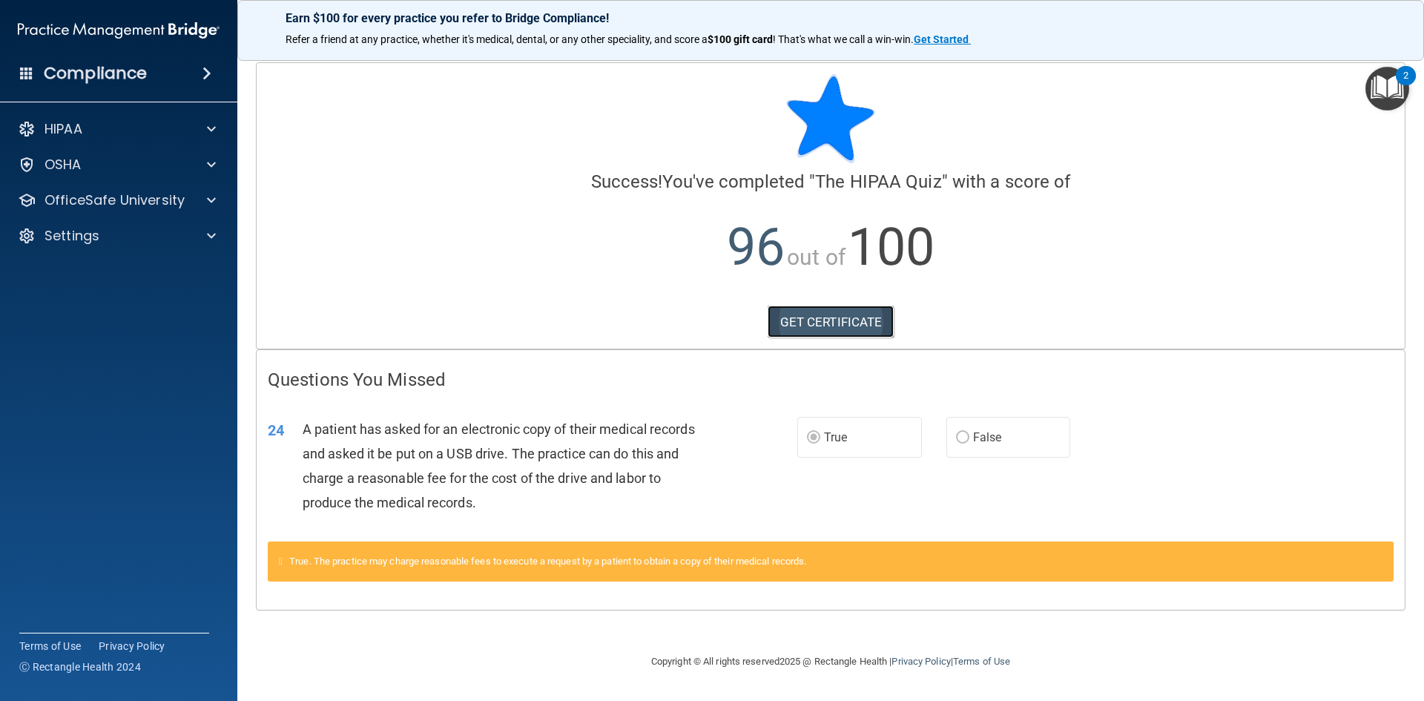
click at [832, 323] on link "GET CERTIFICATE" at bounding box center [831, 322] width 127 height 33
click at [62, 136] on p "HIPAA" at bounding box center [64, 129] width 38 height 18
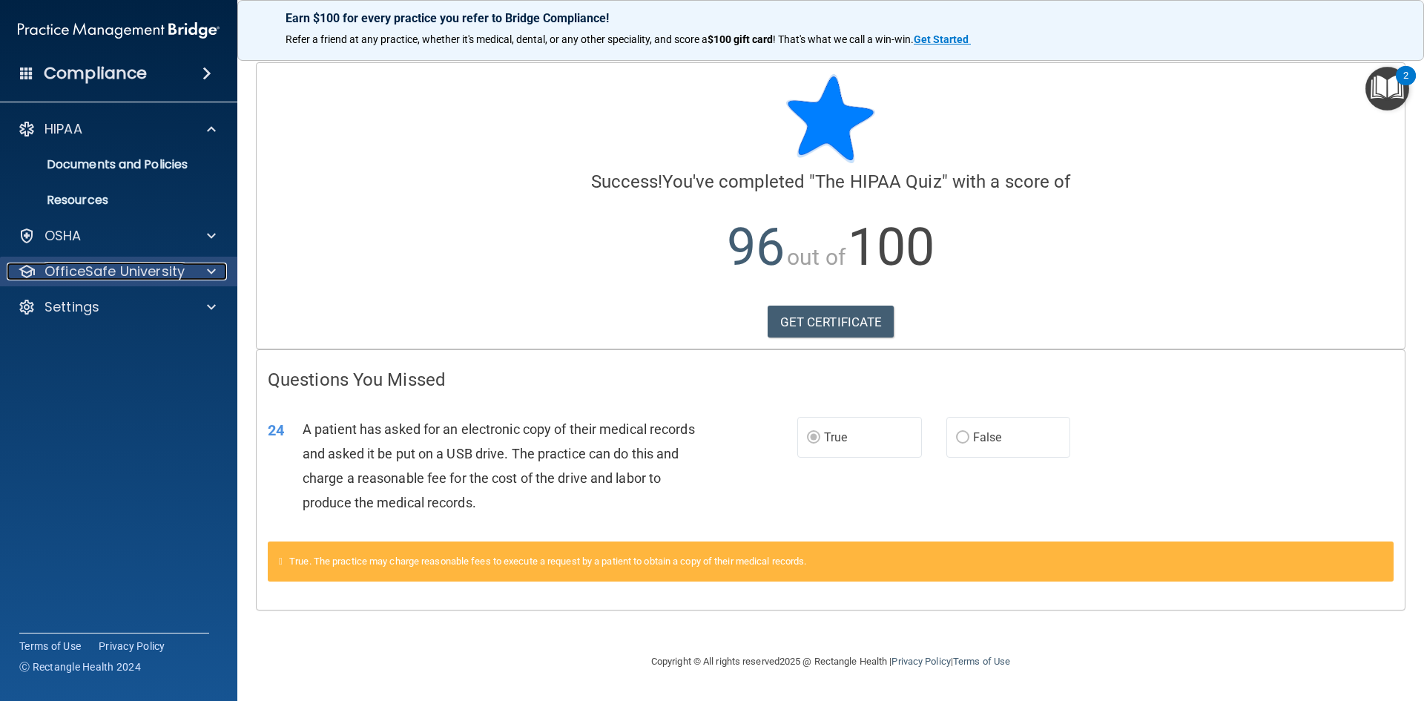
click at [74, 270] on p "OfficeSafe University" at bounding box center [115, 272] width 140 height 18
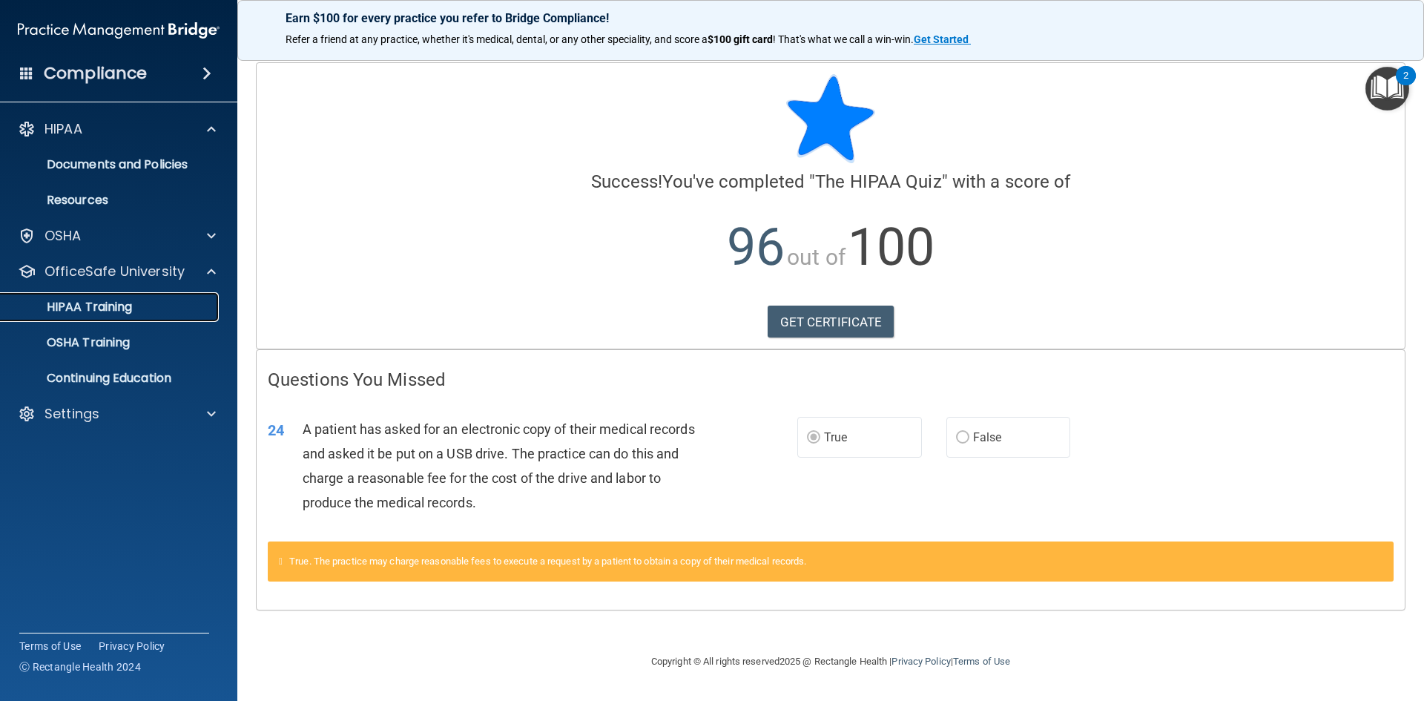
click at [76, 307] on p "HIPAA Training" at bounding box center [71, 307] width 122 height 15
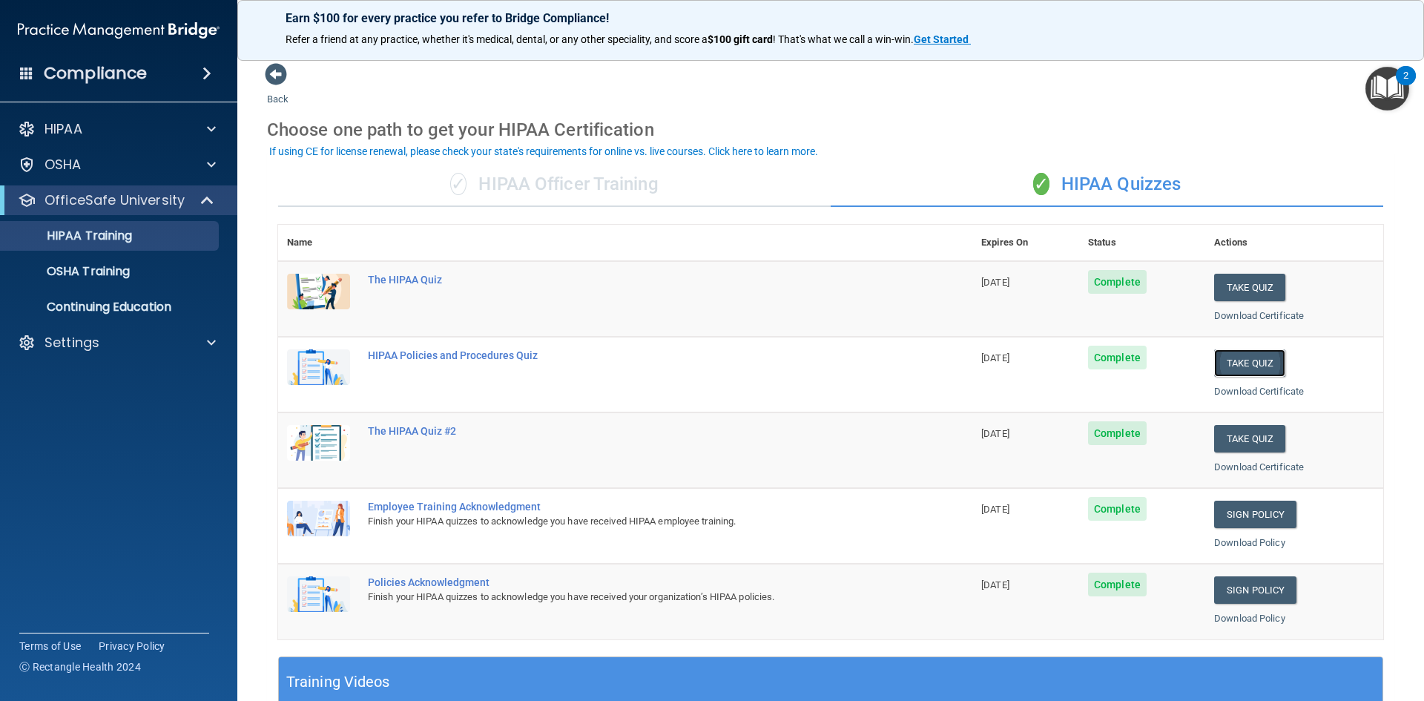
click at [1217, 363] on button "Take Quiz" at bounding box center [1249, 362] width 71 height 27
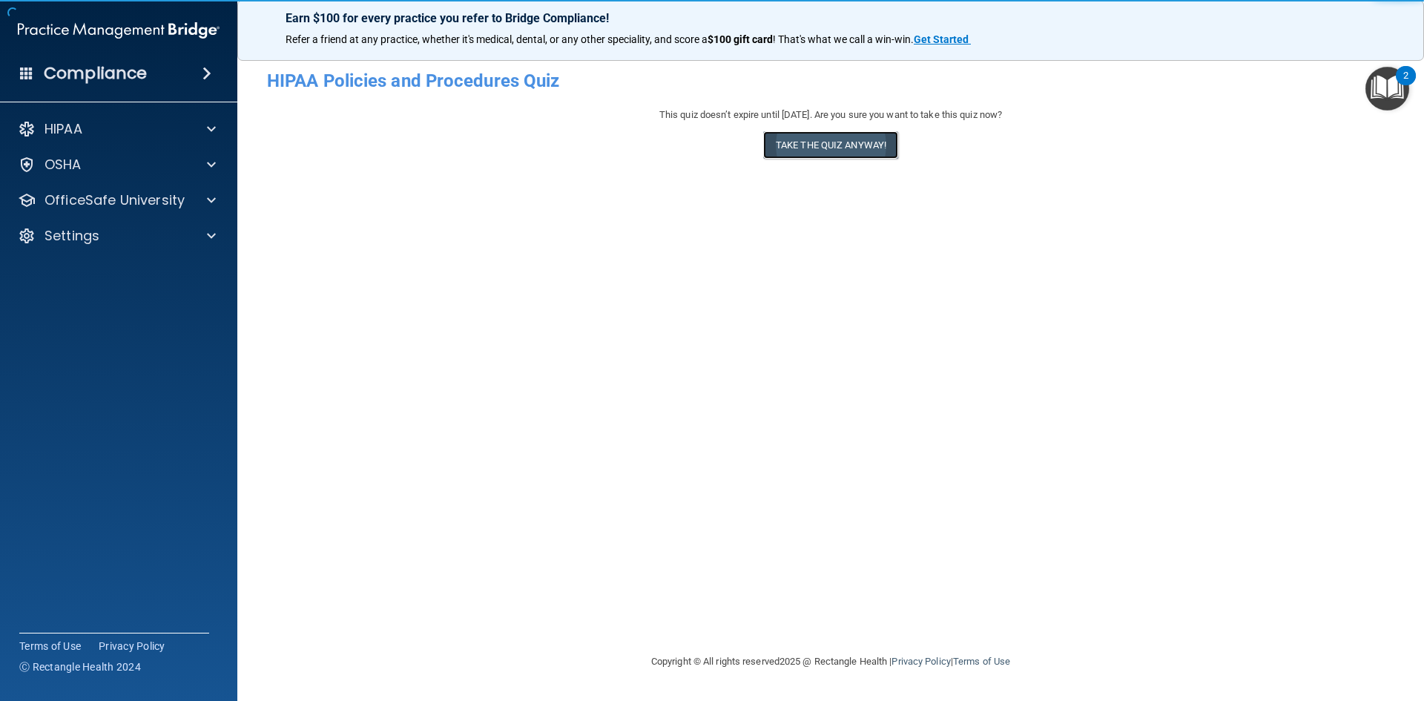
click at [865, 146] on button "Take the quiz anyway!" at bounding box center [830, 144] width 135 height 27
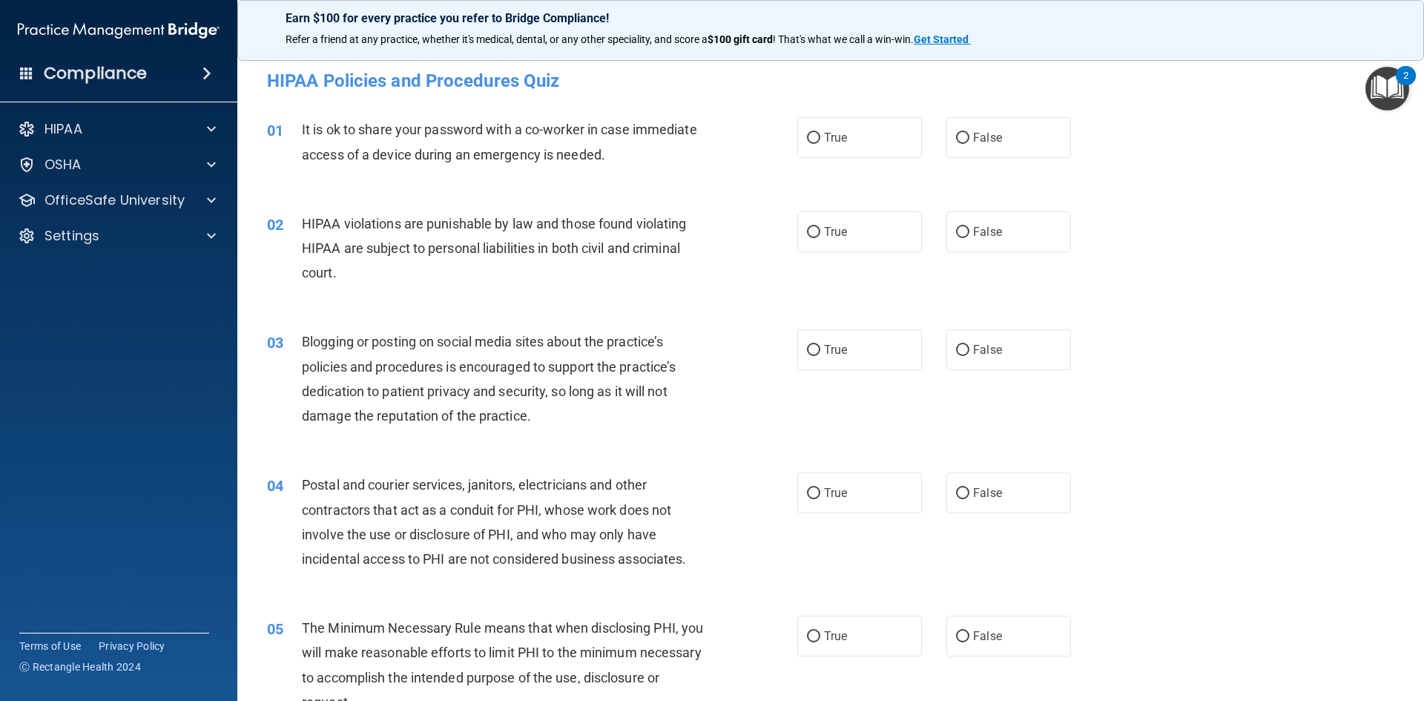
click at [522, 197] on div "02 HIPAA violations are punishable by law and those found violating HIPAA are s…" at bounding box center [831, 252] width 1150 height 119
click at [807, 141] on input "True" at bounding box center [813, 138] width 13 height 11
radio input "true"
click at [807, 229] on input "True" at bounding box center [813, 232] width 13 height 11
radio input "true"
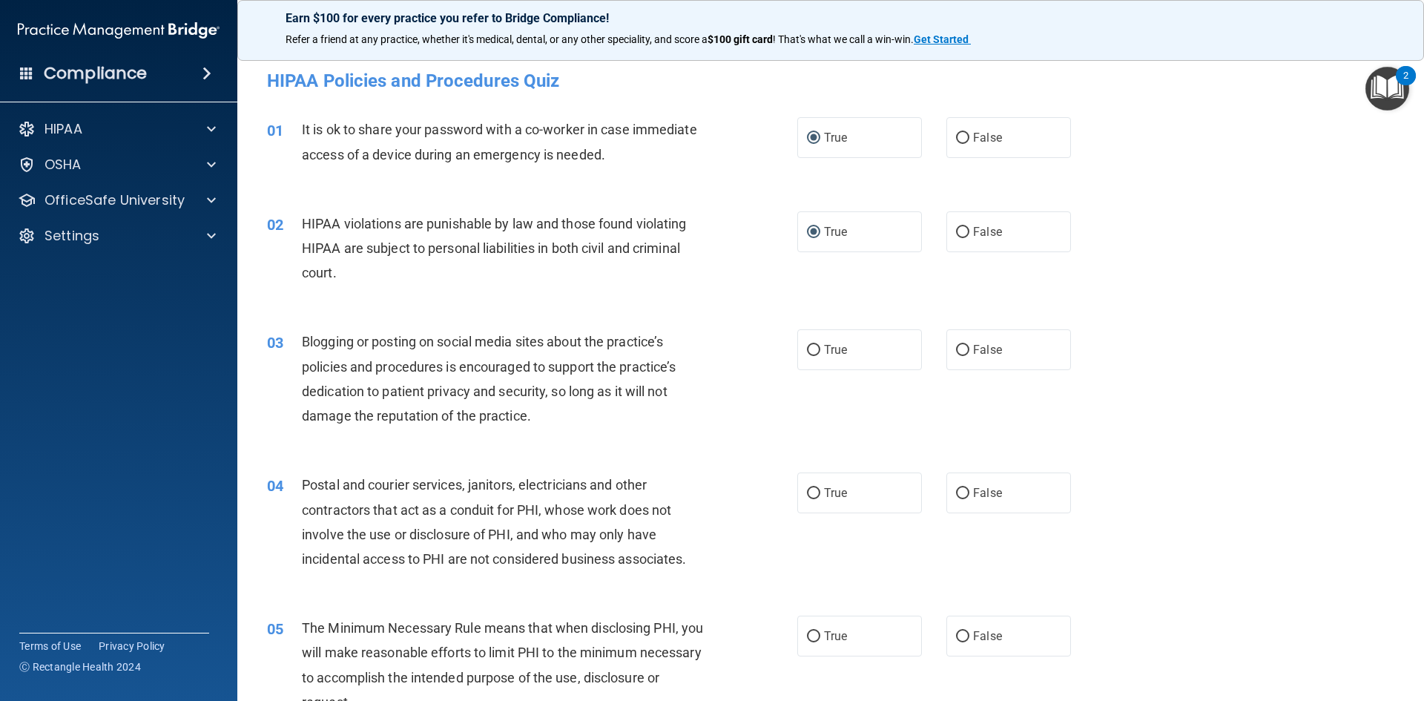
drag, startPoint x: 808, startPoint y: 352, endPoint x: 771, endPoint y: 472, distance: 125.1
click at [808, 352] on input "True" at bounding box center [813, 350] width 13 height 11
radio input "true"
click at [807, 495] on input "True" at bounding box center [813, 493] width 13 height 11
radio input "true"
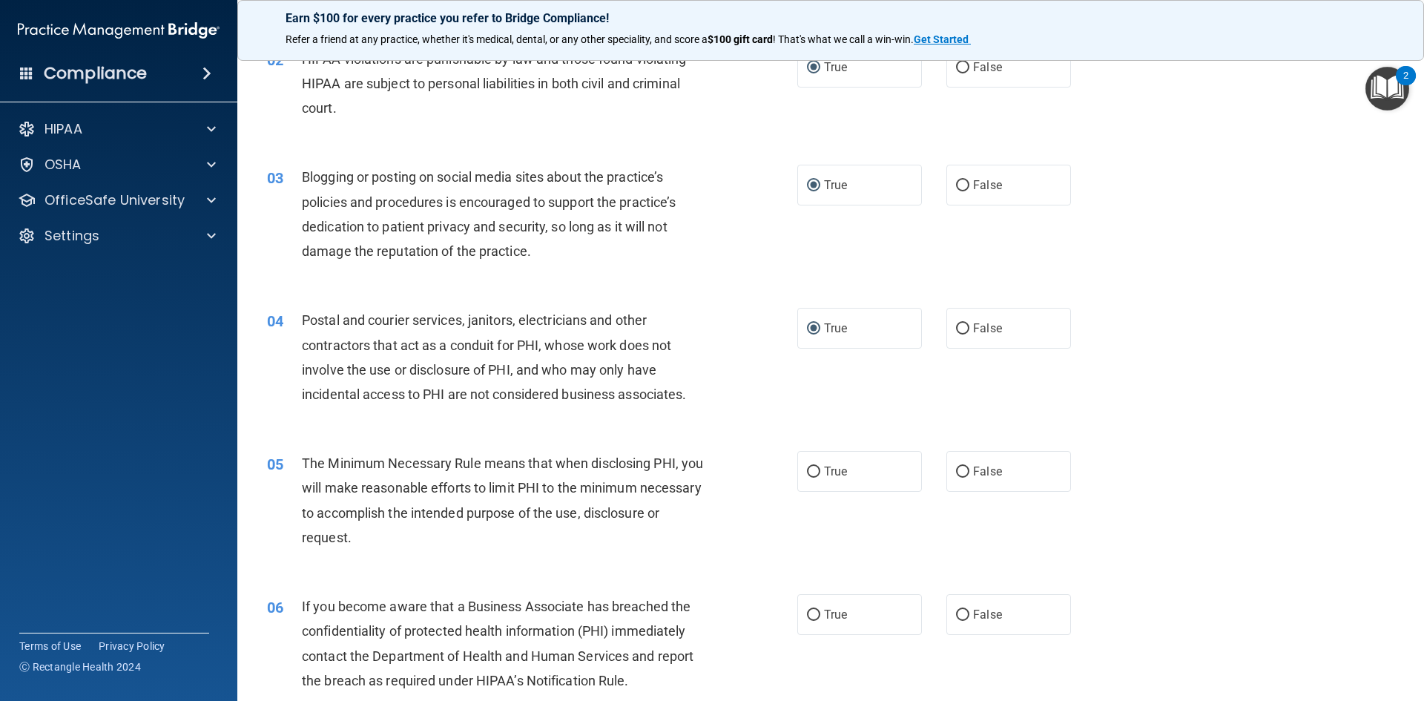
scroll to position [371, 0]
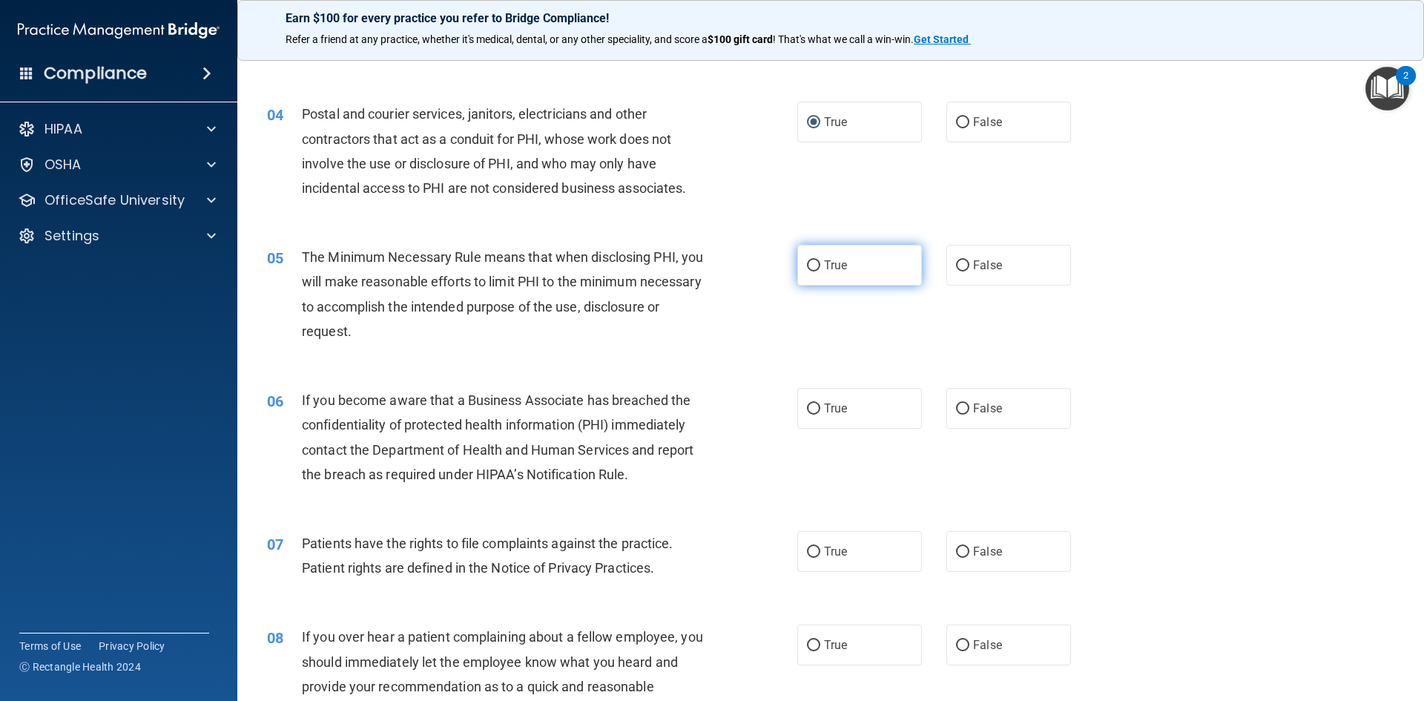
click at [808, 269] on input "True" at bounding box center [813, 265] width 13 height 11
radio input "true"
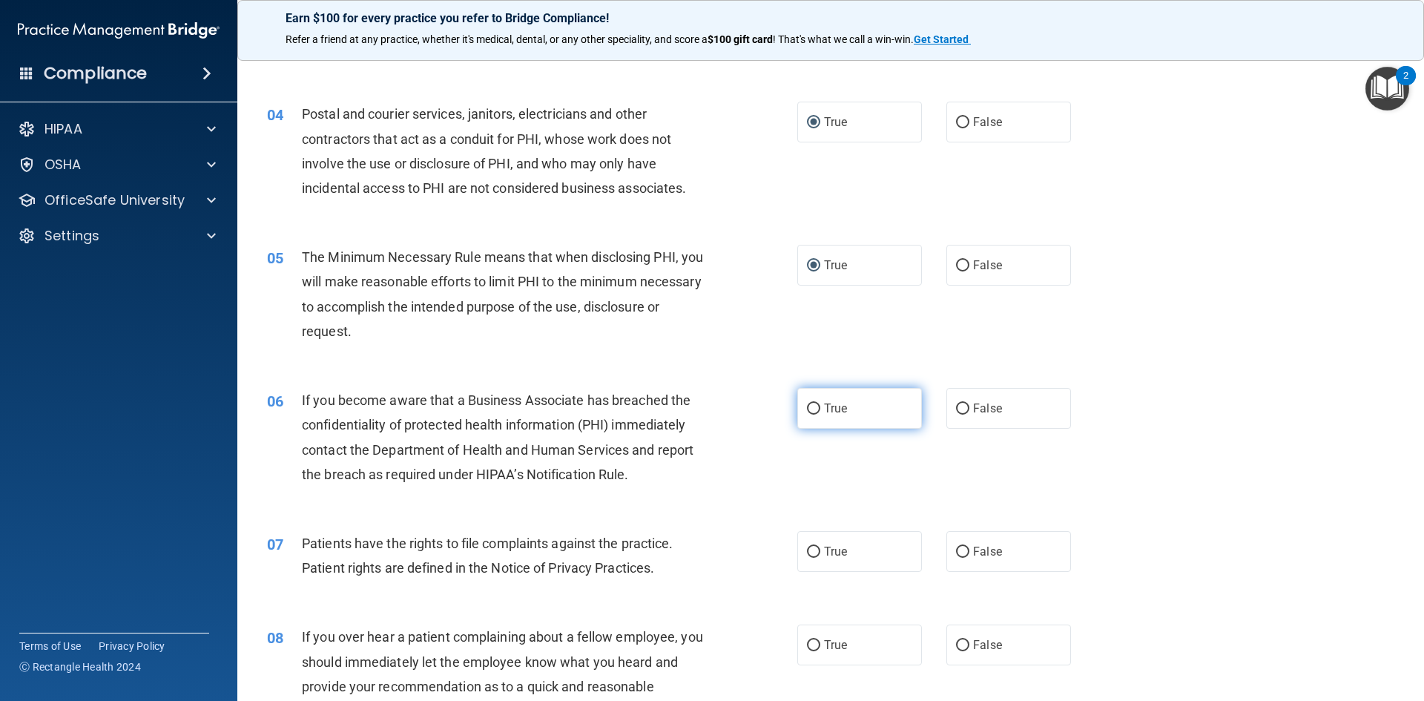
click at [810, 408] on input "True" at bounding box center [813, 409] width 13 height 11
radio input "true"
click at [809, 556] on input "True" at bounding box center [813, 552] width 13 height 11
radio input "true"
drag, startPoint x: 806, startPoint y: 646, endPoint x: 797, endPoint y: 626, distance: 21.9
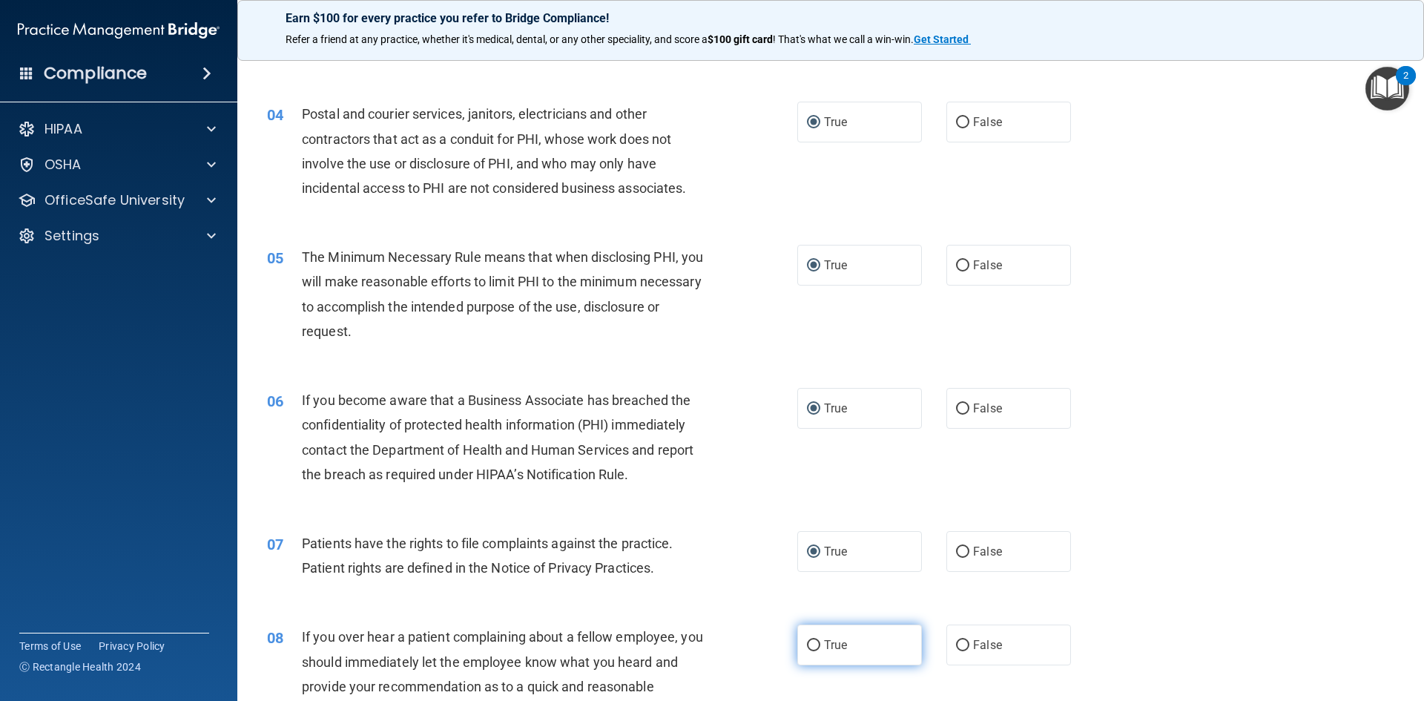
click at [807, 644] on input "True" at bounding box center [813, 645] width 13 height 11
radio input "true"
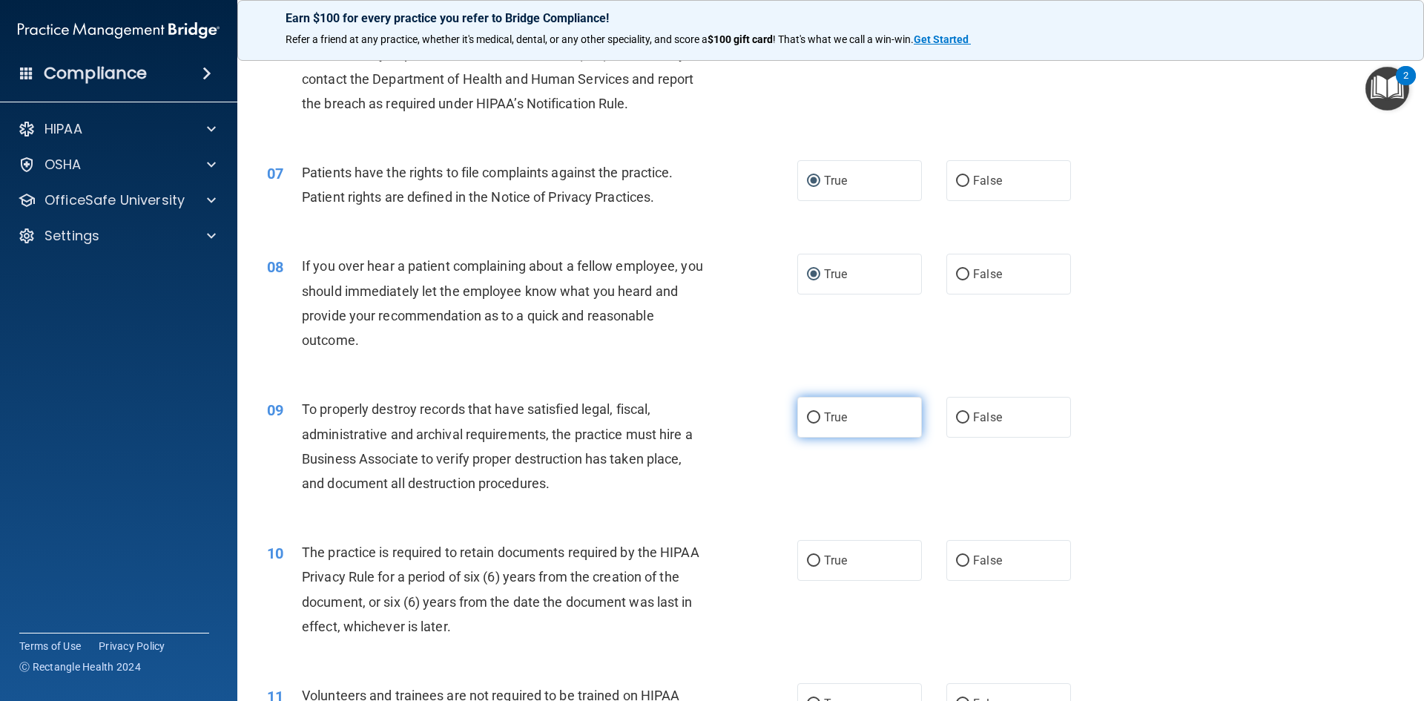
click at [807, 415] on input "True" at bounding box center [813, 417] width 13 height 11
radio input "true"
click at [807, 556] on input "True" at bounding box center [813, 561] width 13 height 11
radio input "true"
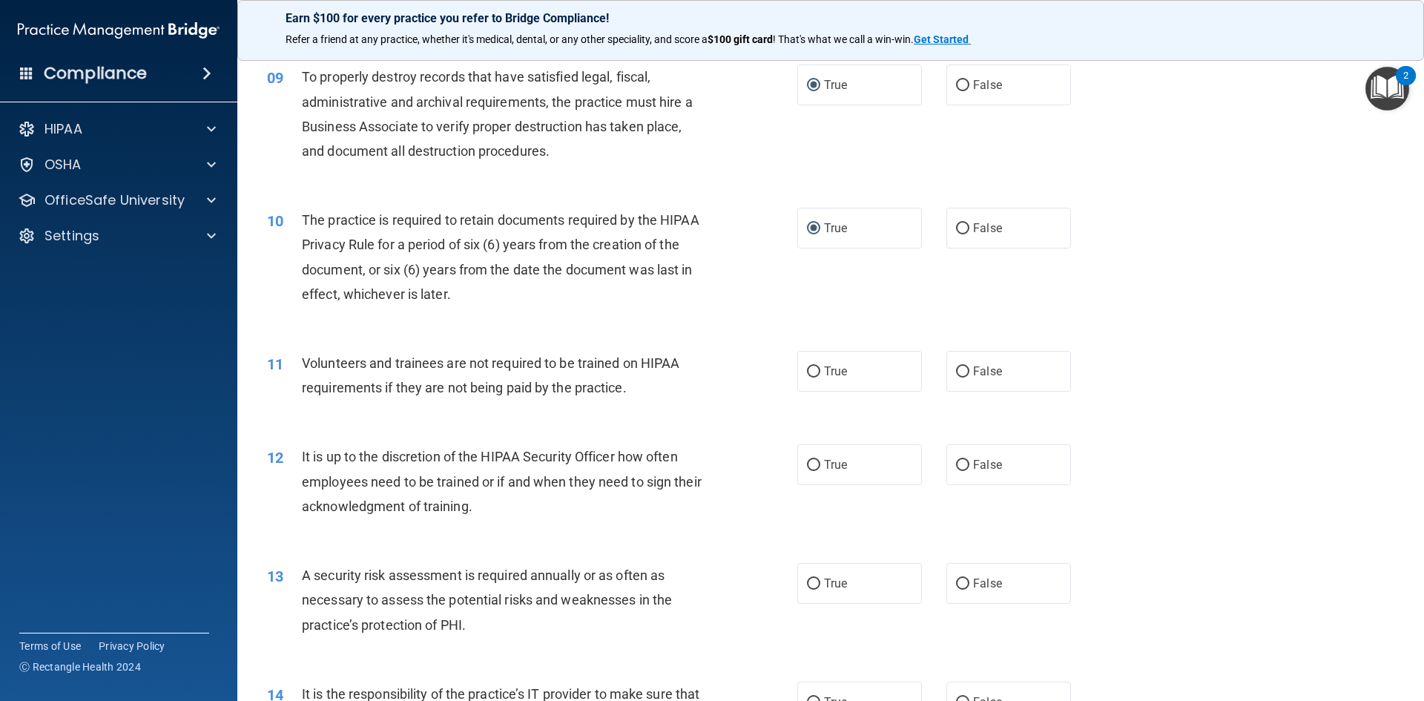
scroll to position [1113, 0]
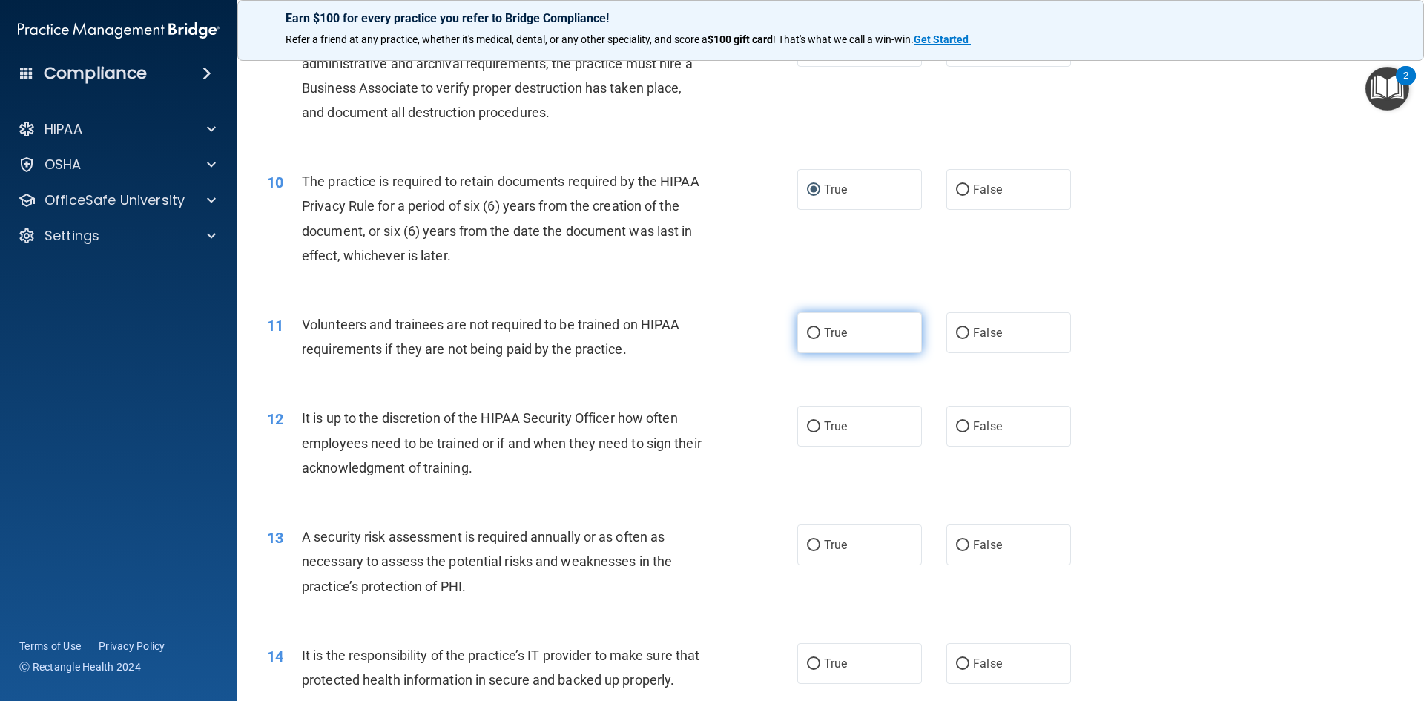
click at [808, 328] on input "True" at bounding box center [813, 333] width 13 height 11
radio input "true"
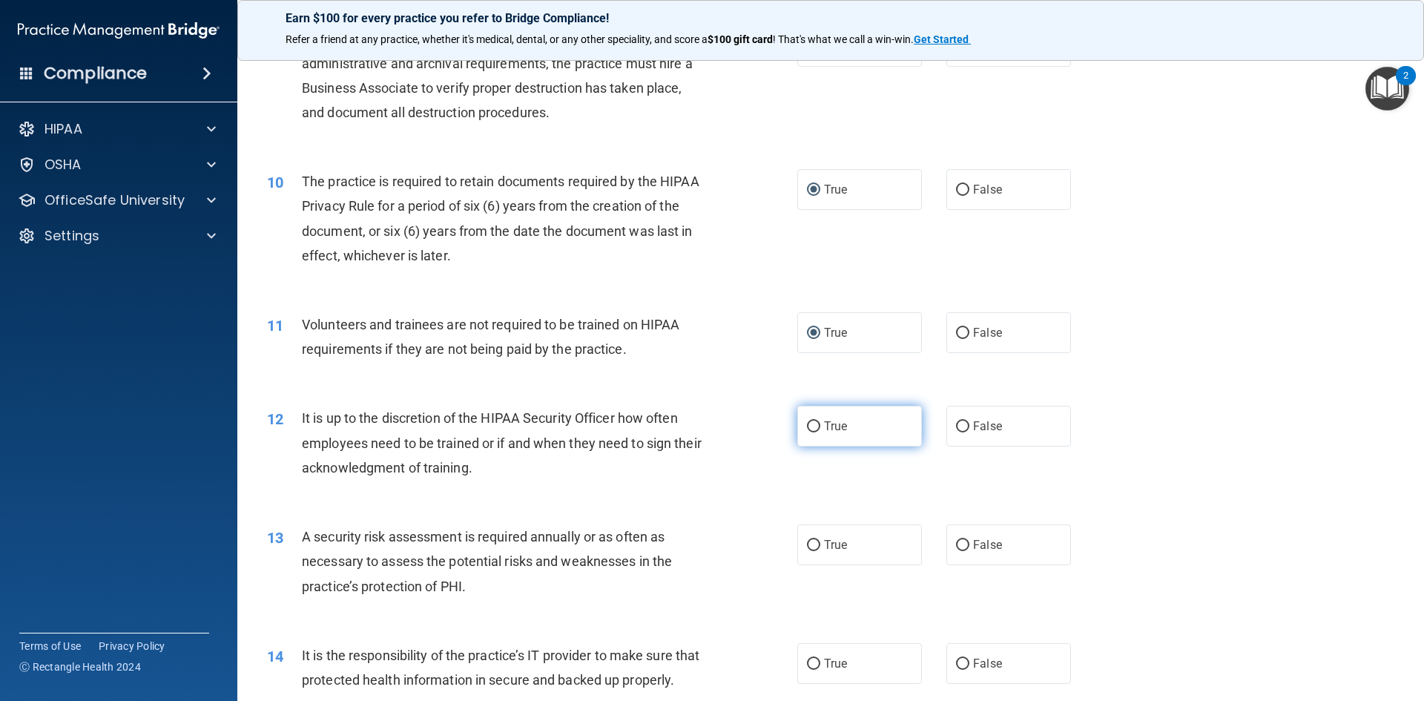
drag, startPoint x: 806, startPoint y: 424, endPoint x: 811, endPoint y: 445, distance: 21.4
click at [807, 424] on input "True" at bounding box center [813, 426] width 13 height 11
radio input "true"
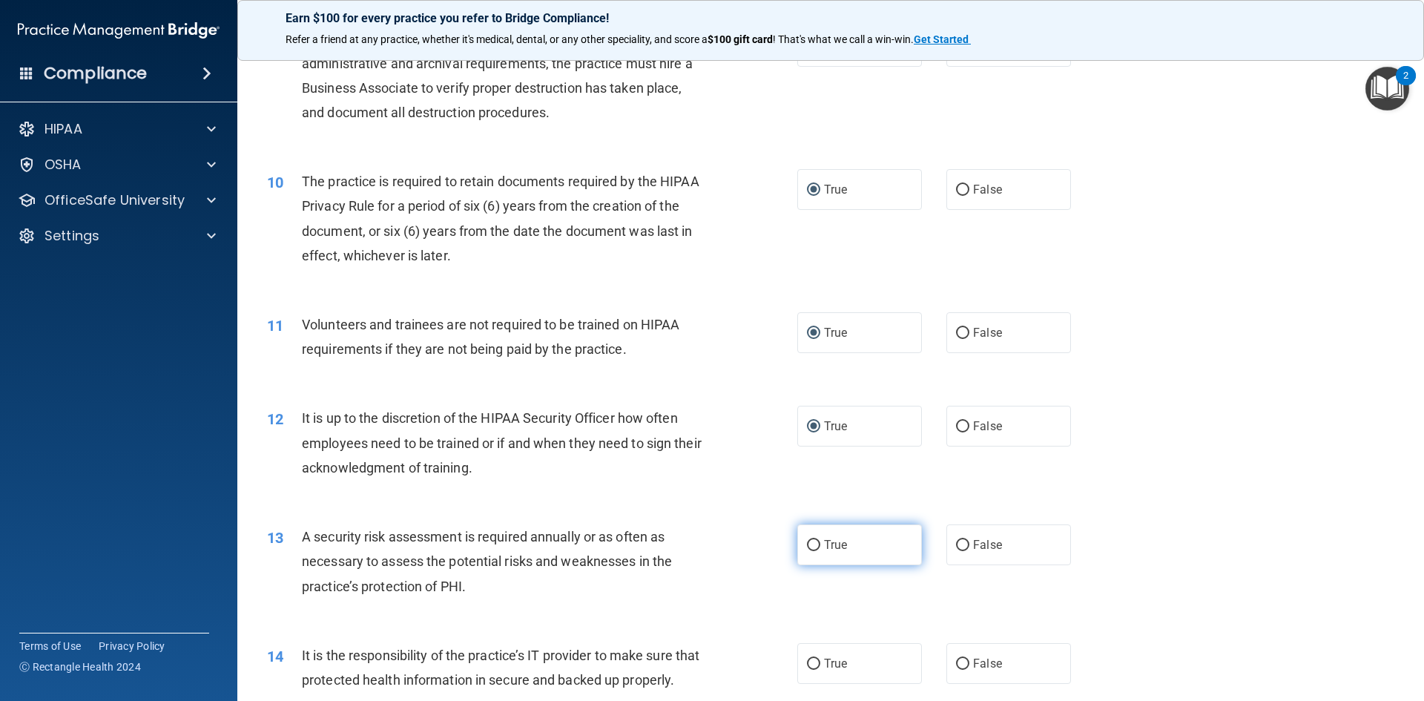
click at [808, 544] on input "True" at bounding box center [813, 545] width 13 height 11
radio input "true"
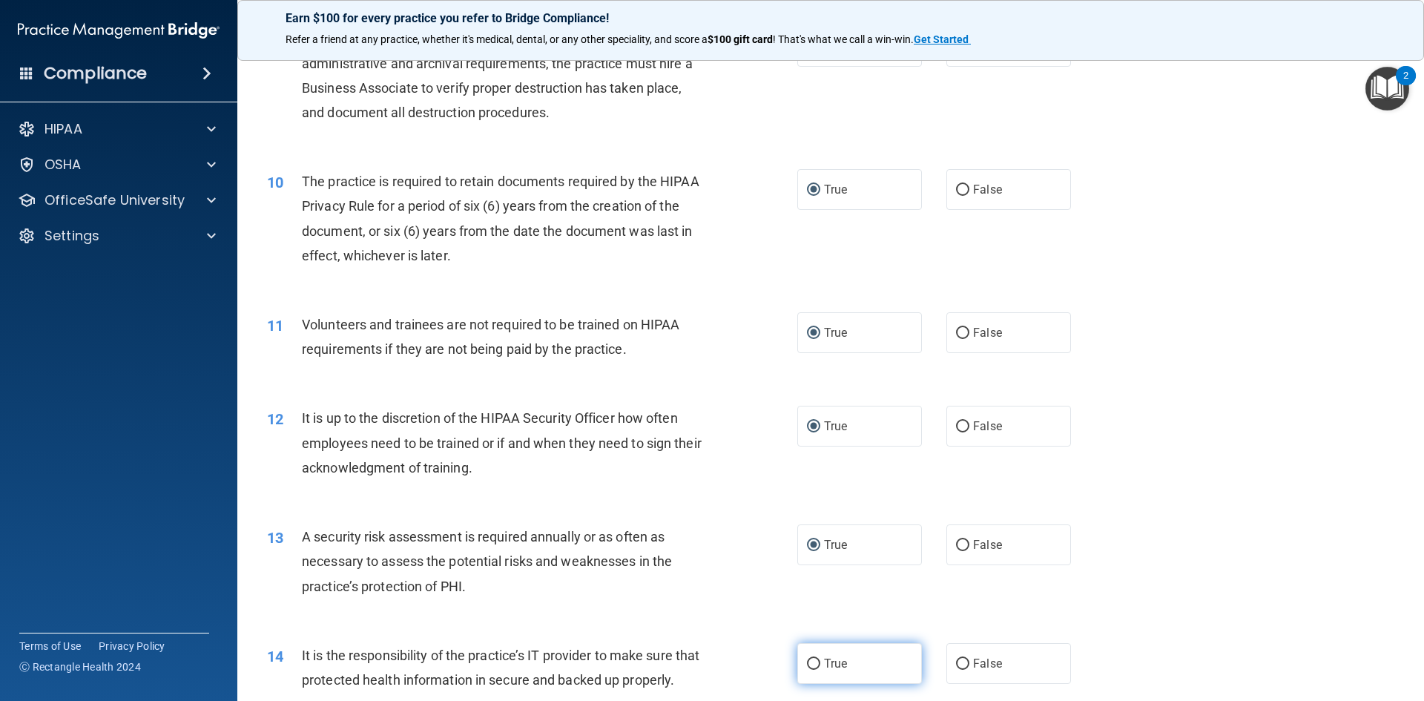
click at [807, 665] on input "True" at bounding box center [813, 664] width 13 height 11
radio input "true"
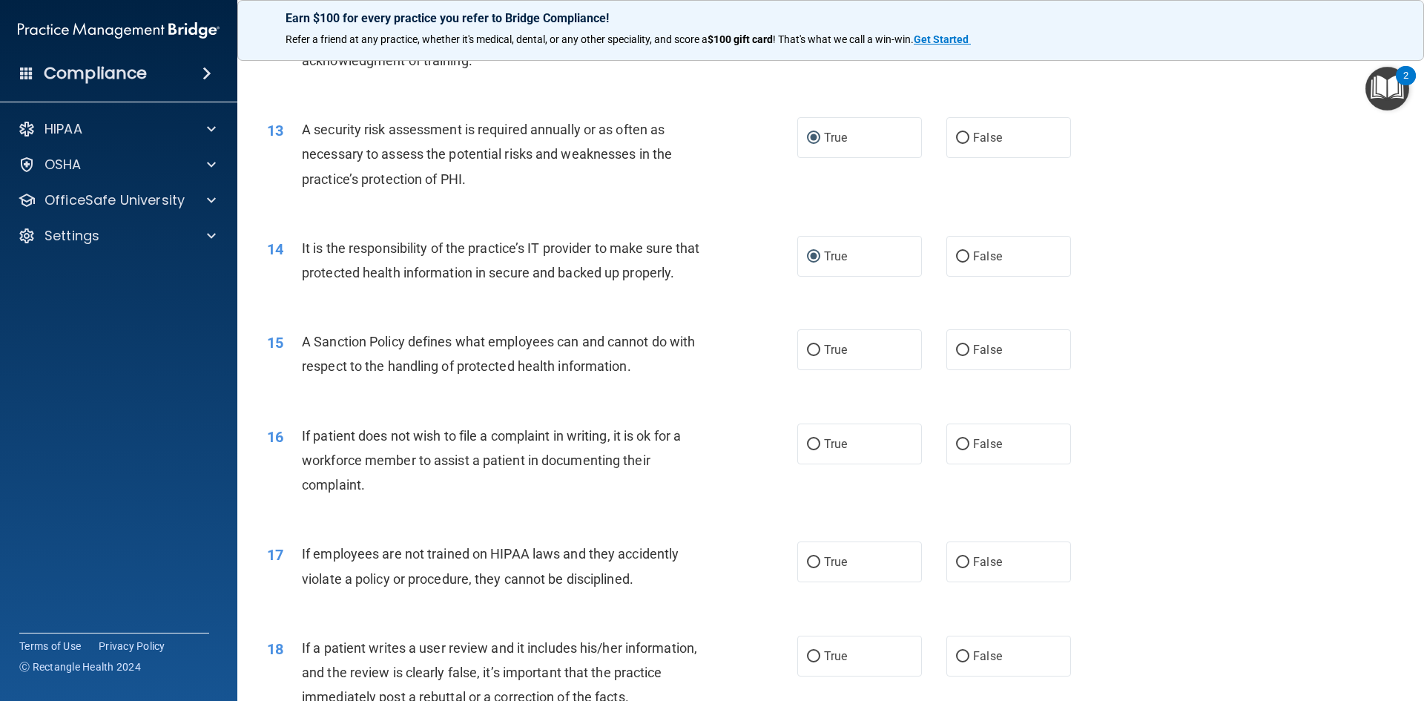
scroll to position [1558, 0]
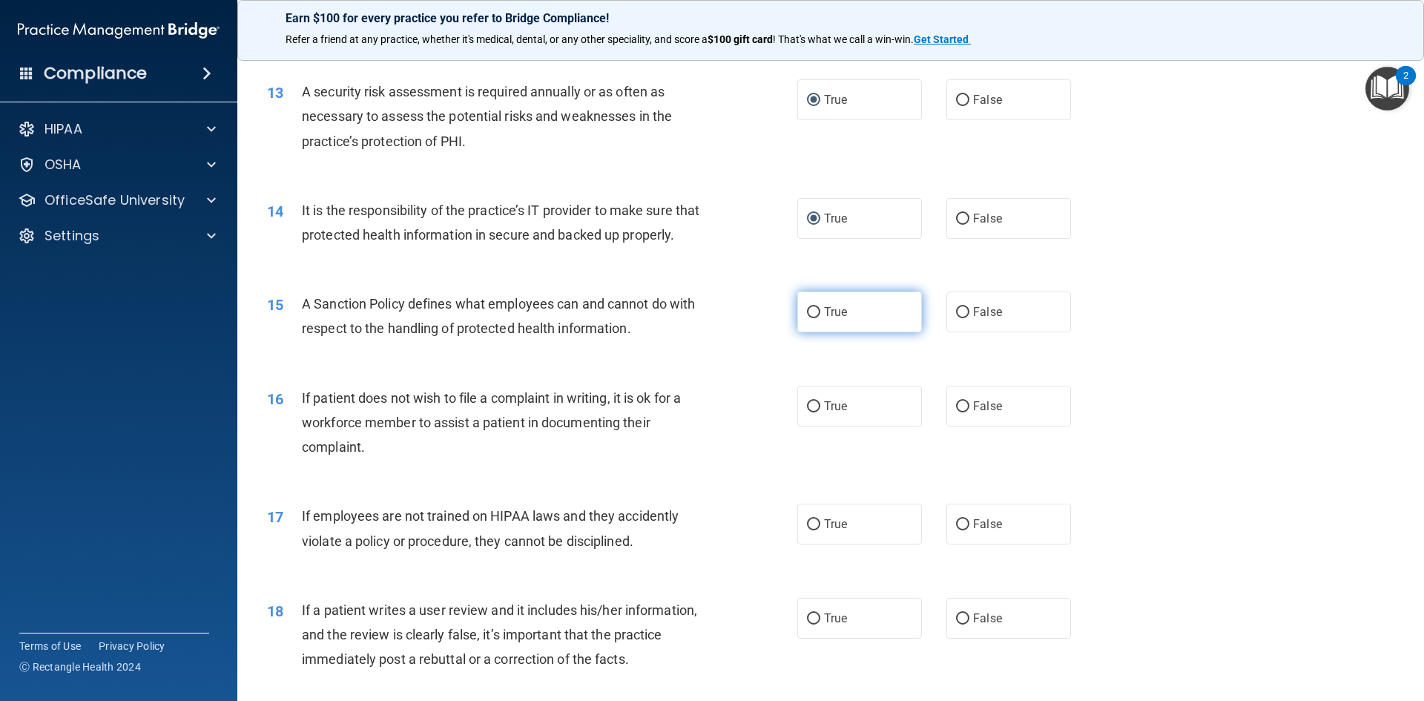
click at [811, 318] on input "True" at bounding box center [813, 312] width 13 height 11
radio input "true"
click at [807, 412] on input "True" at bounding box center [813, 406] width 13 height 11
radio input "true"
click at [808, 544] on label "True" at bounding box center [859, 524] width 125 height 41
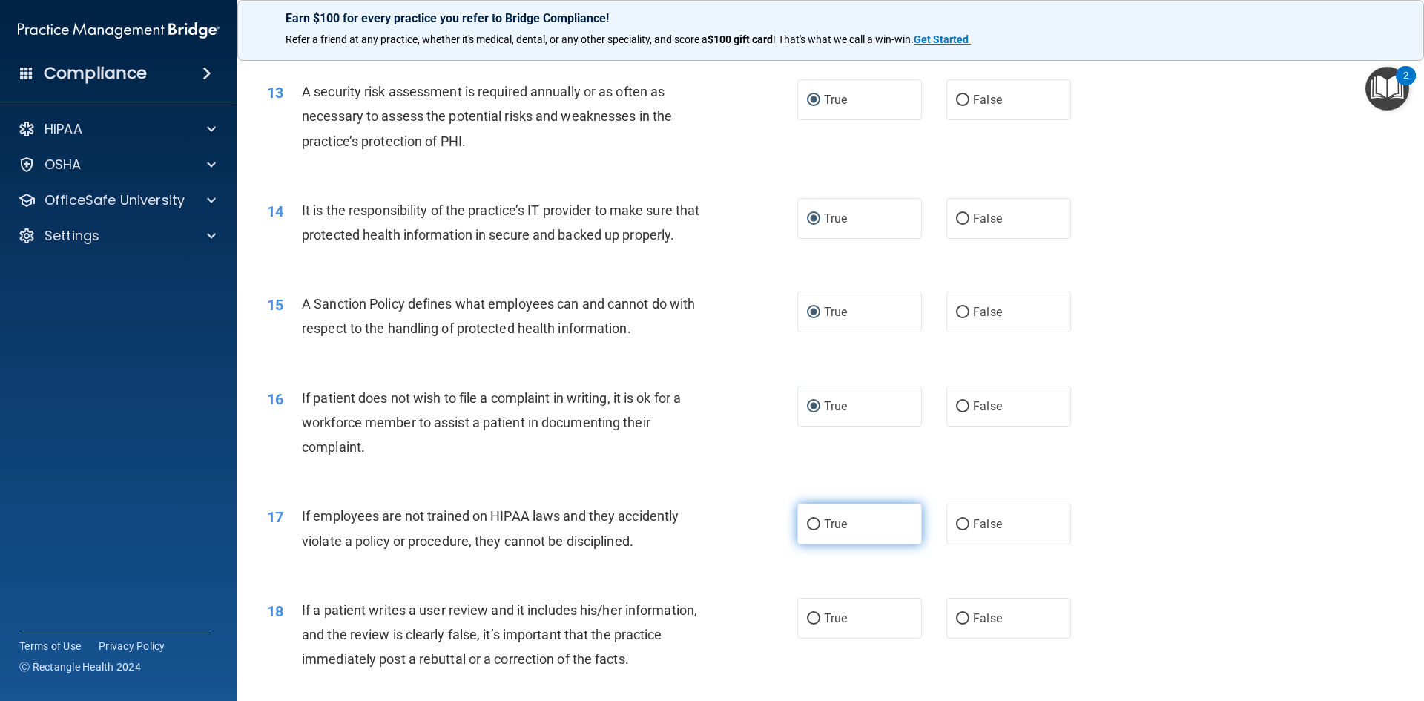
click at [808, 530] on input "True" at bounding box center [813, 524] width 13 height 11
radio input "true"
drag, startPoint x: 805, startPoint y: 642, endPoint x: 748, endPoint y: 562, distance: 99.0
click at [807, 625] on input "True" at bounding box center [813, 618] width 13 height 11
radio input "true"
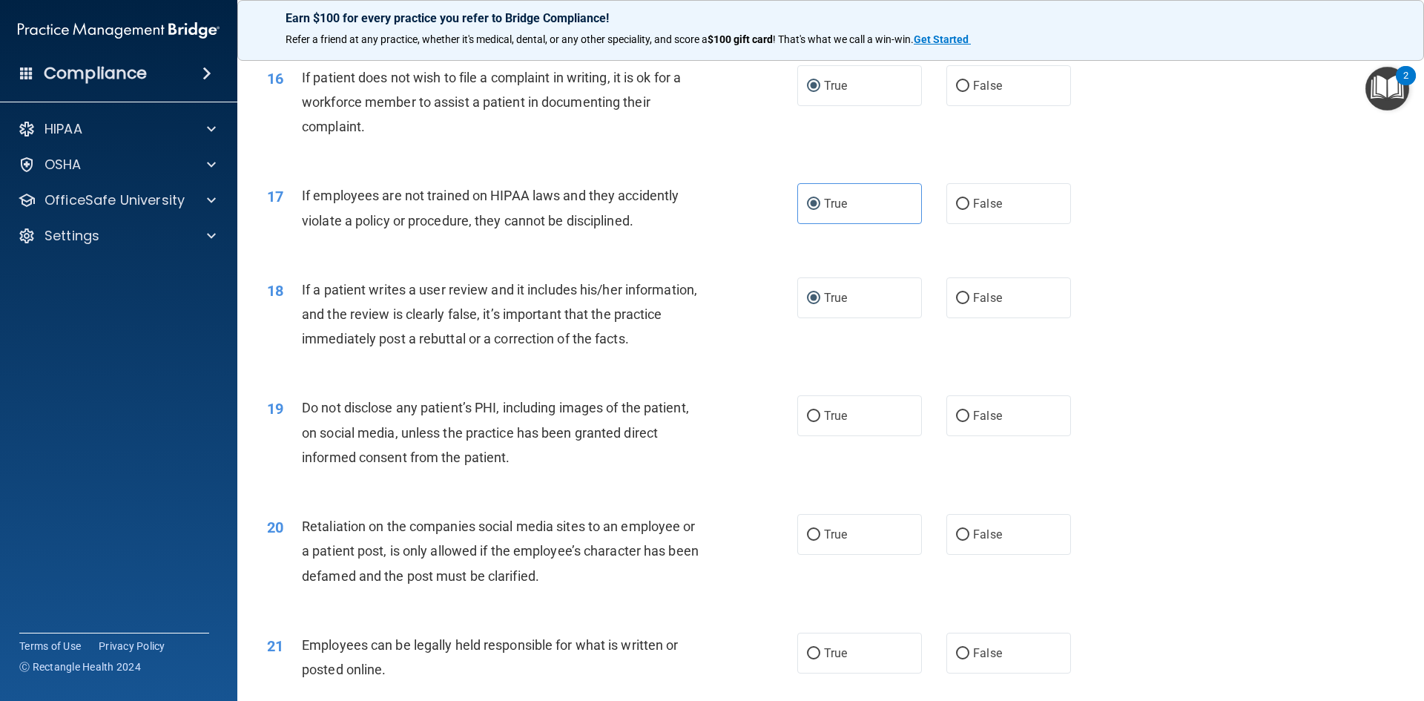
scroll to position [1929, 0]
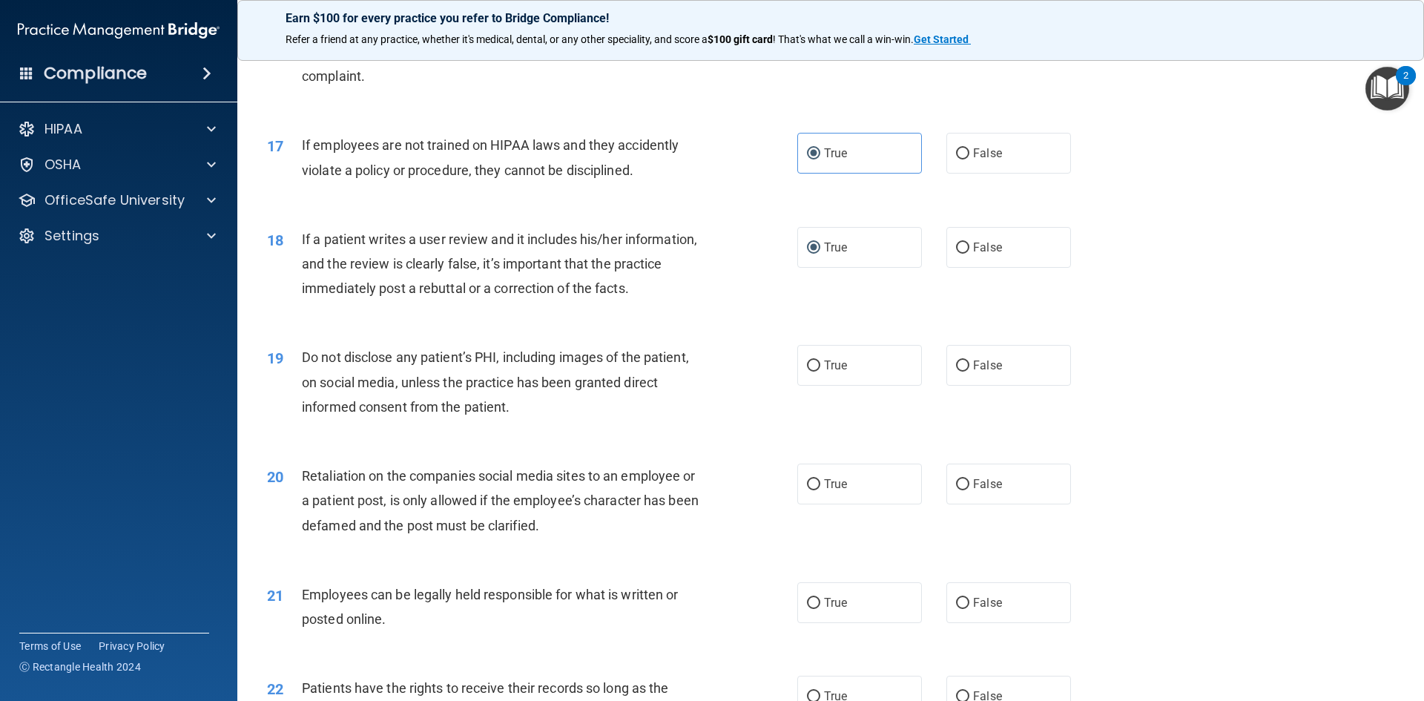
drag, startPoint x: 803, startPoint y: 389, endPoint x: 820, endPoint y: 449, distance: 62.3
click at [807, 372] on input "True" at bounding box center [813, 366] width 13 height 11
radio input "true"
click at [807, 490] on input "True" at bounding box center [813, 484] width 13 height 11
radio input "true"
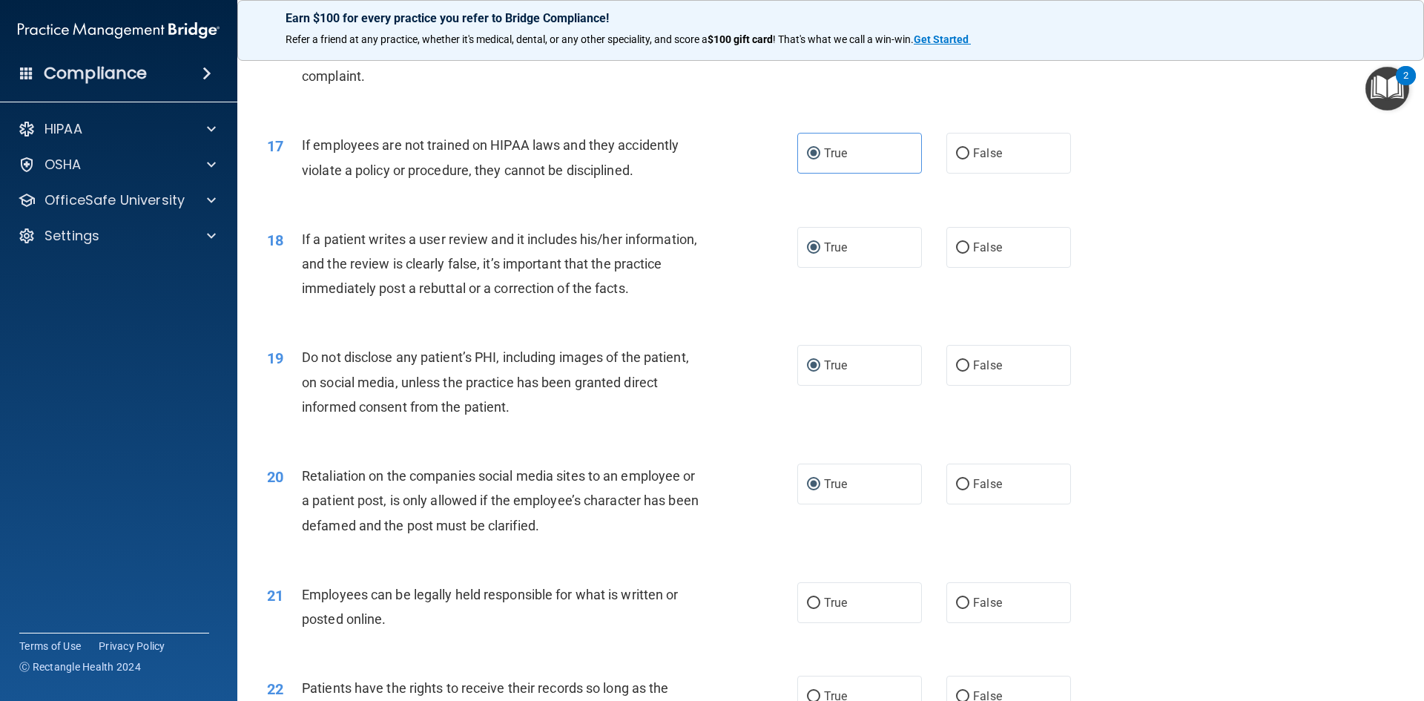
drag, startPoint x: 809, startPoint y: 627, endPoint x: 766, endPoint y: 564, distance: 75.9
click at [809, 609] on input "True" at bounding box center [813, 603] width 13 height 11
radio input "true"
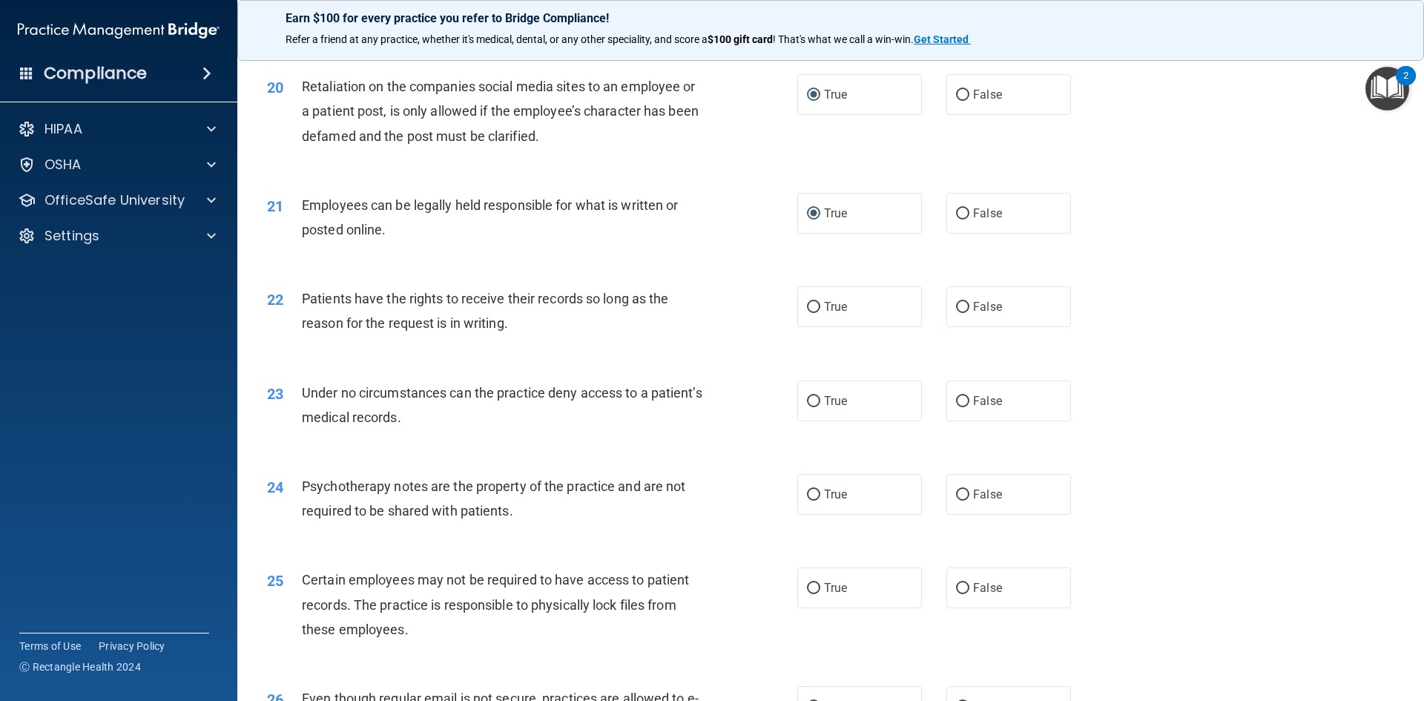
scroll to position [2374, 0]
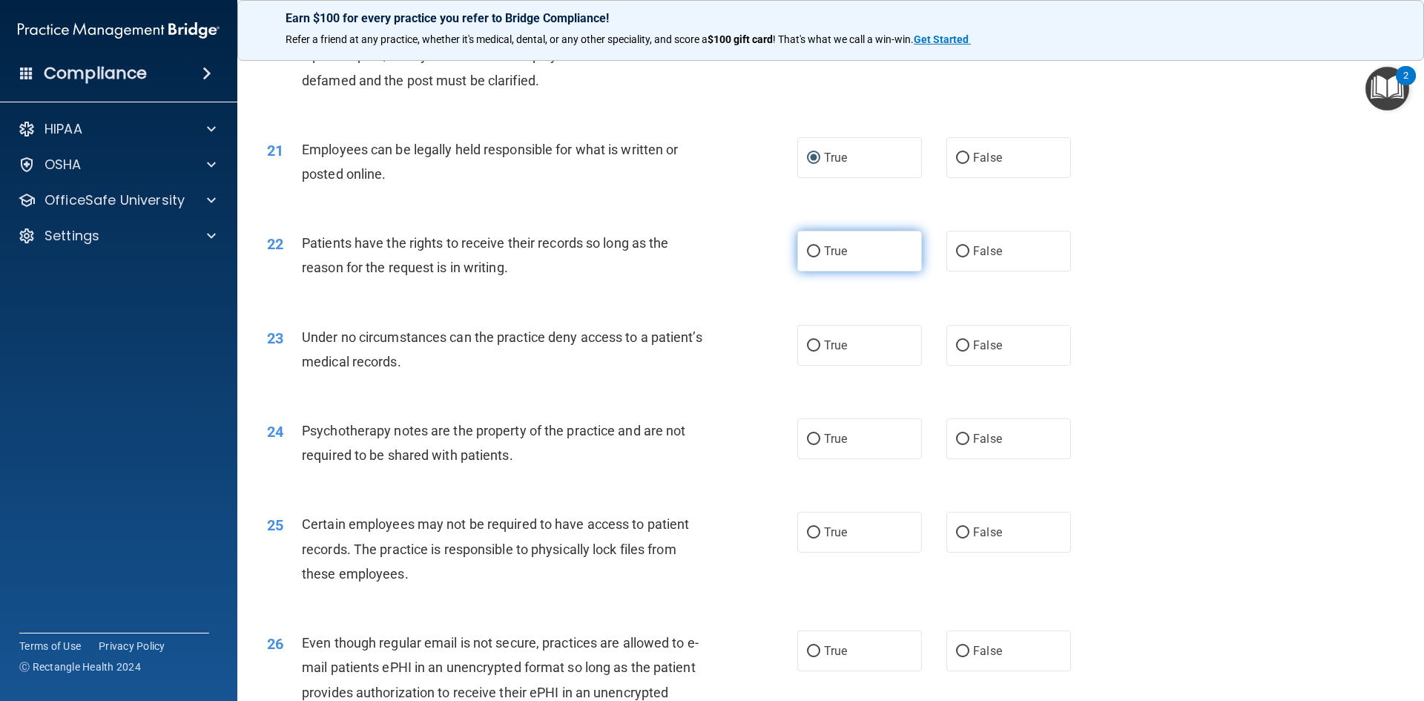
click at [812, 257] on input "True" at bounding box center [813, 251] width 13 height 11
radio input "true"
click at [810, 352] on input "True" at bounding box center [813, 345] width 13 height 11
radio input "true"
click at [813, 445] on input "True" at bounding box center [813, 439] width 13 height 11
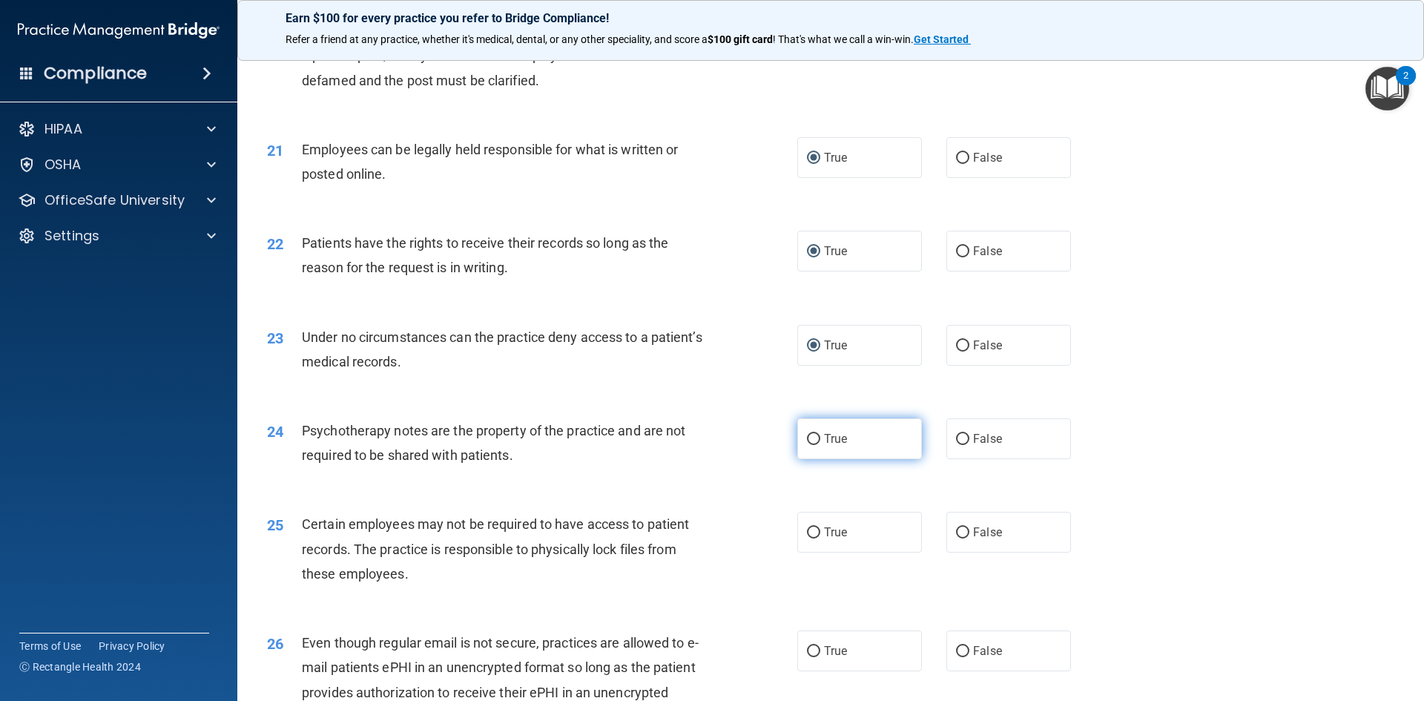
radio input "true"
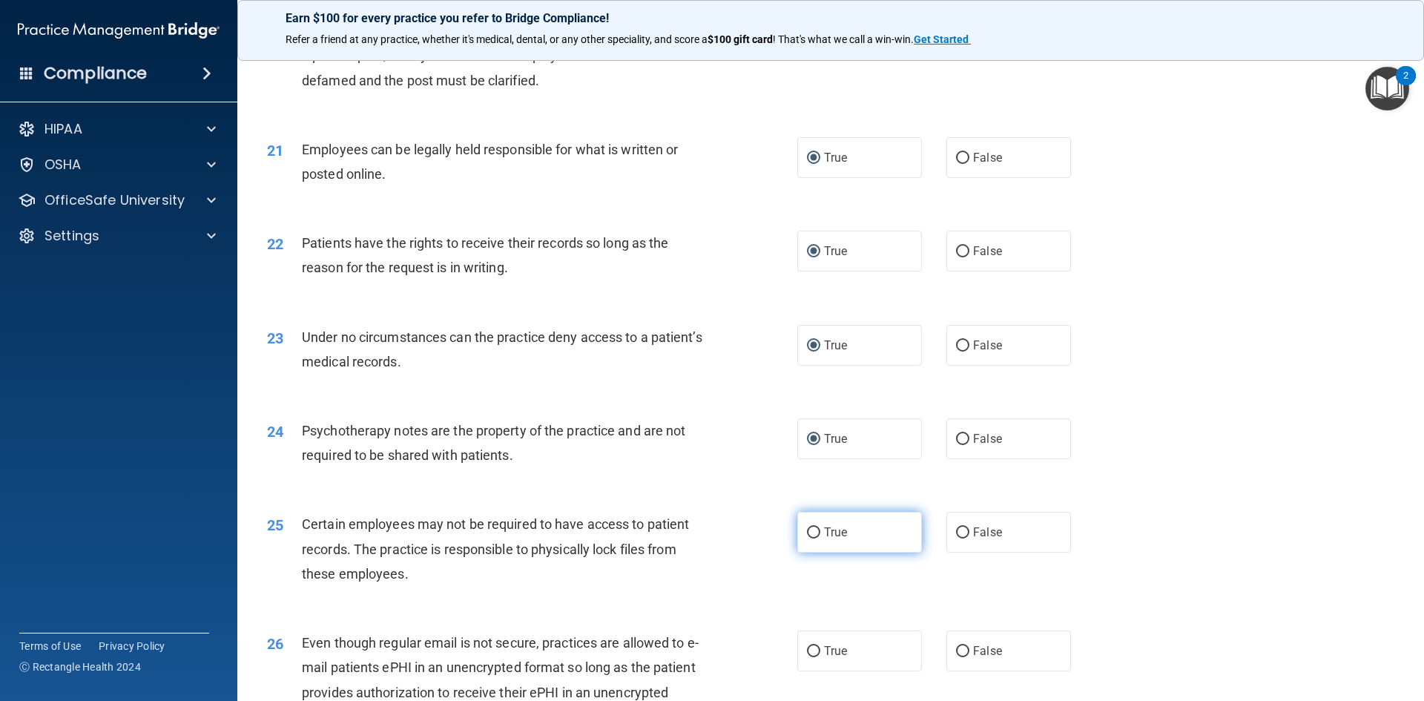
click at [808, 539] on input "True" at bounding box center [813, 532] width 13 height 11
radio input "true"
drag, startPoint x: 803, startPoint y: 673, endPoint x: 770, endPoint y: 591, distance: 88.2
click at [802, 669] on label "True" at bounding box center [859, 651] width 125 height 41
click at [807, 657] on input "True" at bounding box center [813, 651] width 13 height 11
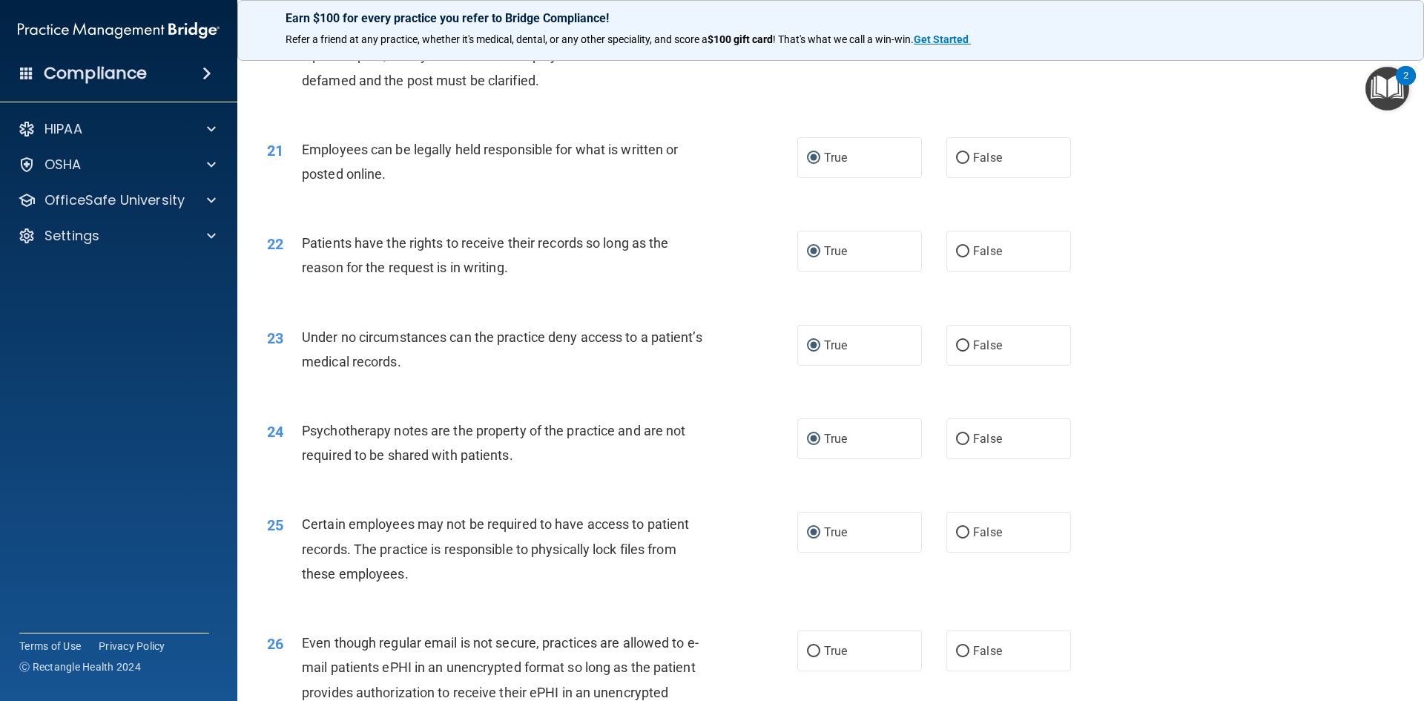
radio input "true"
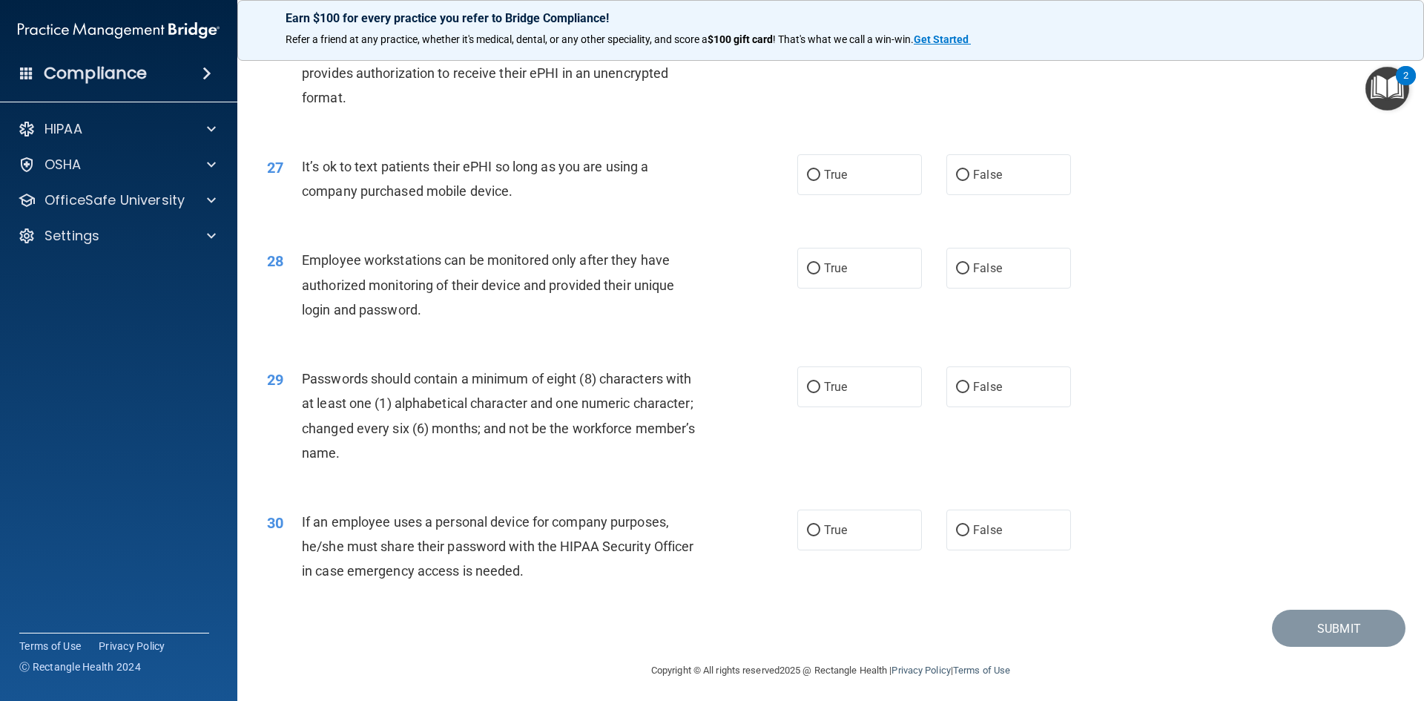
scroll to position [3023, 0]
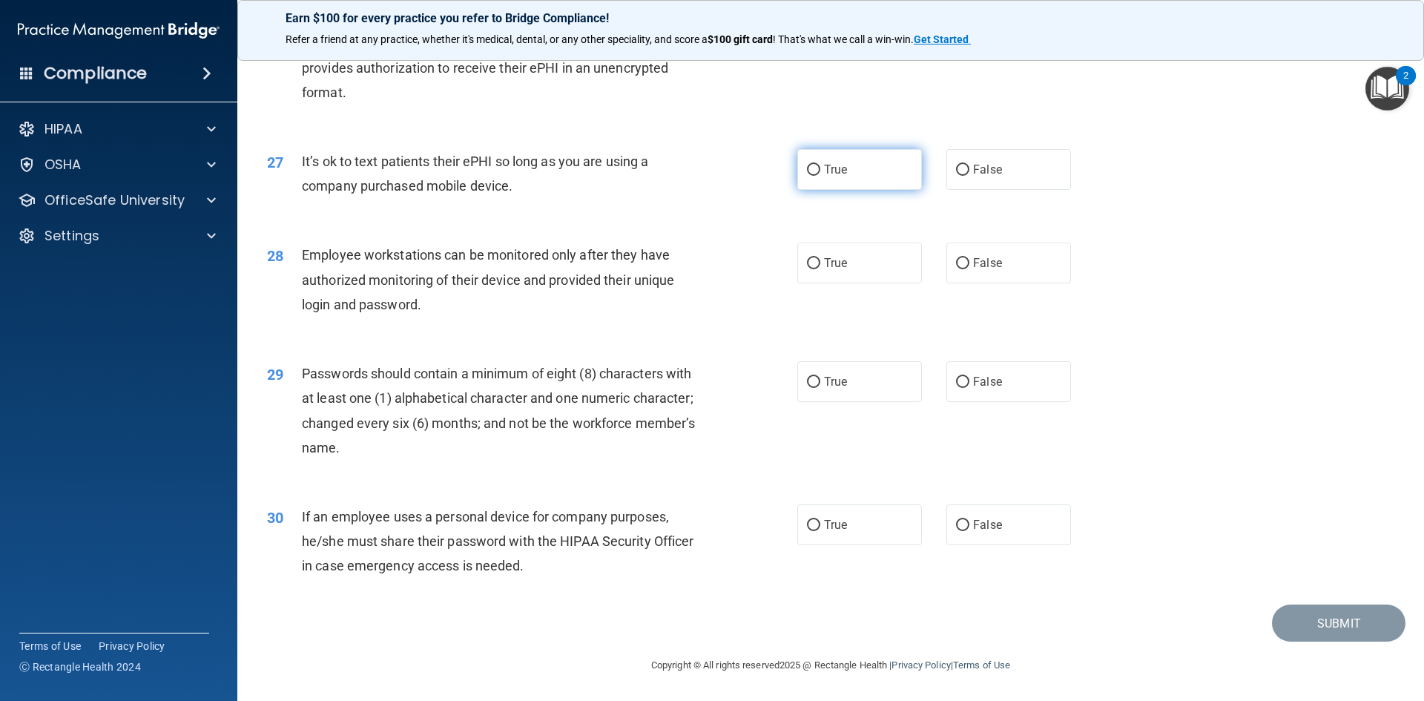
click at [807, 166] on input "True" at bounding box center [813, 170] width 13 height 11
radio input "true"
click at [807, 261] on input "True" at bounding box center [813, 263] width 13 height 11
radio input "true"
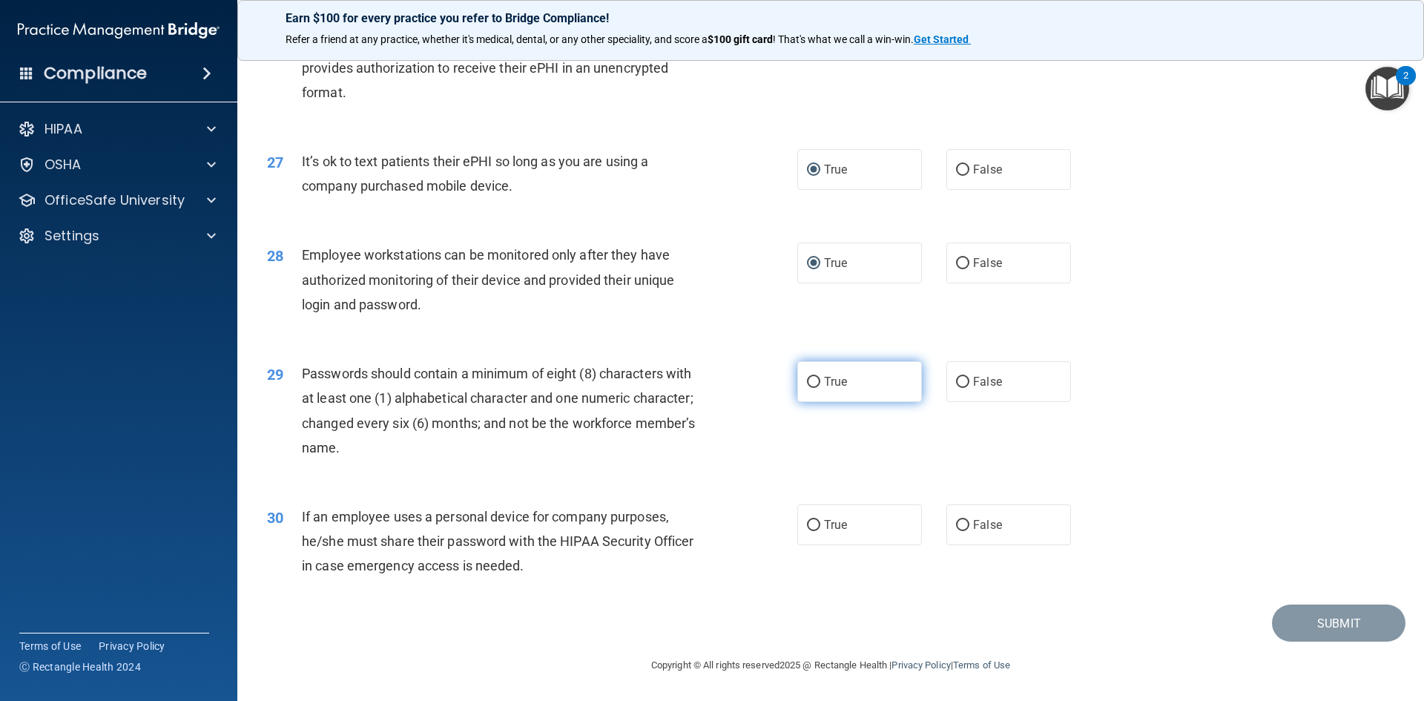
click at [812, 380] on input "True" at bounding box center [813, 382] width 13 height 11
radio input "true"
drag, startPoint x: 807, startPoint y: 521, endPoint x: 909, endPoint y: 536, distance: 103.3
click at [809, 522] on input "True" at bounding box center [813, 525] width 13 height 11
radio input "true"
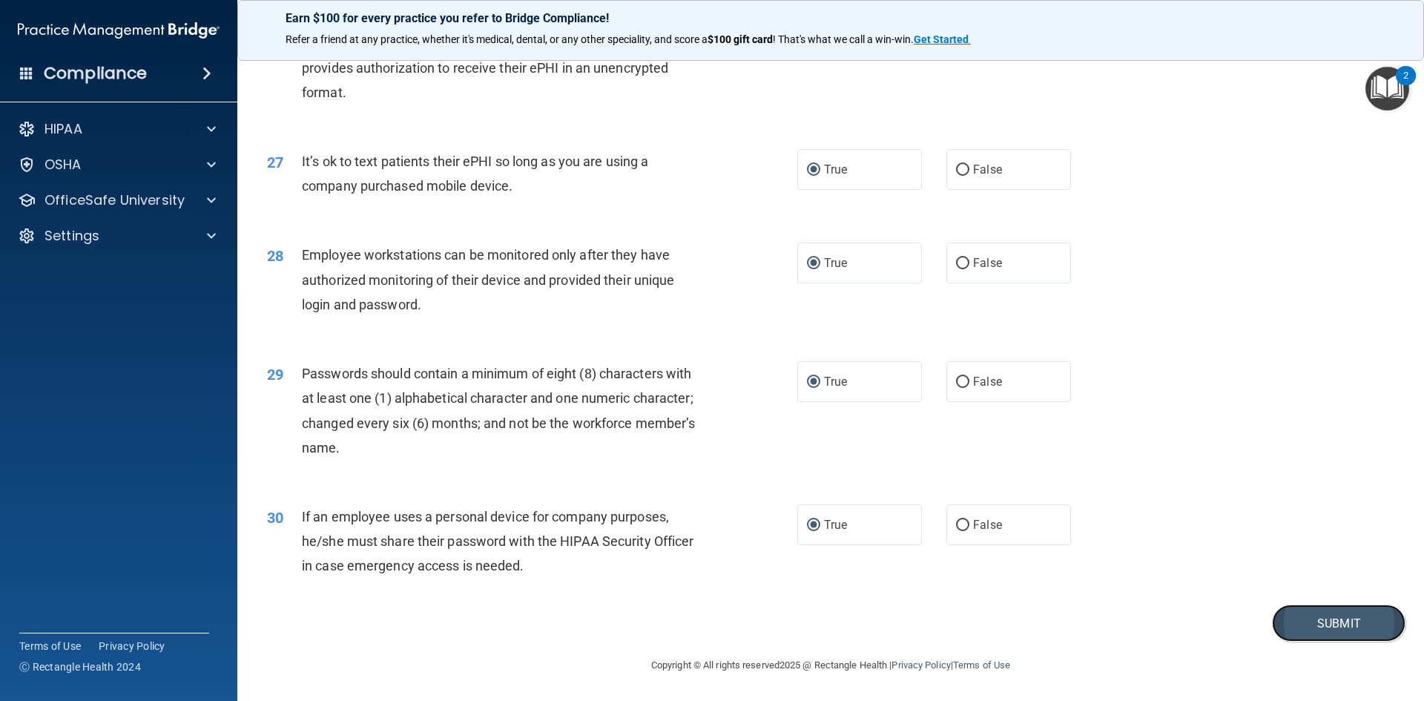
click at [1312, 628] on button "Submit" at bounding box center [1339, 624] width 134 height 38
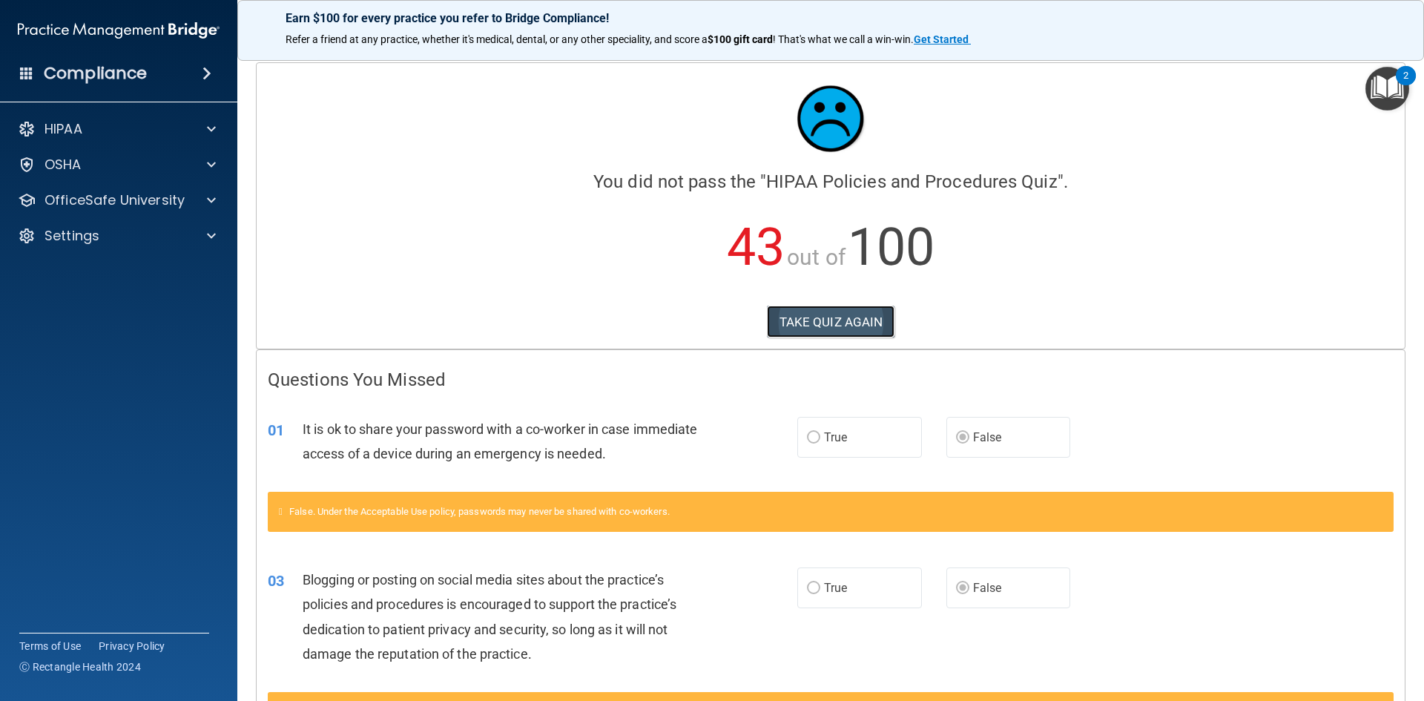
click at [811, 315] on button "TAKE QUIZ AGAIN" at bounding box center [831, 322] width 128 height 33
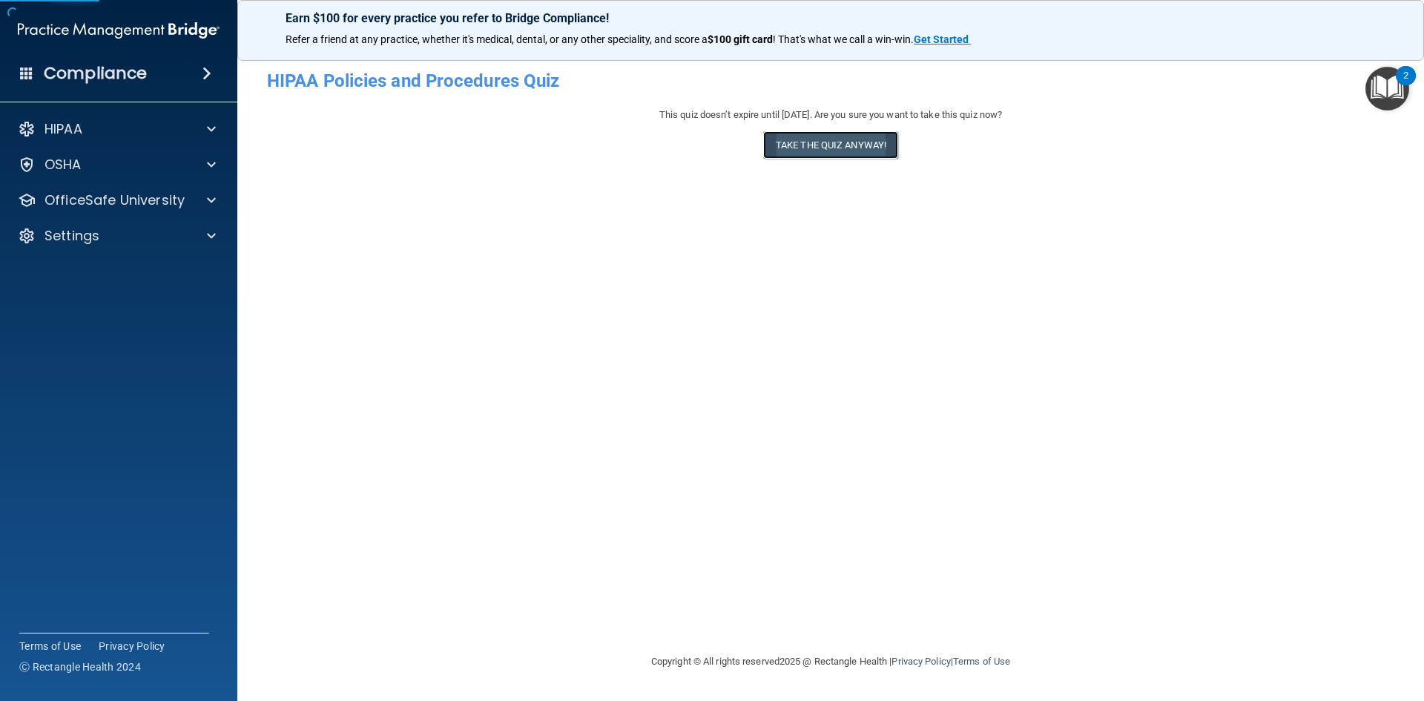
click at [832, 147] on button "Take the quiz anyway!" at bounding box center [830, 144] width 135 height 27
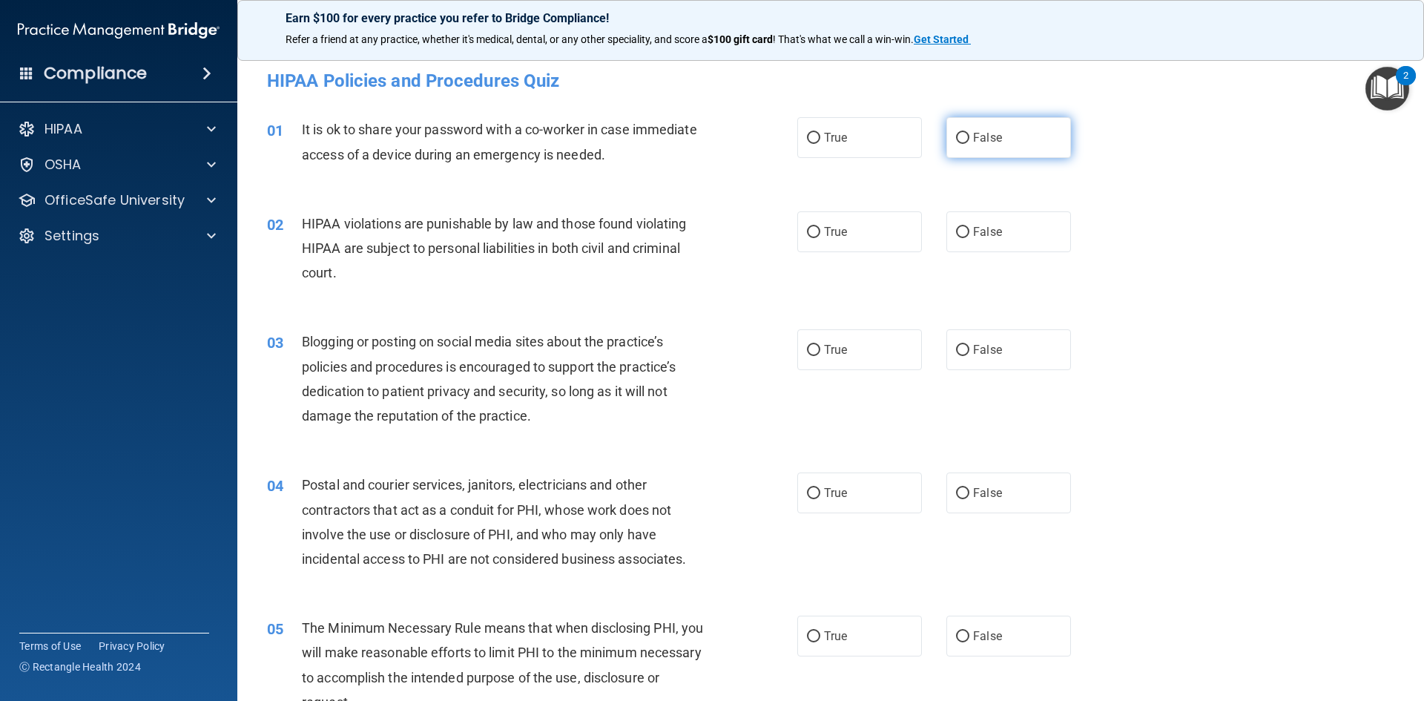
click at [961, 145] on label "False" at bounding box center [1009, 137] width 125 height 41
click at [961, 144] on input "False" at bounding box center [962, 138] width 13 height 11
radio input "true"
click at [809, 231] on input "True" at bounding box center [813, 232] width 13 height 11
radio input "true"
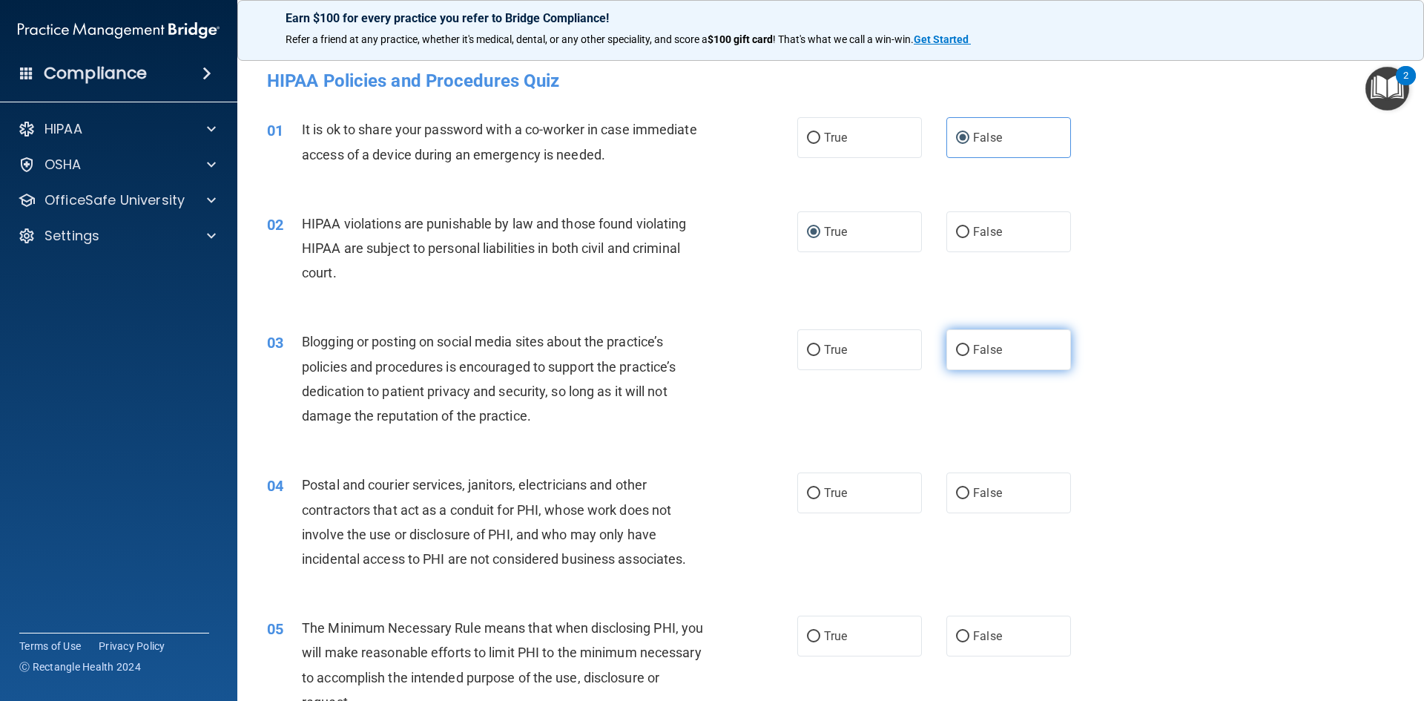
click at [956, 351] on input "False" at bounding box center [962, 350] width 13 height 11
radio input "true"
click at [807, 490] on input "True" at bounding box center [813, 493] width 13 height 11
radio input "true"
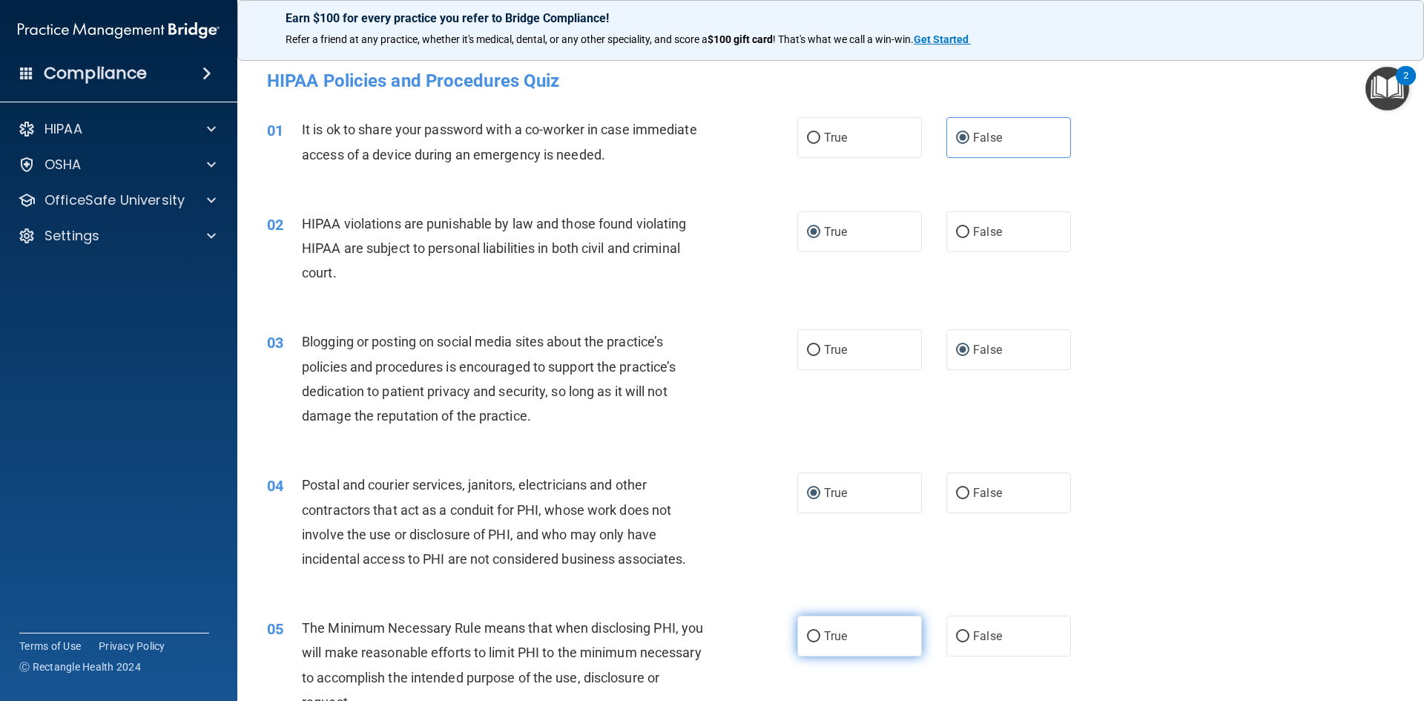
click at [807, 637] on input "True" at bounding box center [813, 636] width 13 height 11
radio input "true"
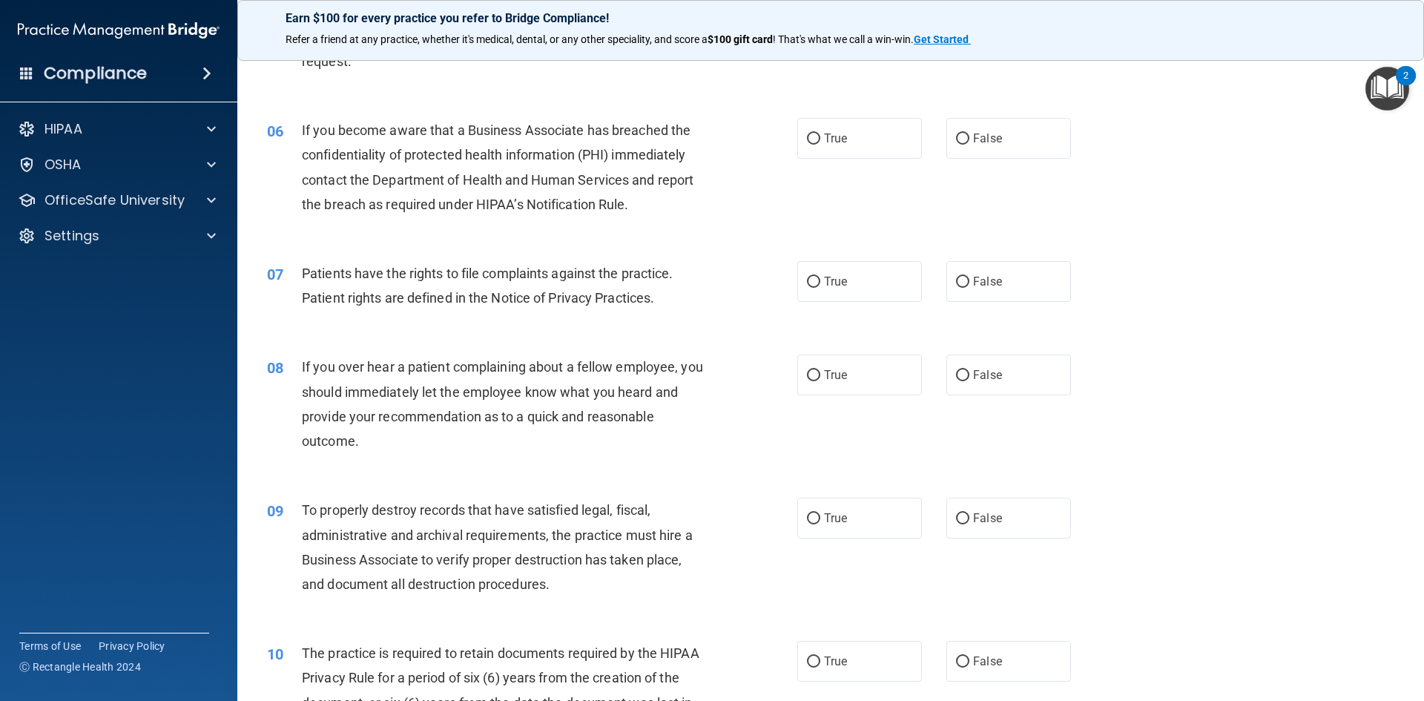
scroll to position [668, 0]
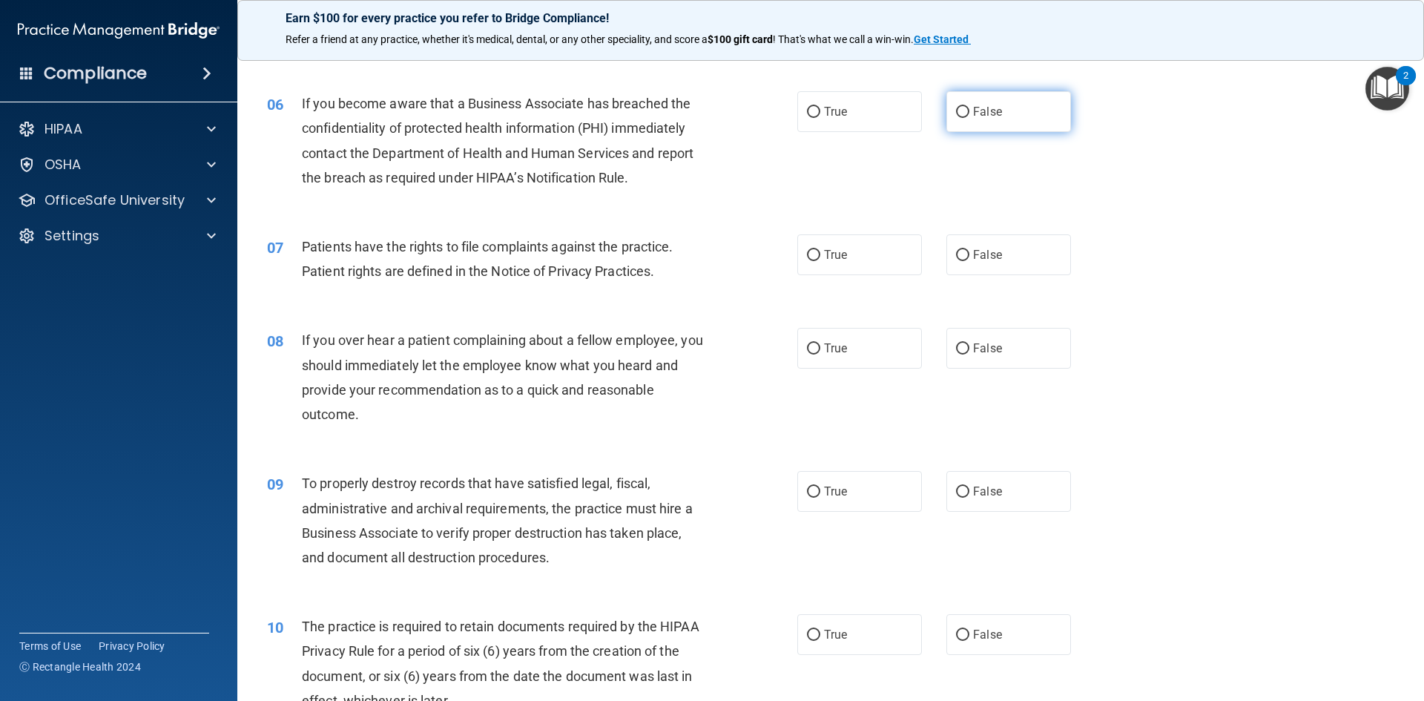
click at [956, 113] on input "False" at bounding box center [962, 112] width 13 height 11
radio input "true"
click at [807, 257] on input "True" at bounding box center [813, 255] width 13 height 11
radio input "true"
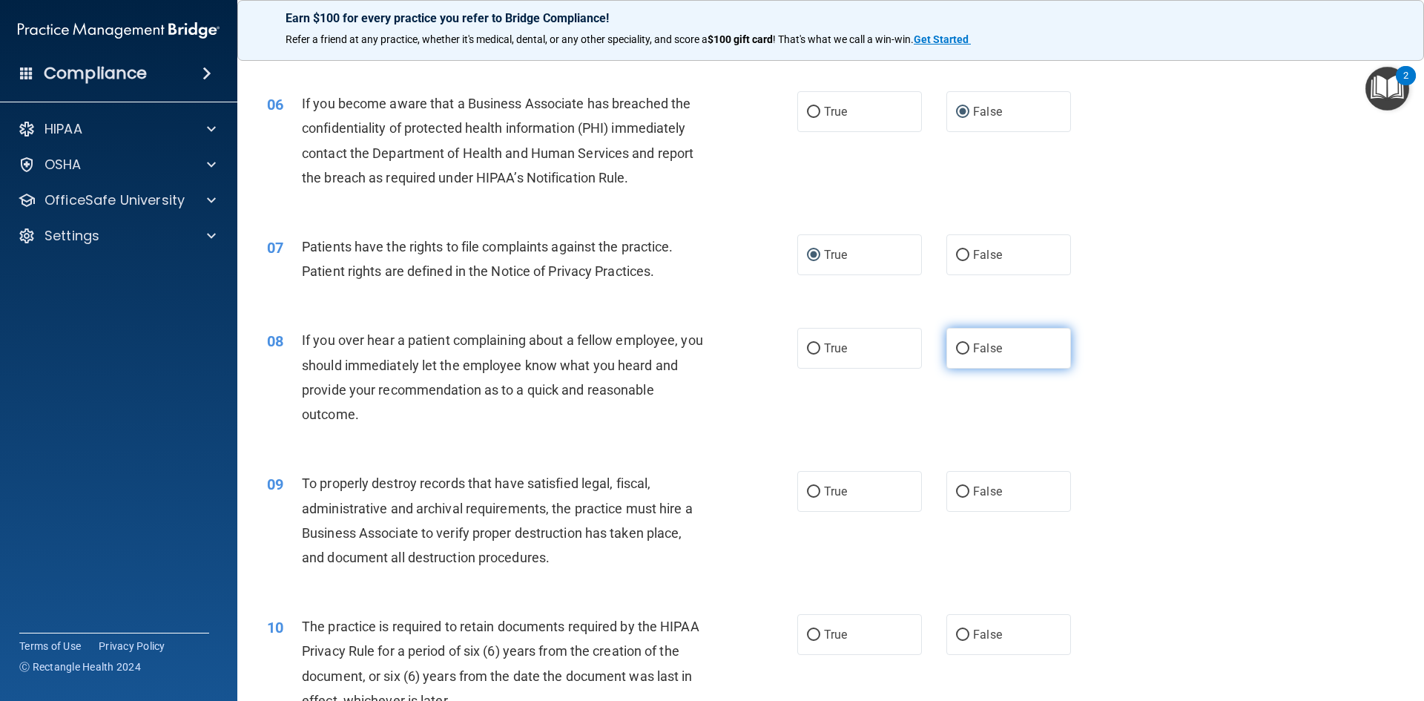
click at [958, 349] on input "False" at bounding box center [962, 348] width 13 height 11
radio input "true"
click at [956, 487] on input "False" at bounding box center [962, 492] width 13 height 11
radio input "true"
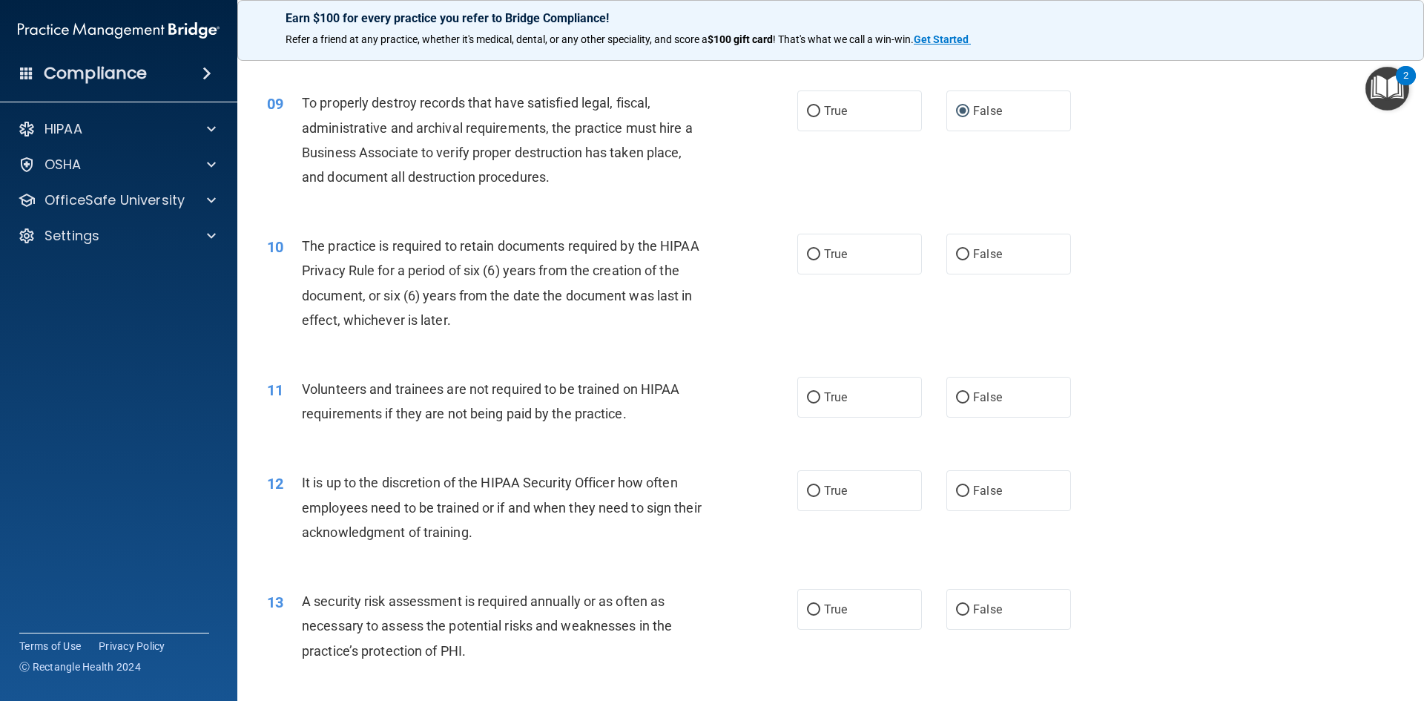
scroll to position [1113, 0]
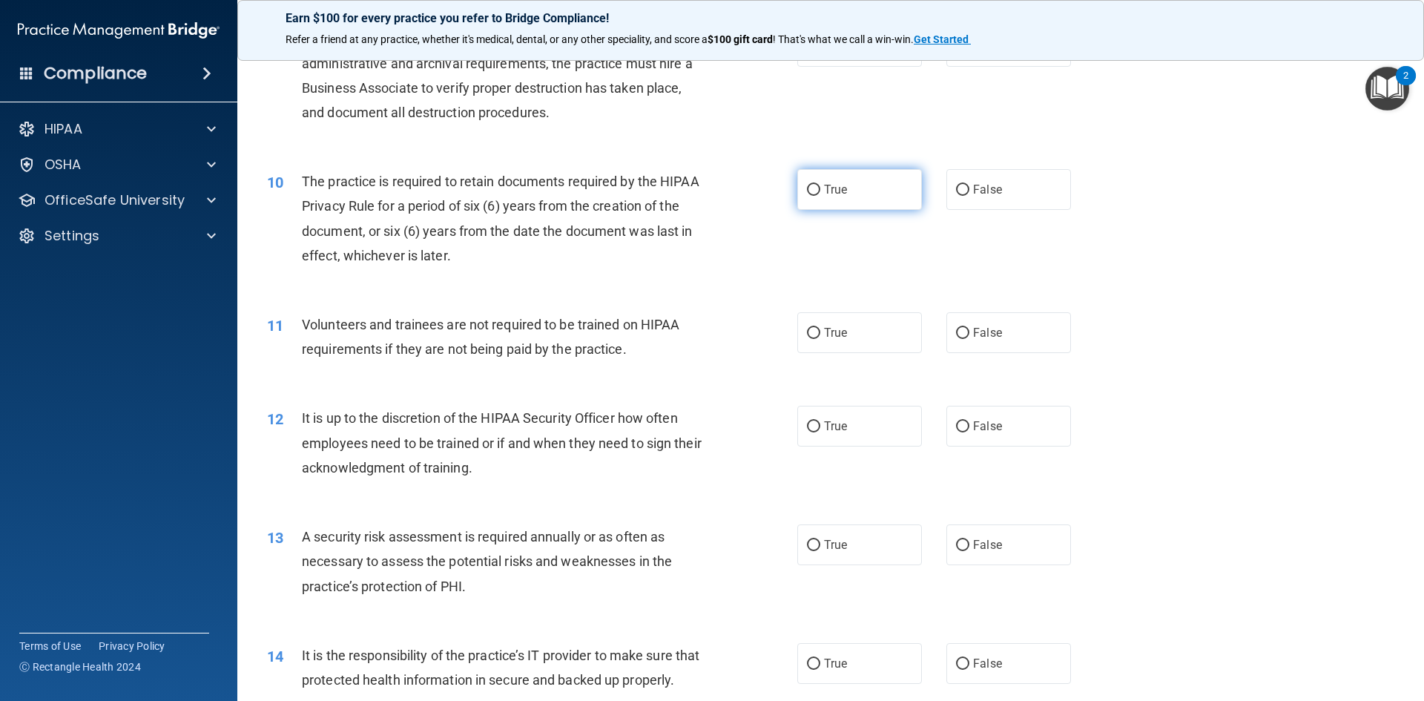
click at [812, 191] on input "True" at bounding box center [813, 190] width 13 height 11
radio input "true"
click at [956, 335] on input "False" at bounding box center [962, 333] width 13 height 11
radio input "true"
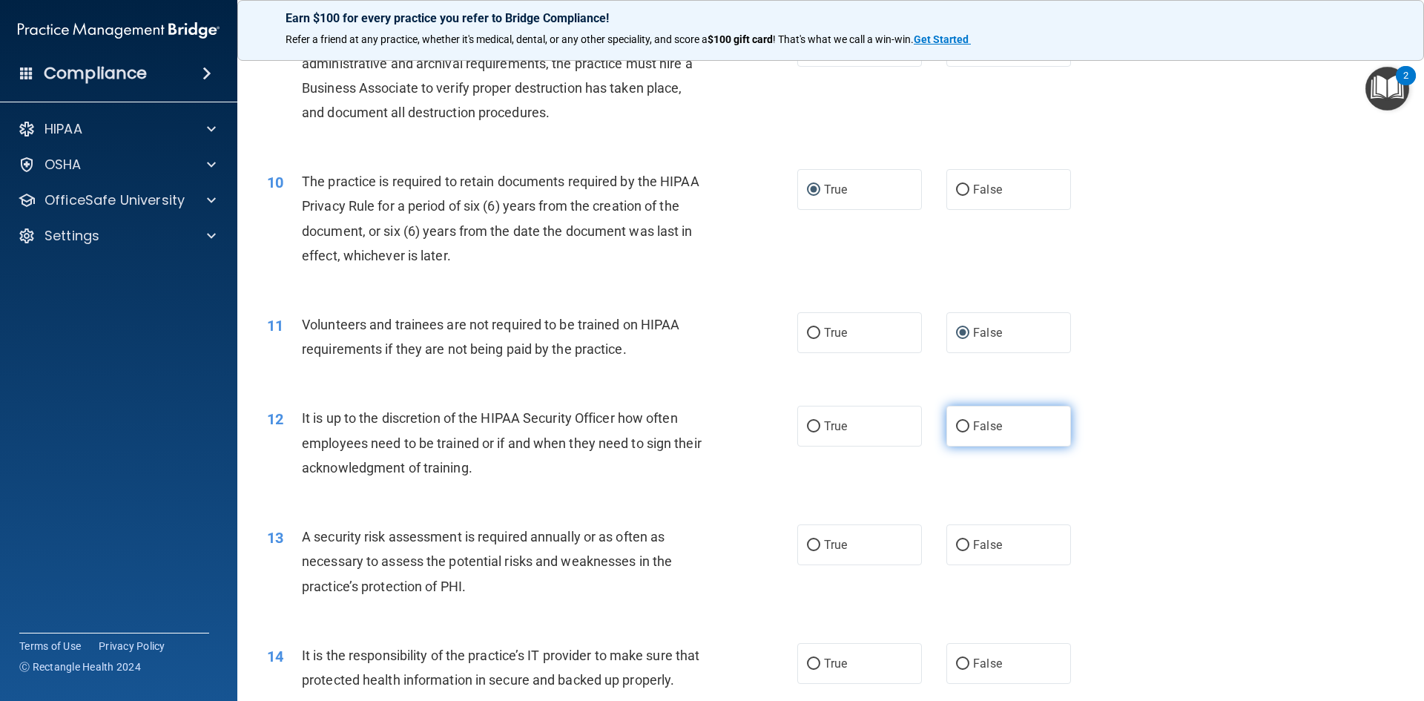
click at [956, 427] on input "False" at bounding box center [962, 426] width 13 height 11
radio input "true"
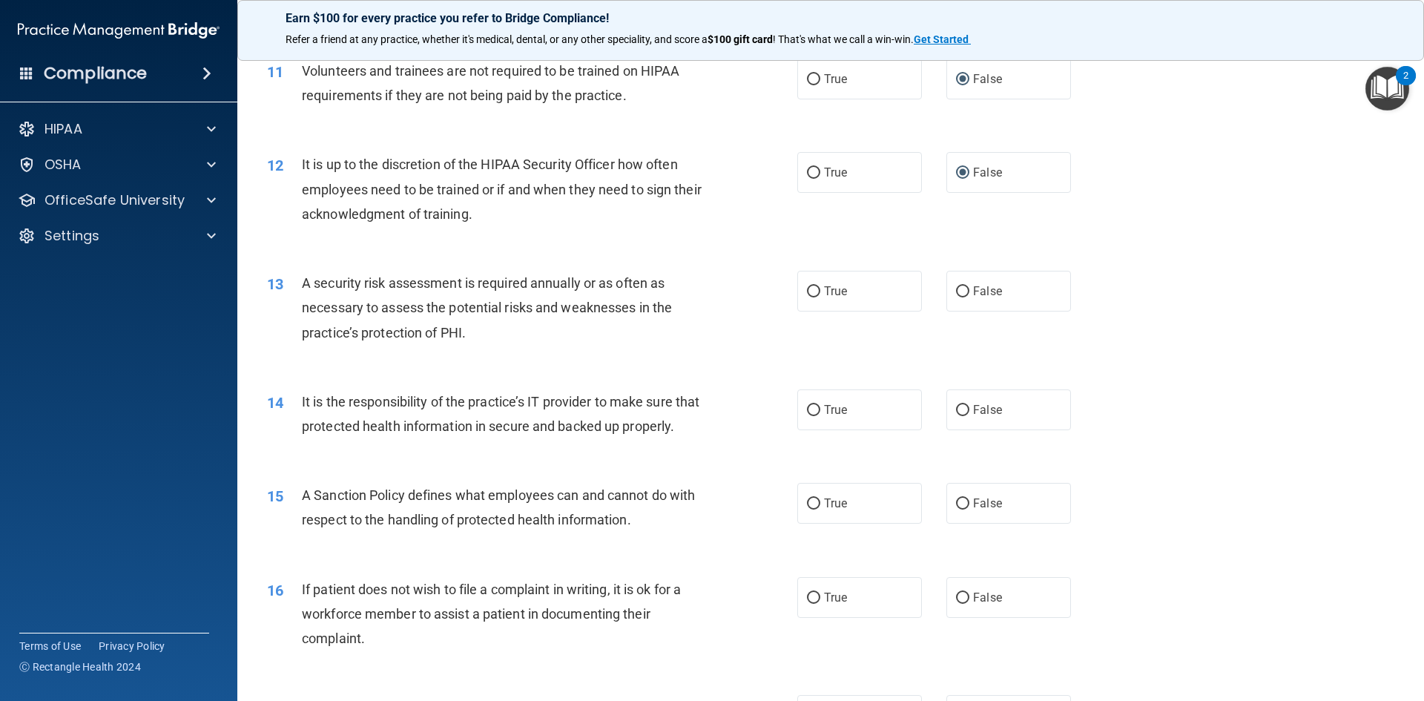
scroll to position [1409, 0]
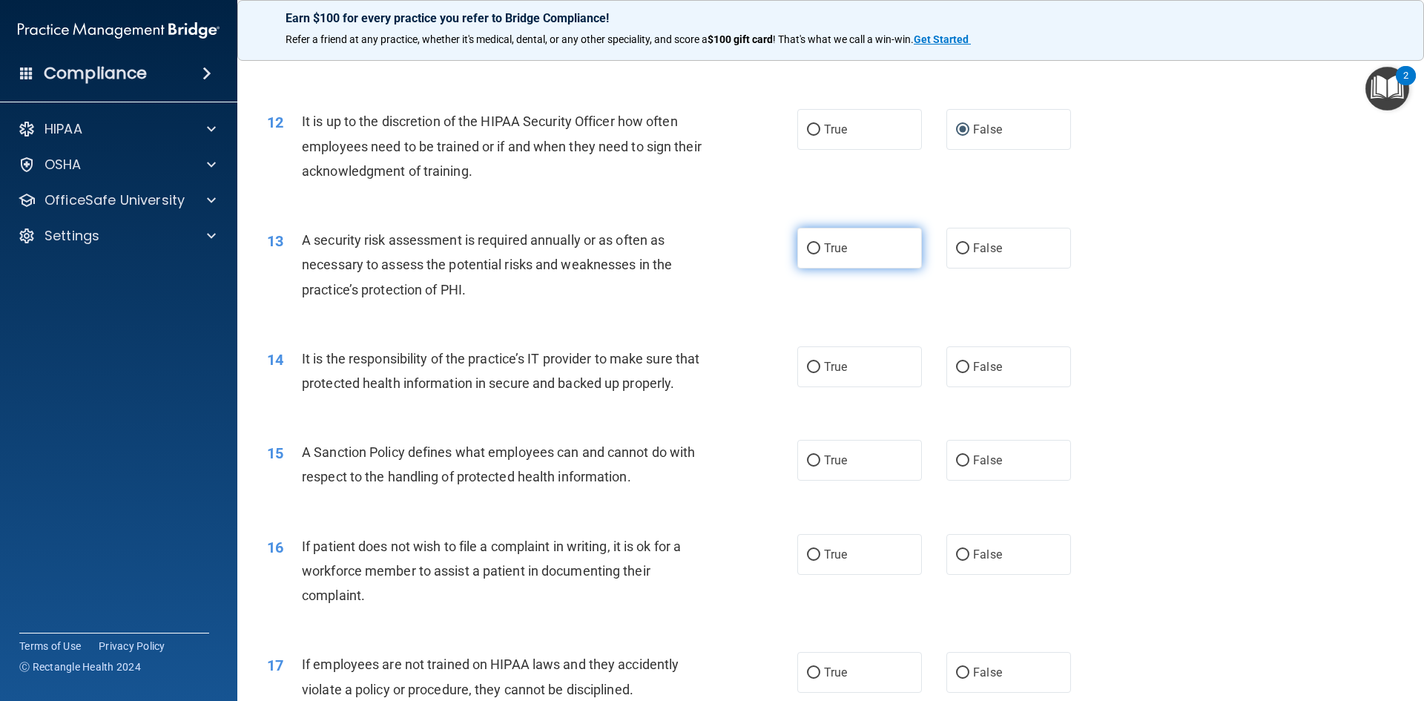
click at [810, 248] on input "True" at bounding box center [813, 248] width 13 height 11
radio input "true"
click at [956, 367] on input "False" at bounding box center [962, 367] width 13 height 11
radio input "true"
click at [957, 467] on input "False" at bounding box center [962, 460] width 13 height 11
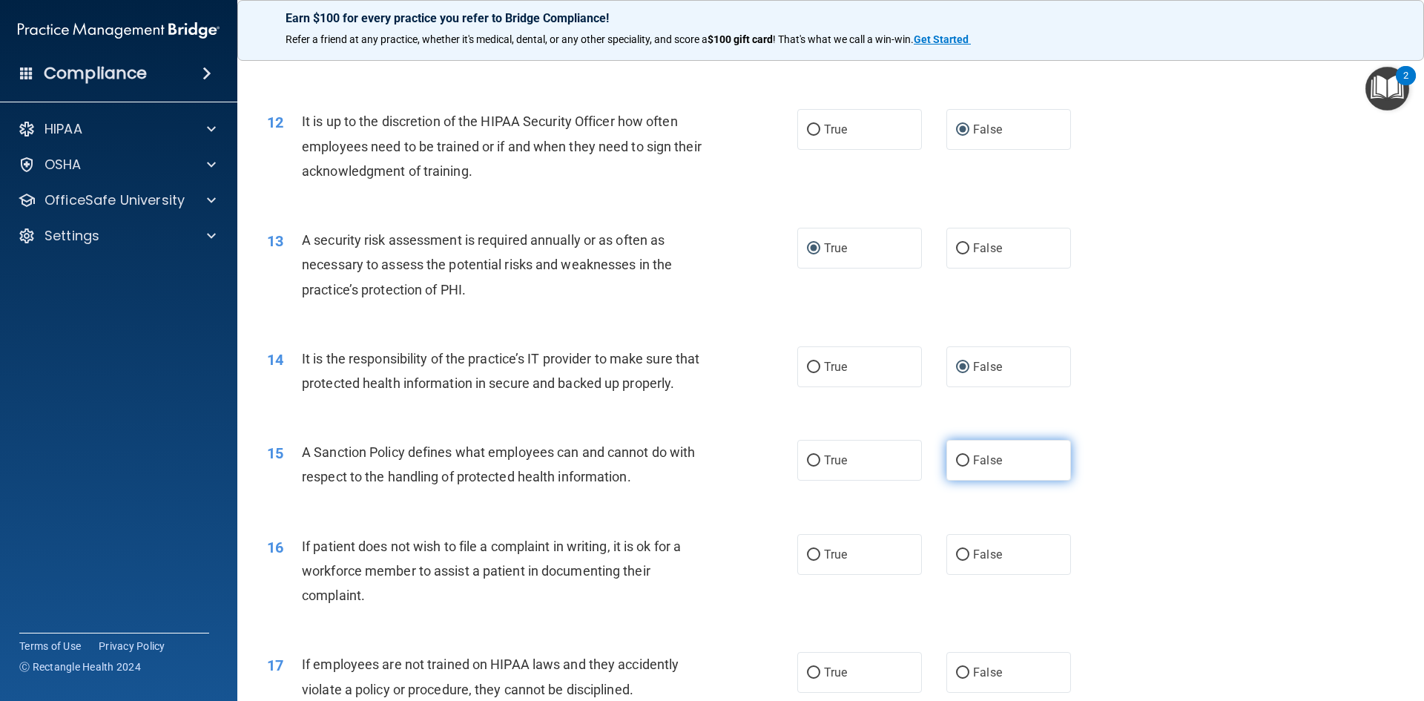
radio input "true"
click at [807, 561] on input "True" at bounding box center [813, 555] width 13 height 11
radio input "true"
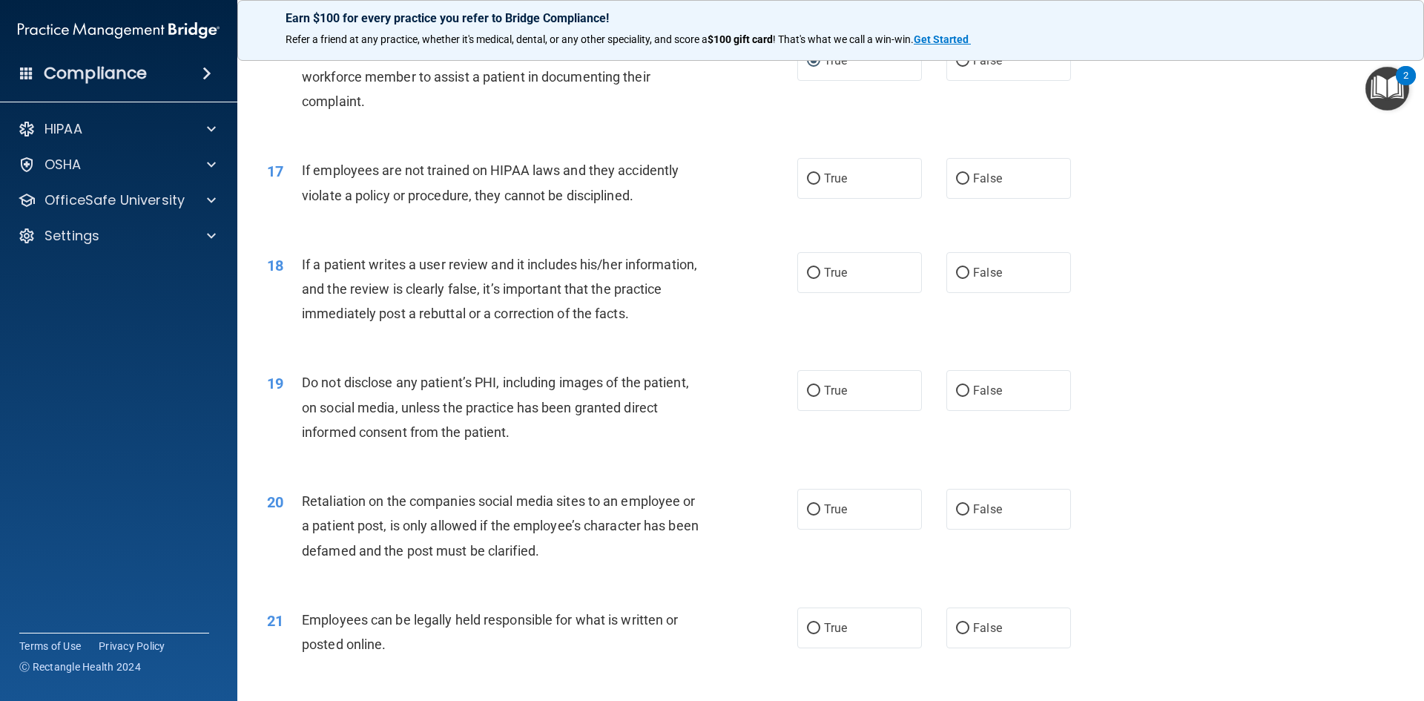
scroll to position [2003, 0]
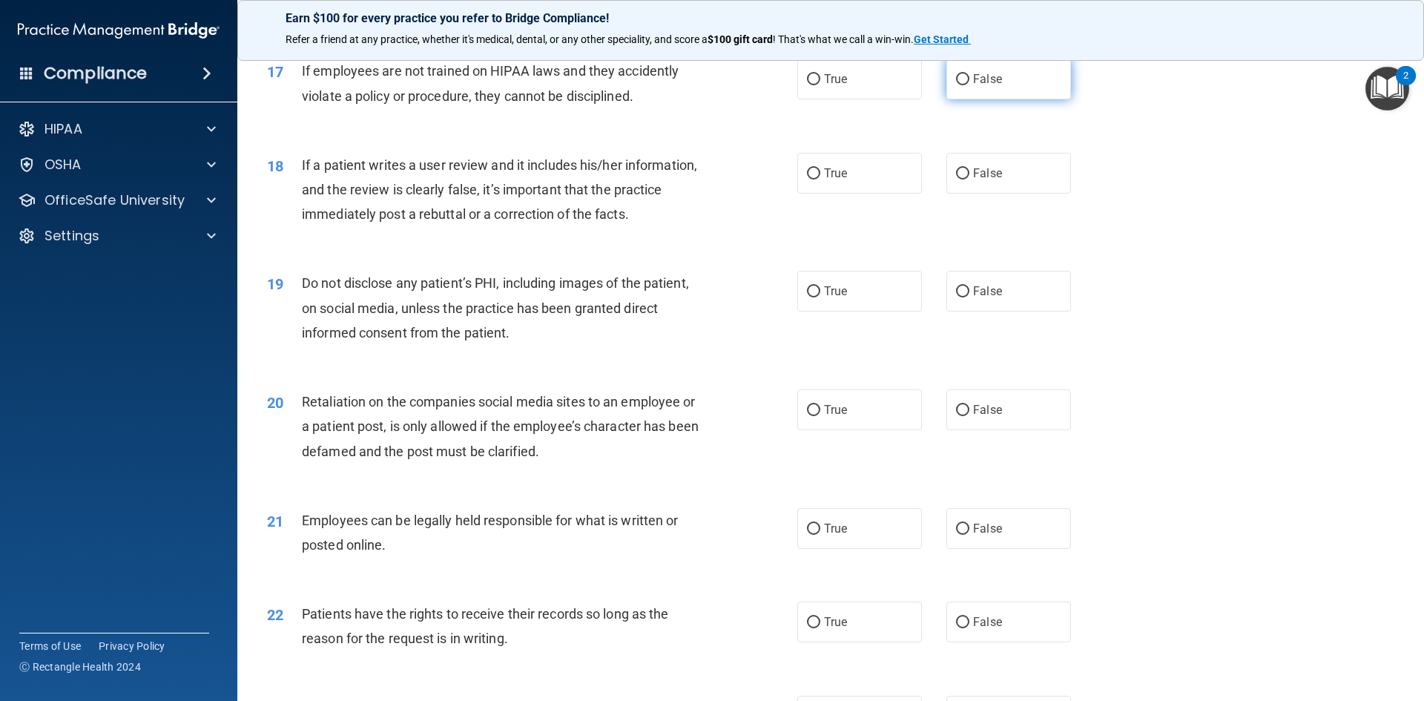
click at [956, 85] on input "False" at bounding box center [962, 79] width 13 height 11
radio input "true"
click at [958, 180] on input "False" at bounding box center [962, 173] width 13 height 11
radio input "true"
click at [807, 297] on input "True" at bounding box center [813, 291] width 13 height 11
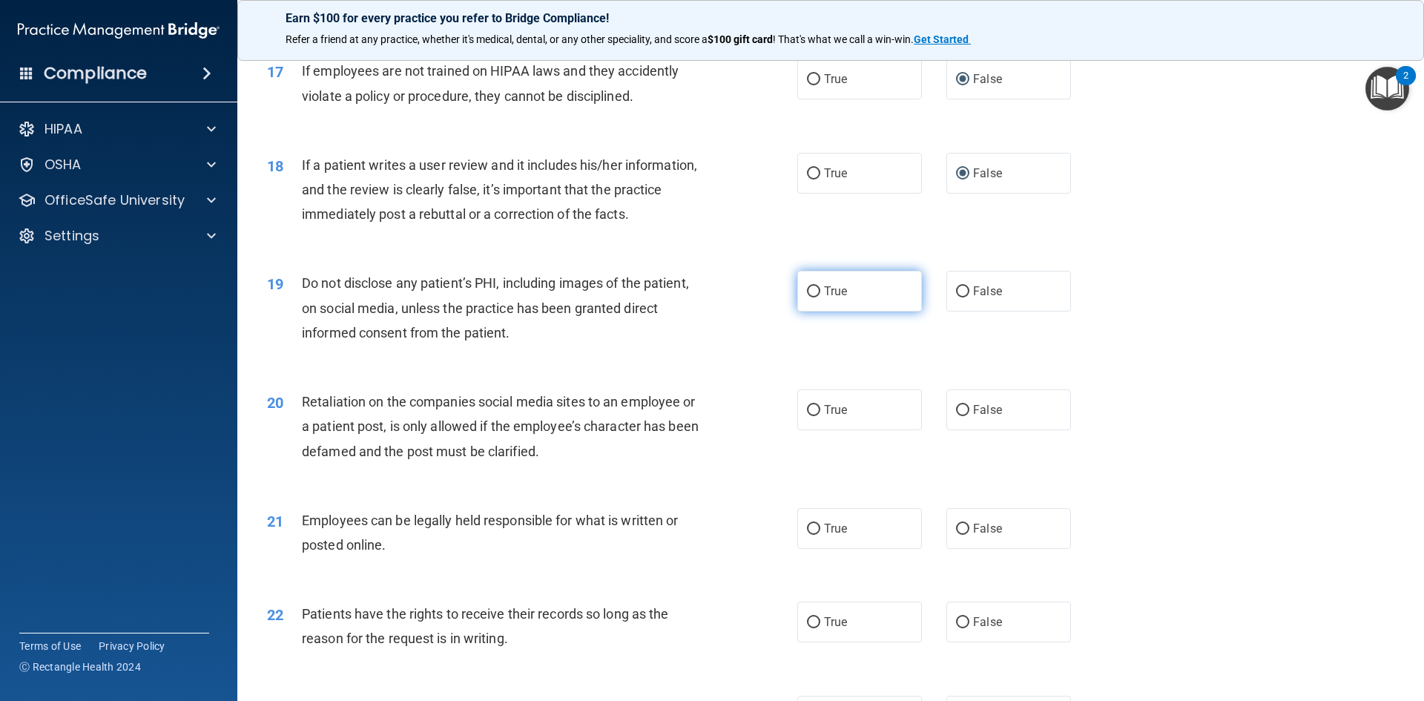
radio input "true"
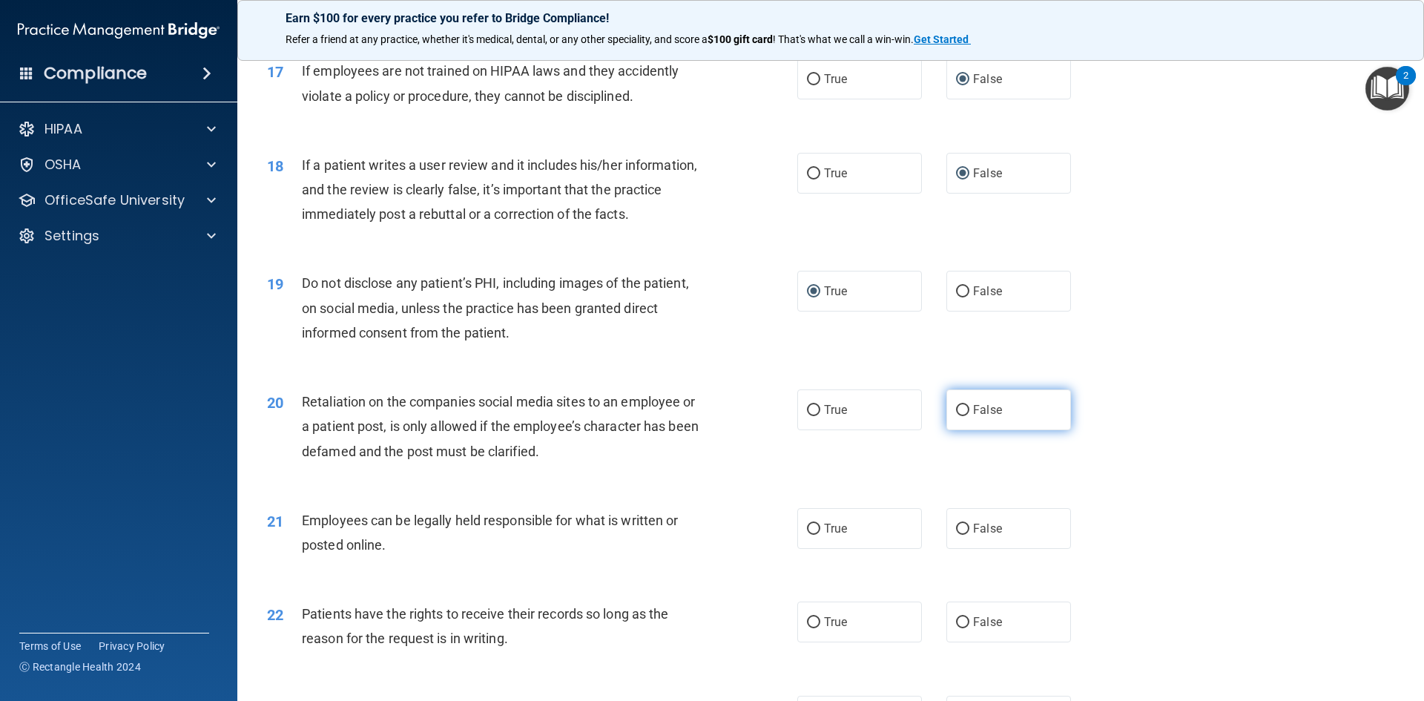
click at [958, 416] on input "False" at bounding box center [962, 410] width 13 height 11
radio input "true"
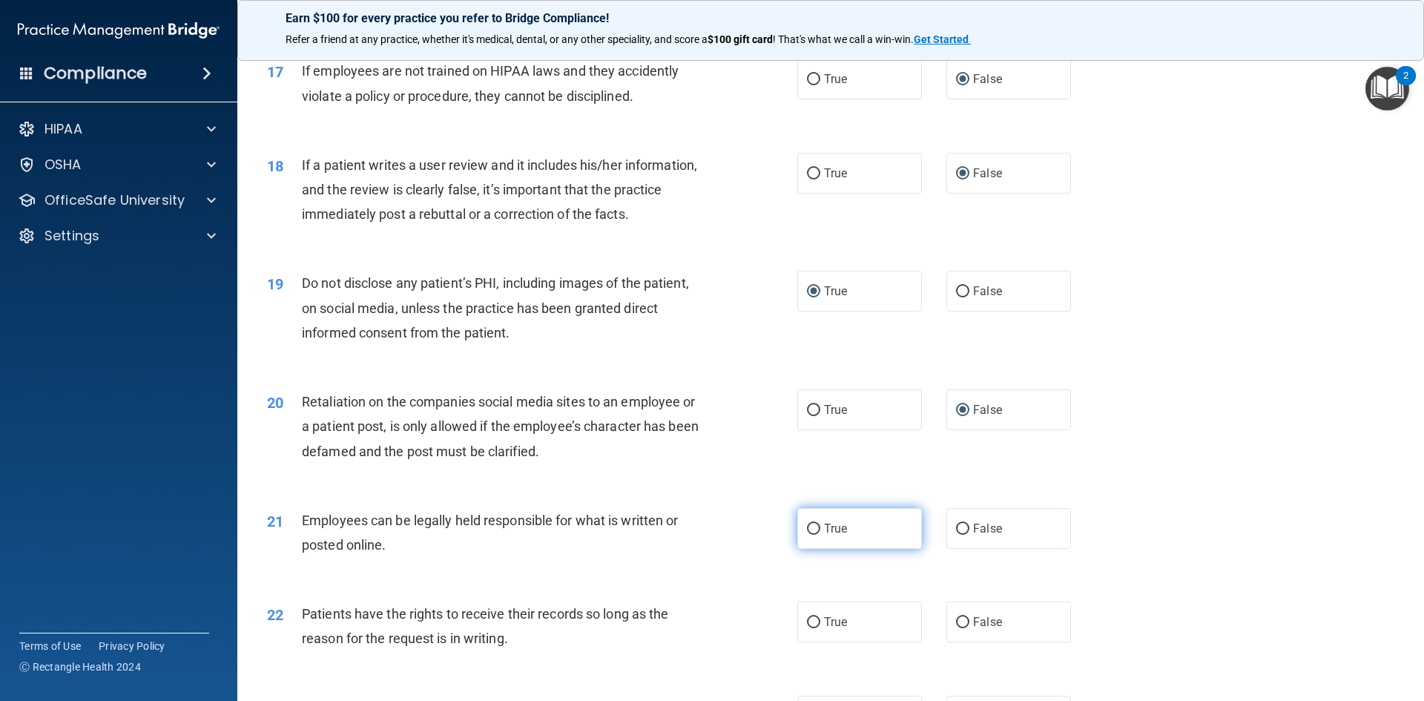
click at [807, 535] on input "True" at bounding box center [813, 529] width 13 height 11
radio input "true"
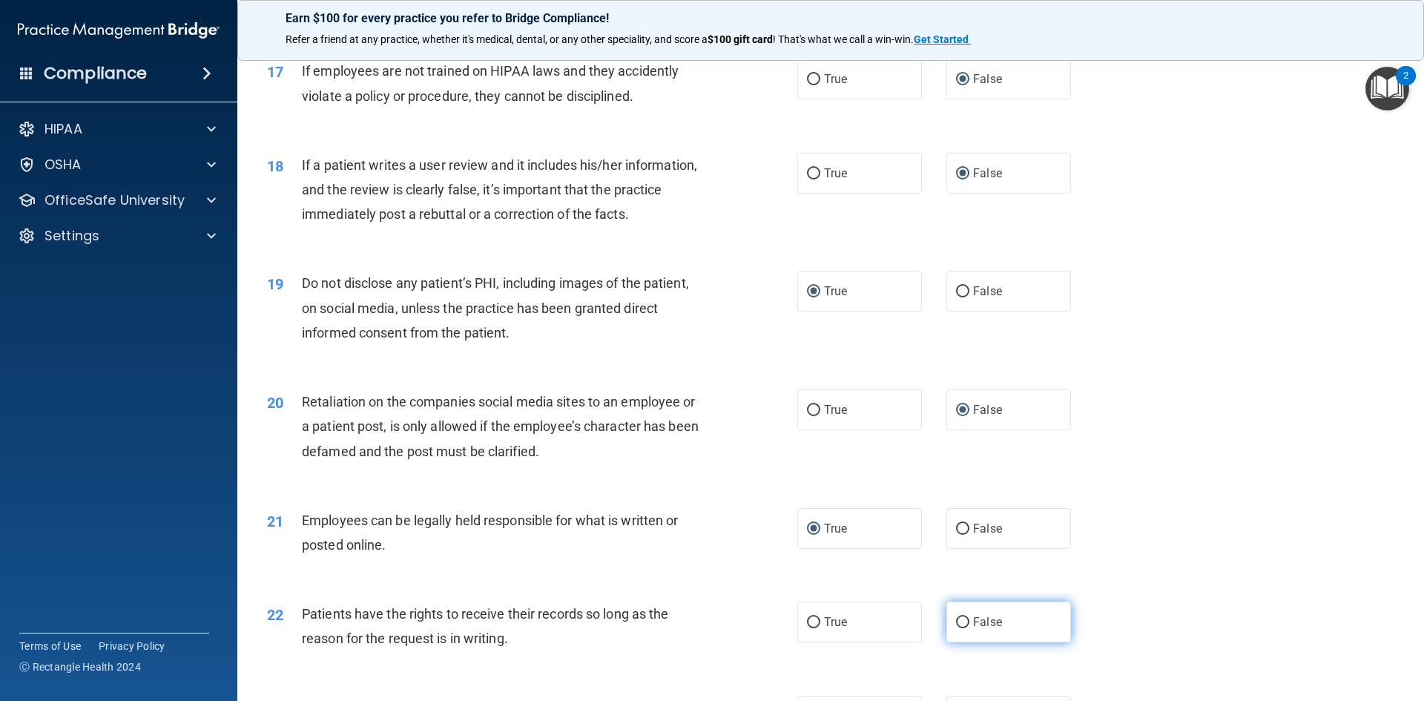
click at [956, 628] on input "False" at bounding box center [962, 622] width 13 height 11
radio input "true"
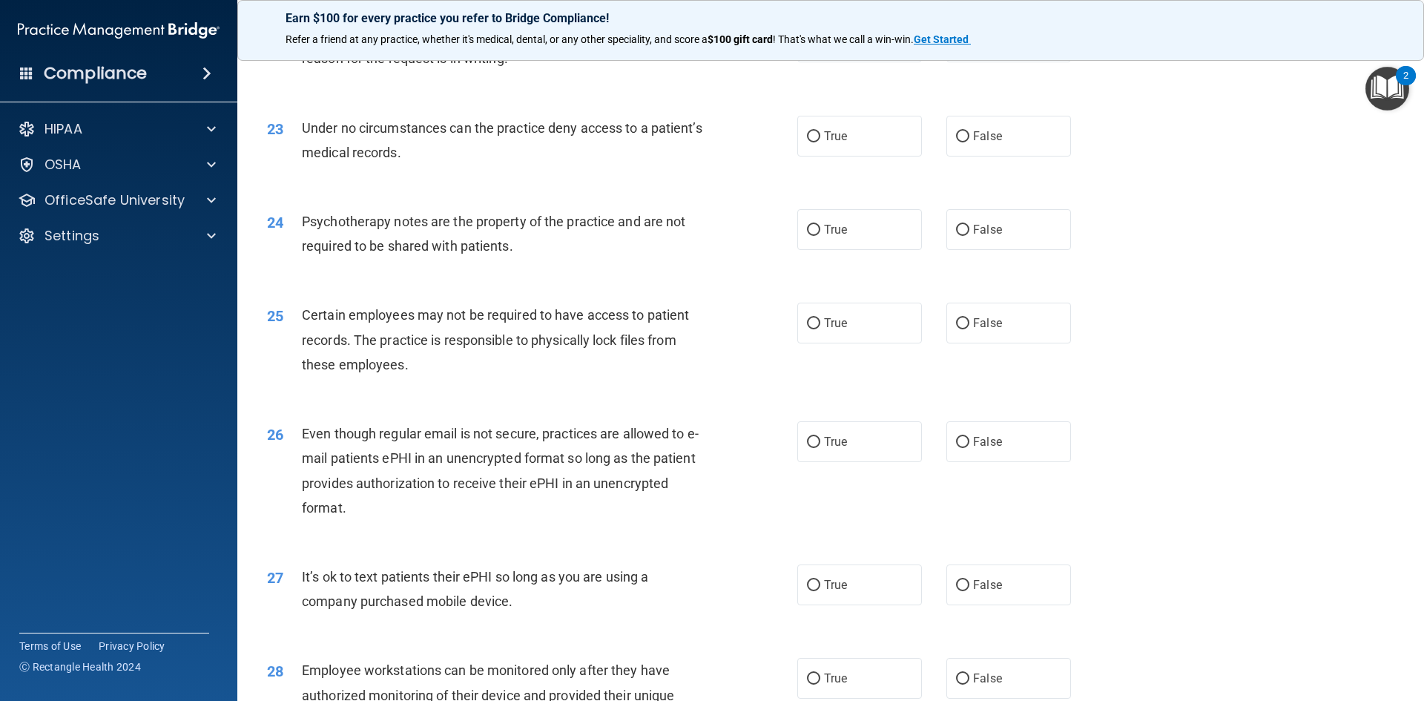
scroll to position [2596, 0]
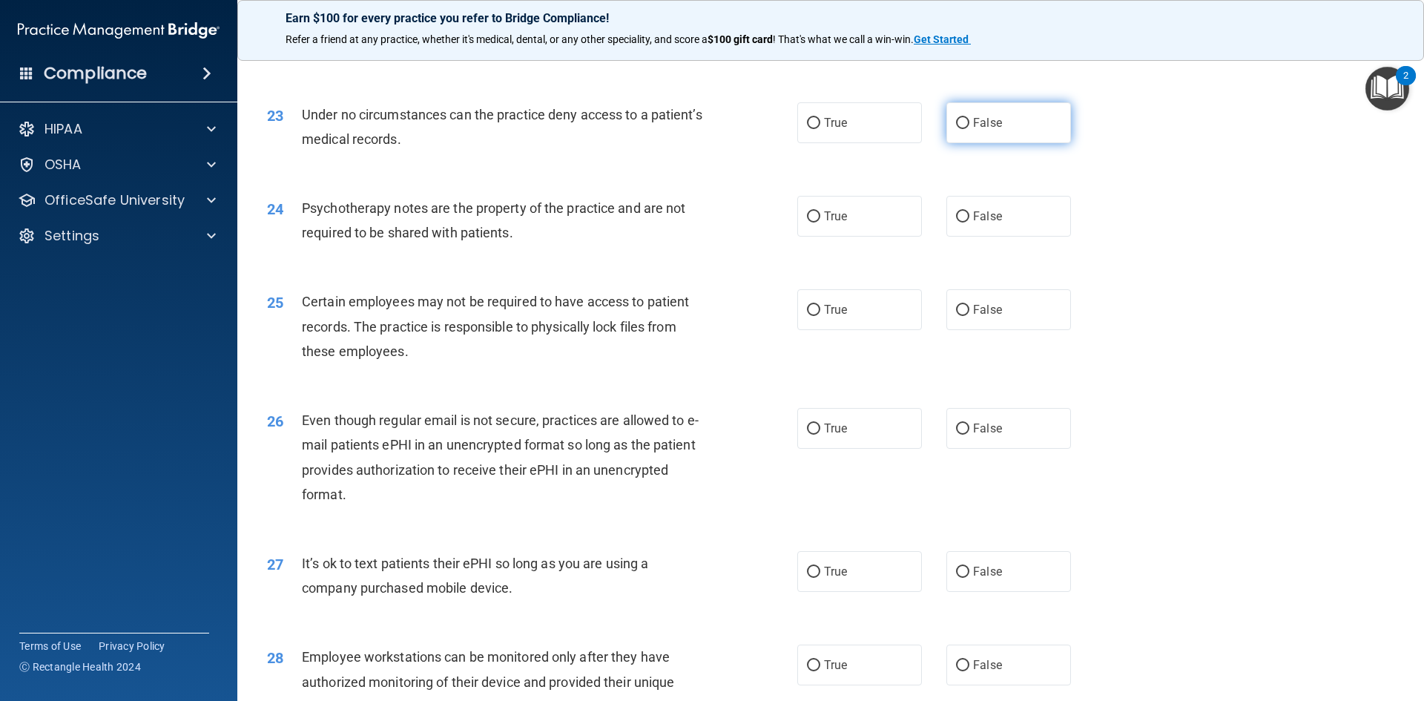
click at [957, 129] on input "False" at bounding box center [962, 123] width 13 height 11
radio input "true"
click at [808, 223] on input "True" at bounding box center [813, 216] width 13 height 11
radio input "true"
click at [811, 316] on input "True" at bounding box center [813, 310] width 13 height 11
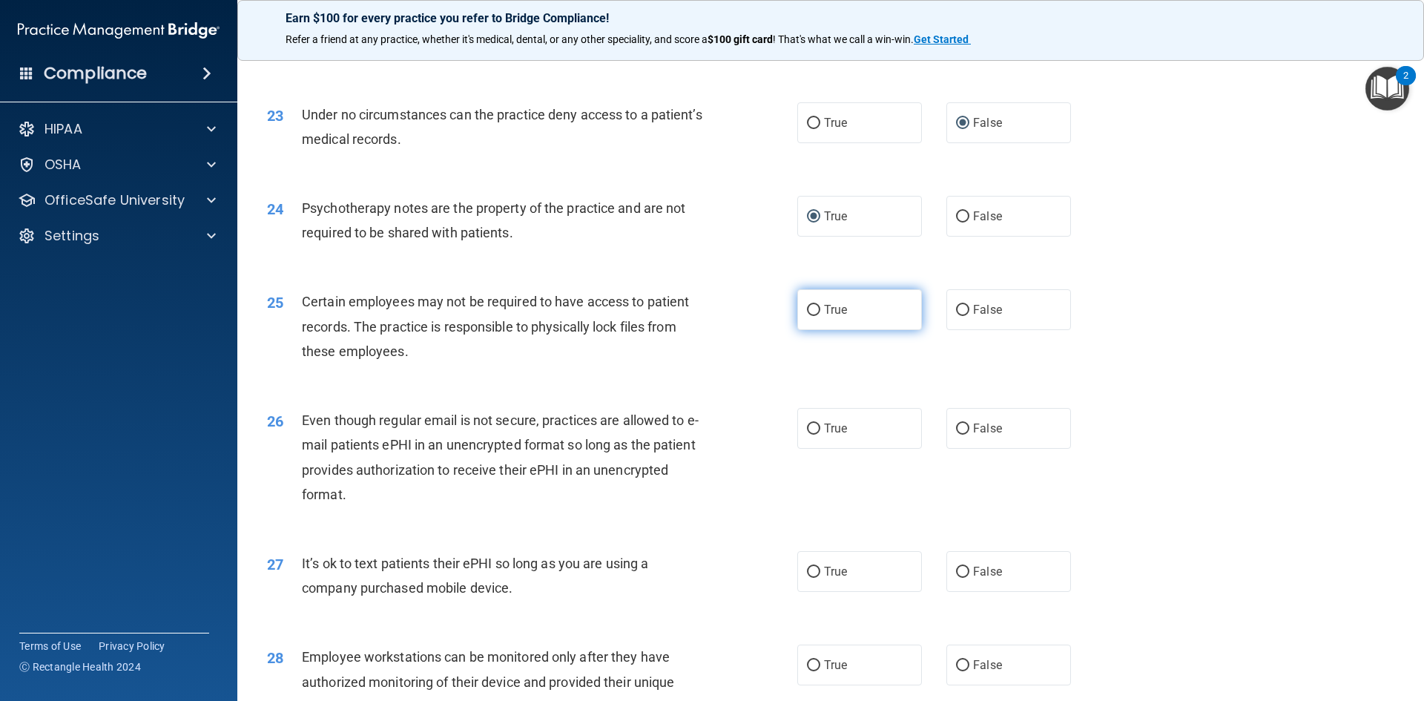
radio input "true"
click at [807, 435] on input "True" at bounding box center [813, 429] width 13 height 11
radio input "true"
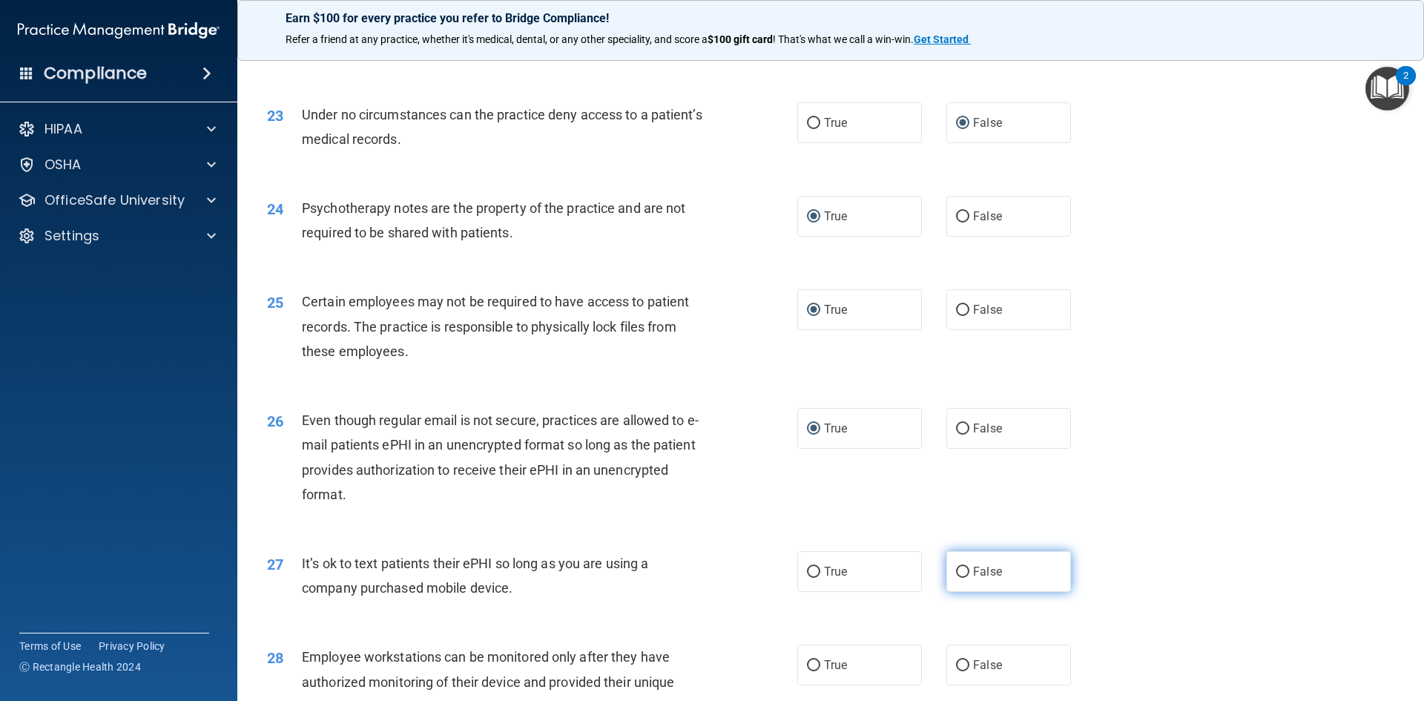
click at [956, 578] on input "False" at bounding box center [962, 572] width 13 height 11
radio input "true"
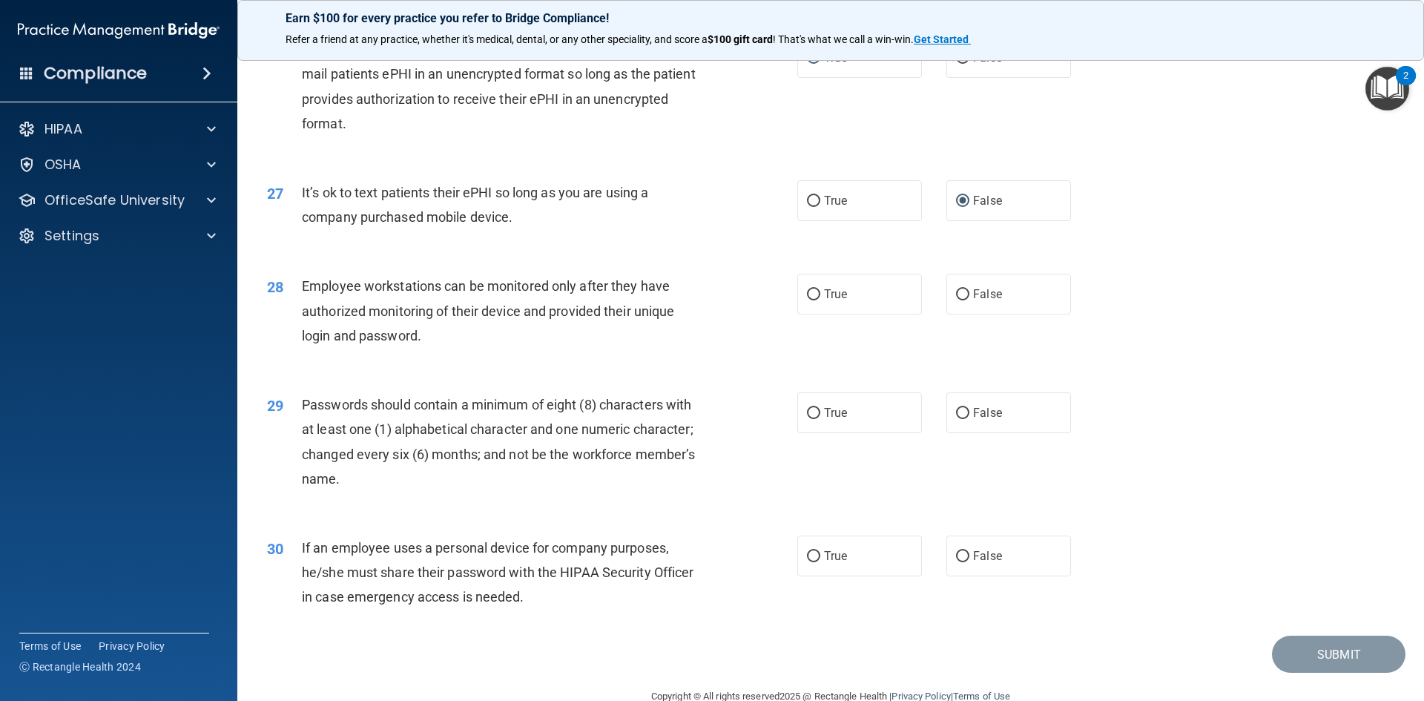
scroll to position [3023, 0]
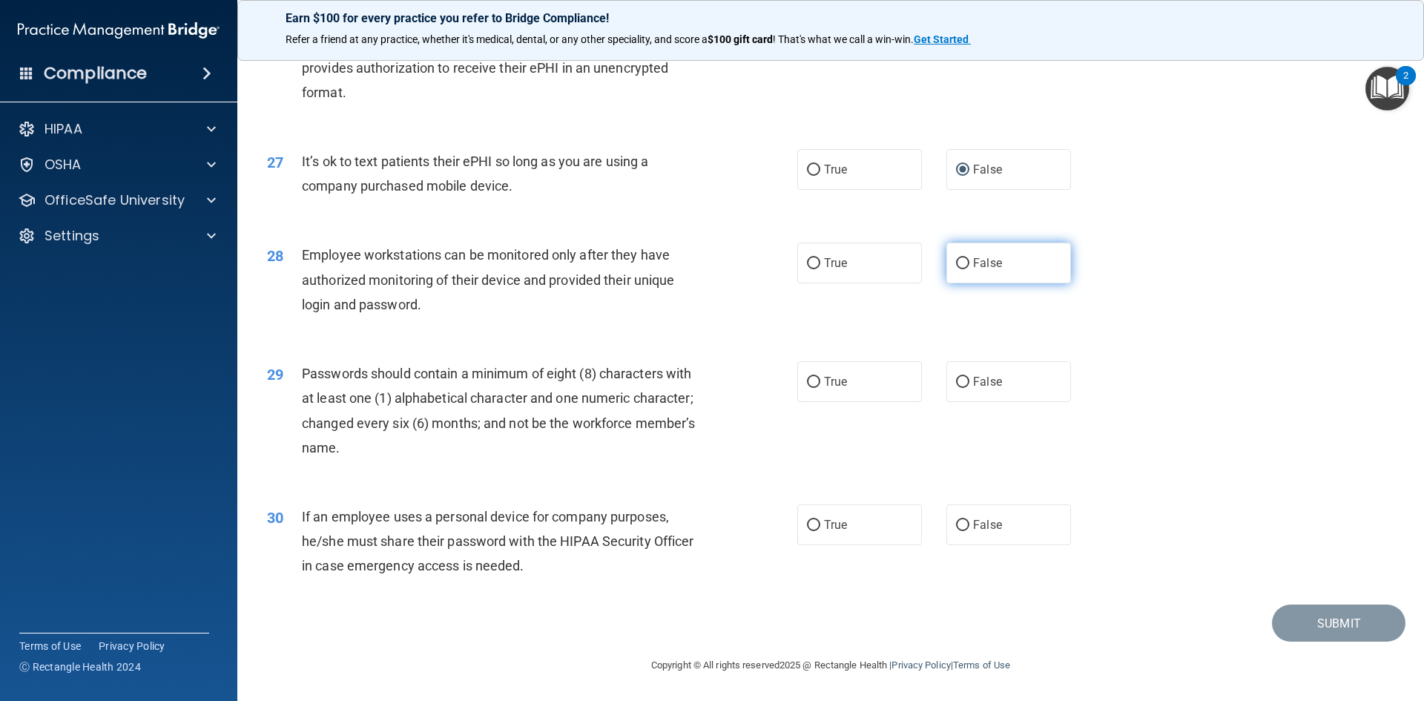
click at [956, 268] on input "False" at bounding box center [962, 263] width 13 height 11
radio input "true"
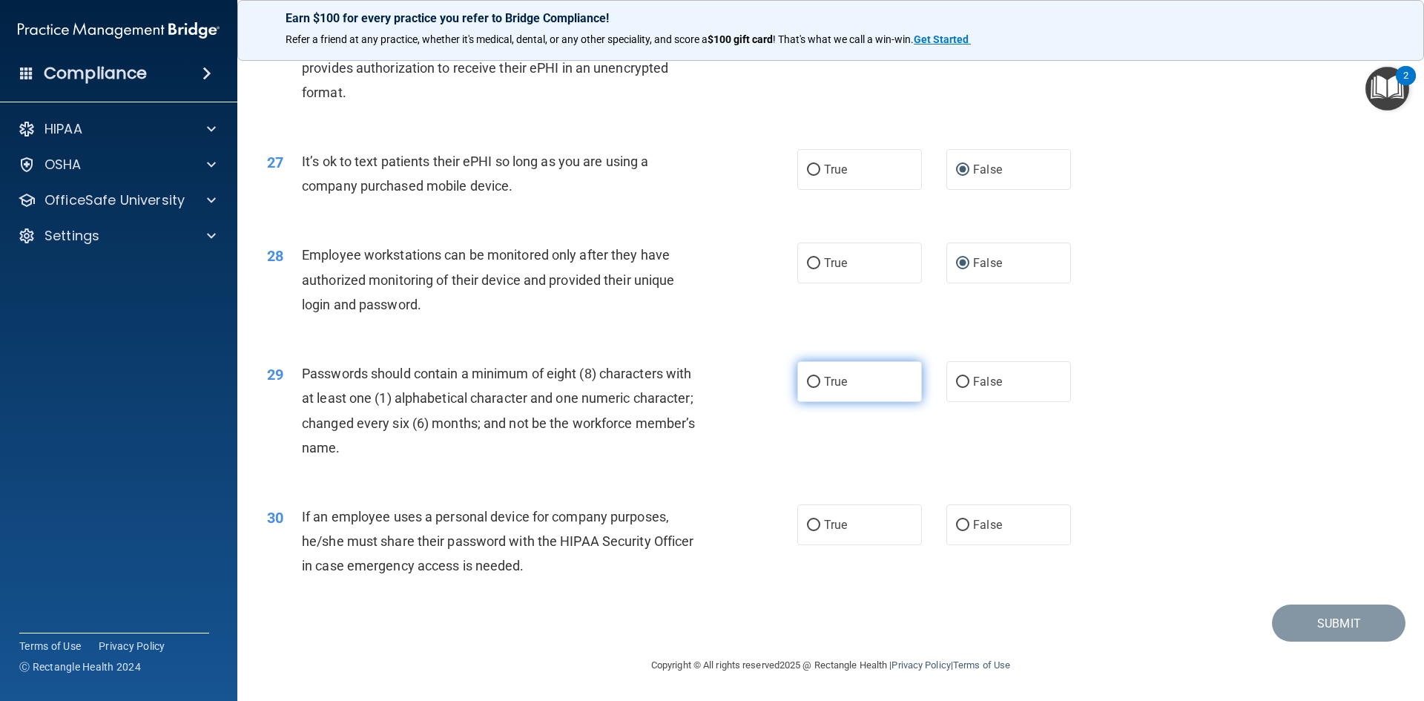
click at [809, 382] on input "True" at bounding box center [813, 382] width 13 height 11
radio input "true"
click at [956, 523] on input "False" at bounding box center [962, 525] width 13 height 11
radio input "true"
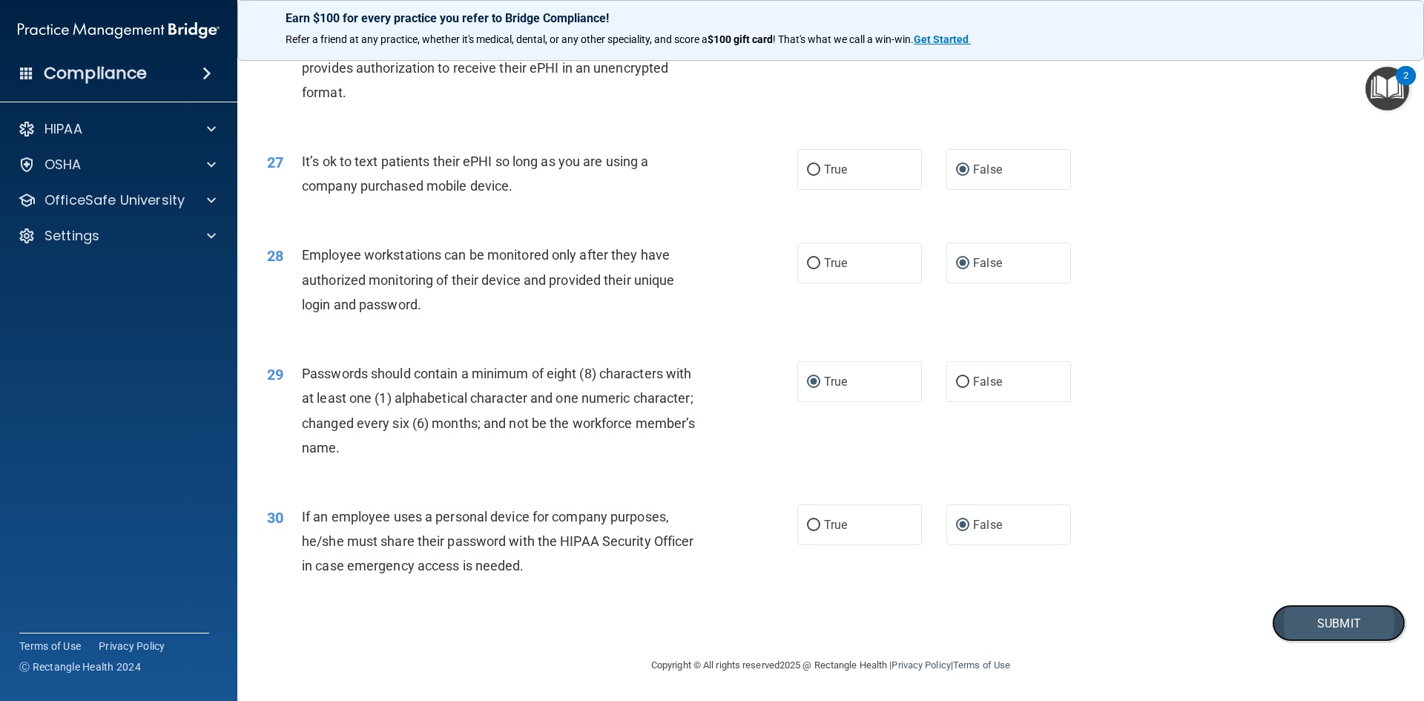
click at [1281, 627] on button "Submit" at bounding box center [1339, 624] width 134 height 38
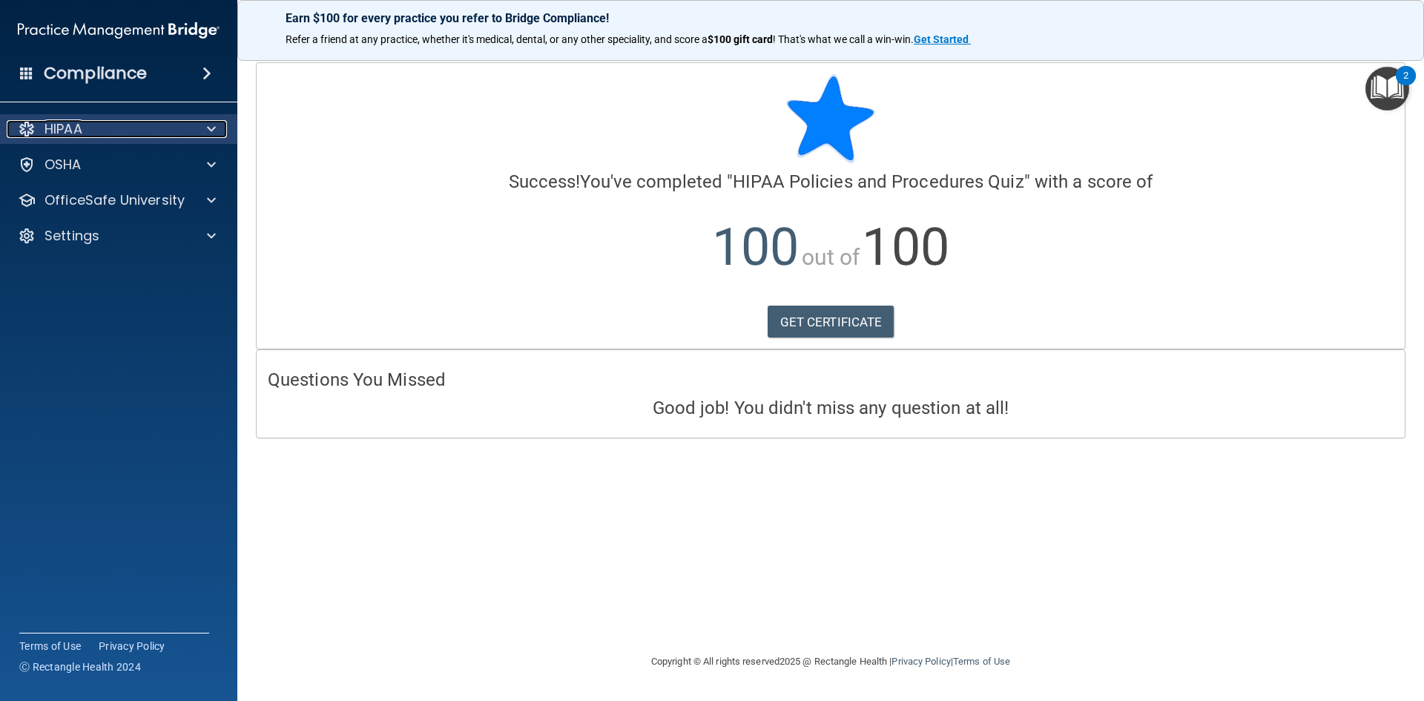
click at [41, 132] on div "HIPAA" at bounding box center [99, 129] width 184 height 18
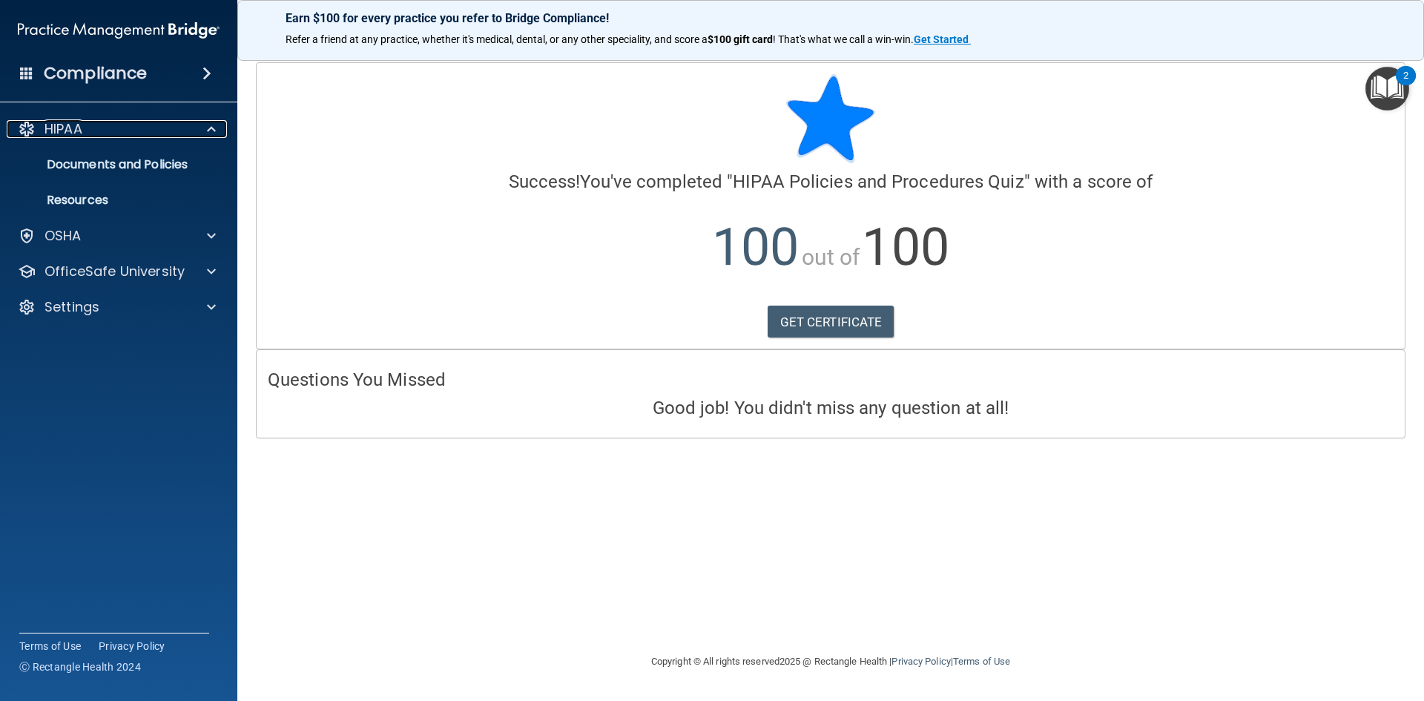
drag, startPoint x: 214, startPoint y: 133, endPoint x: 210, endPoint y: 214, distance: 81.7
click at [214, 132] on span at bounding box center [211, 129] width 9 height 18
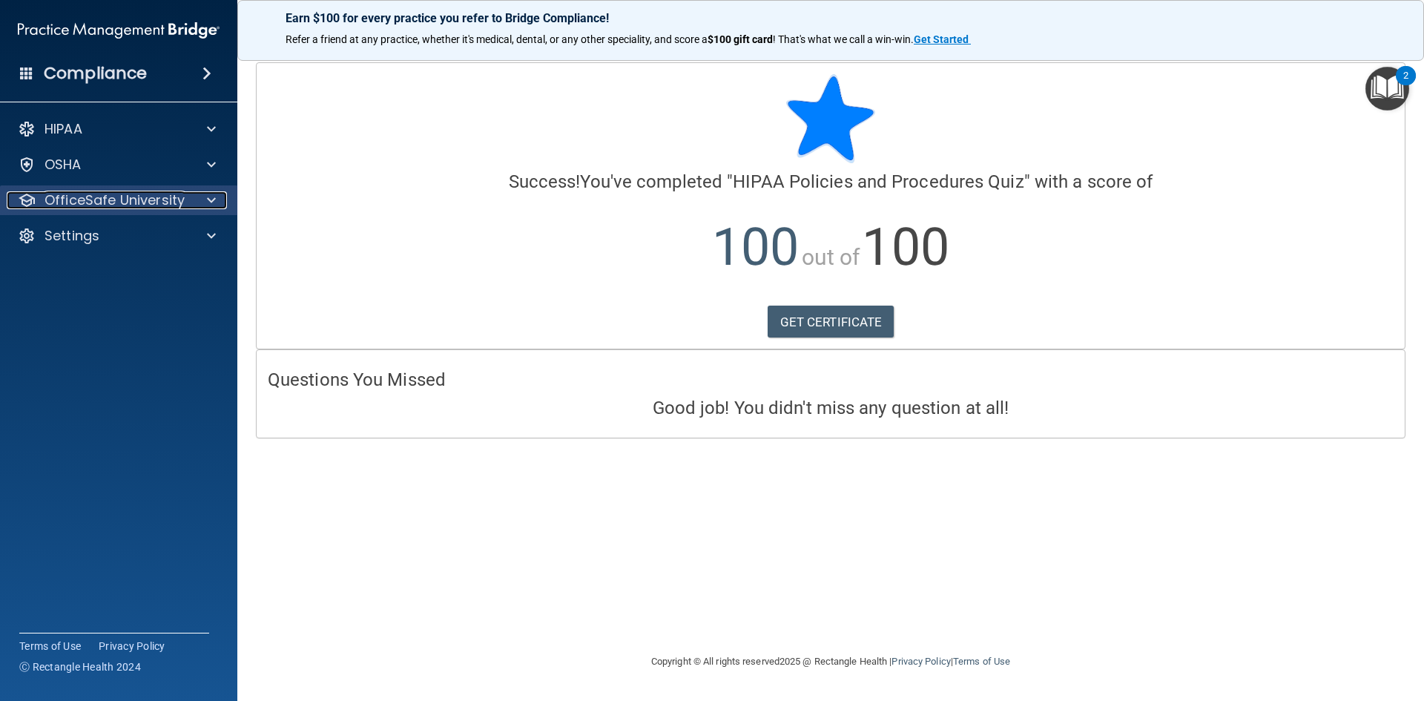
click at [189, 200] on div "OfficeSafe University" at bounding box center [99, 200] width 184 height 18
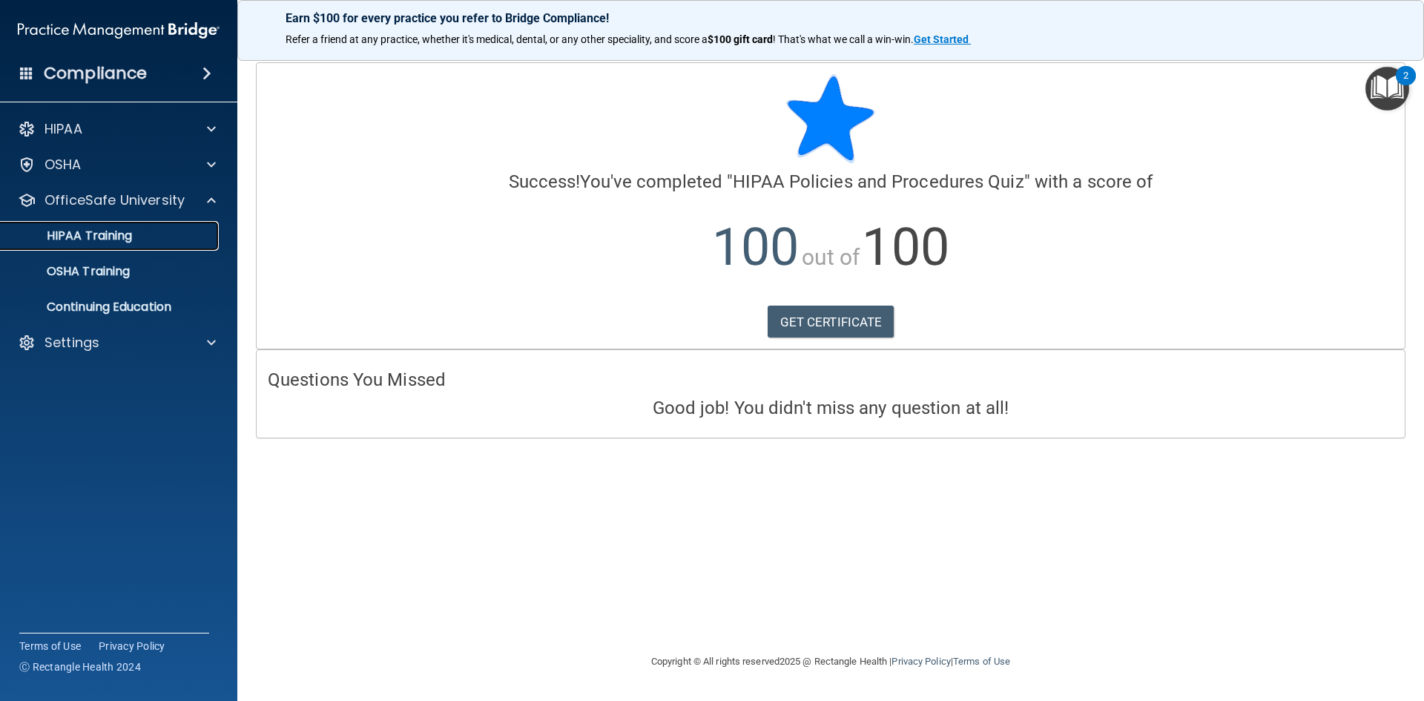
click at [85, 237] on p "HIPAA Training" at bounding box center [71, 235] width 122 height 15
